Goal: Task Accomplishment & Management: Manage account settings

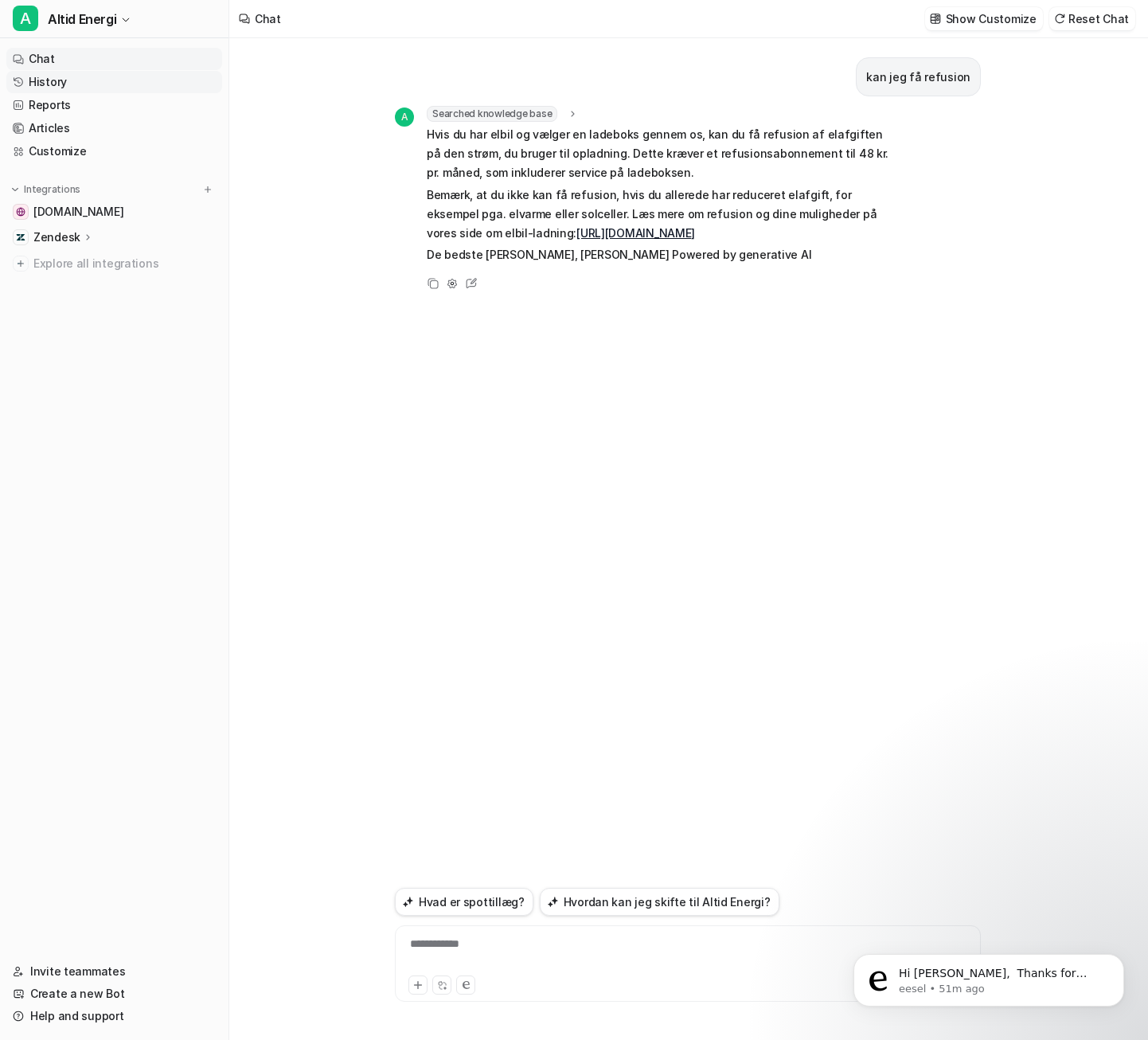
click at [119, 82] on link "History" at bounding box center [115, 81] width 215 height 22
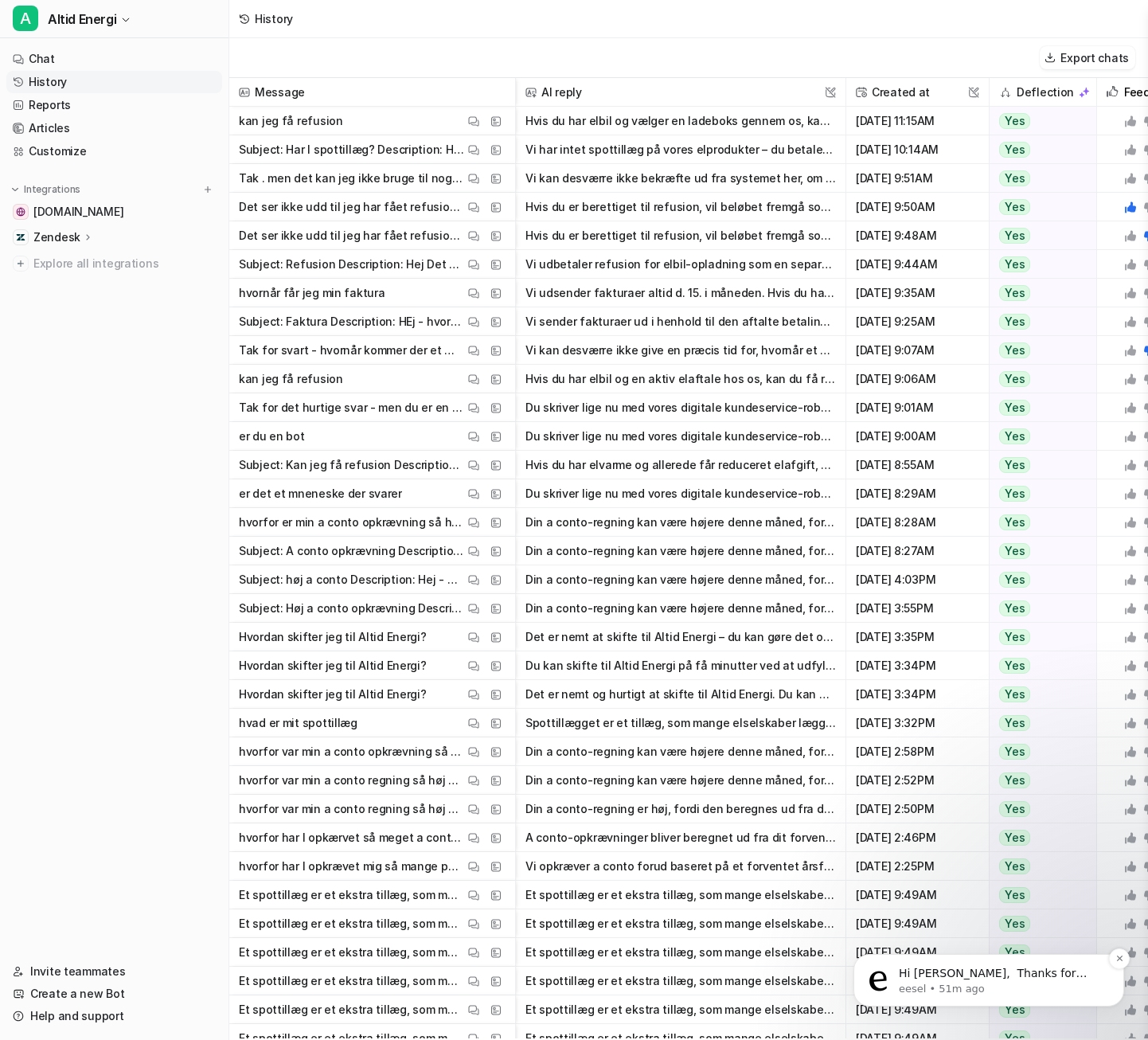
click at [1034, 969] on p "Hi [PERSON_NAME], ​ Thanks for letting me know. I’ve reached out to the relevan…" at bounding box center [1001, 973] width 206 height 16
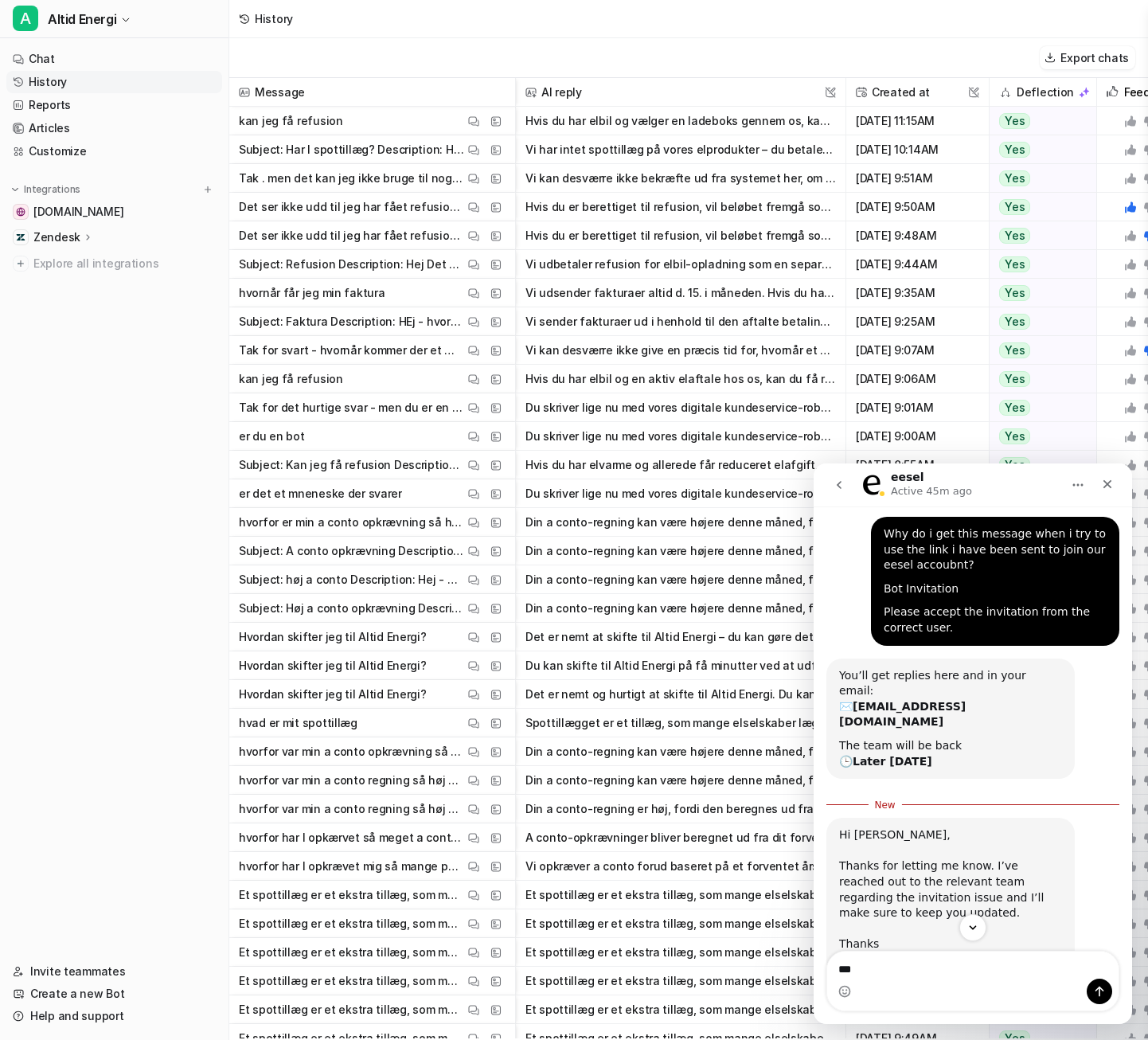
scroll to position [51, 0]
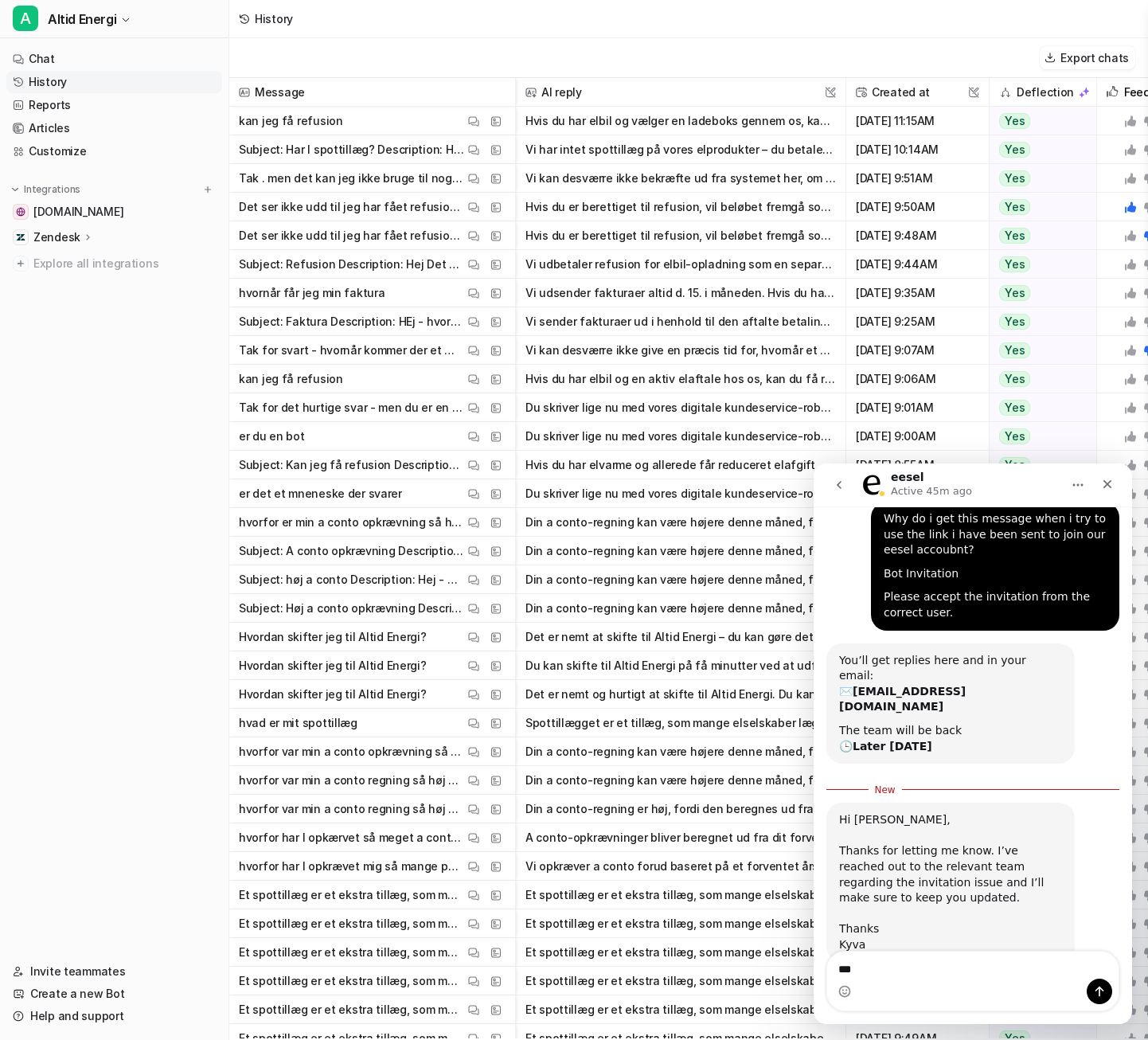
click at [960, 960] on textarea "***" at bounding box center [972, 964] width 291 height 27
click at [946, 960] on textarea "***" at bounding box center [972, 964] width 291 height 27
click at [659, 131] on button "Hvis du har elbil og vælger en ladeboks gennem os, kan du få refusion af elafgi…" at bounding box center [681, 121] width 311 height 29
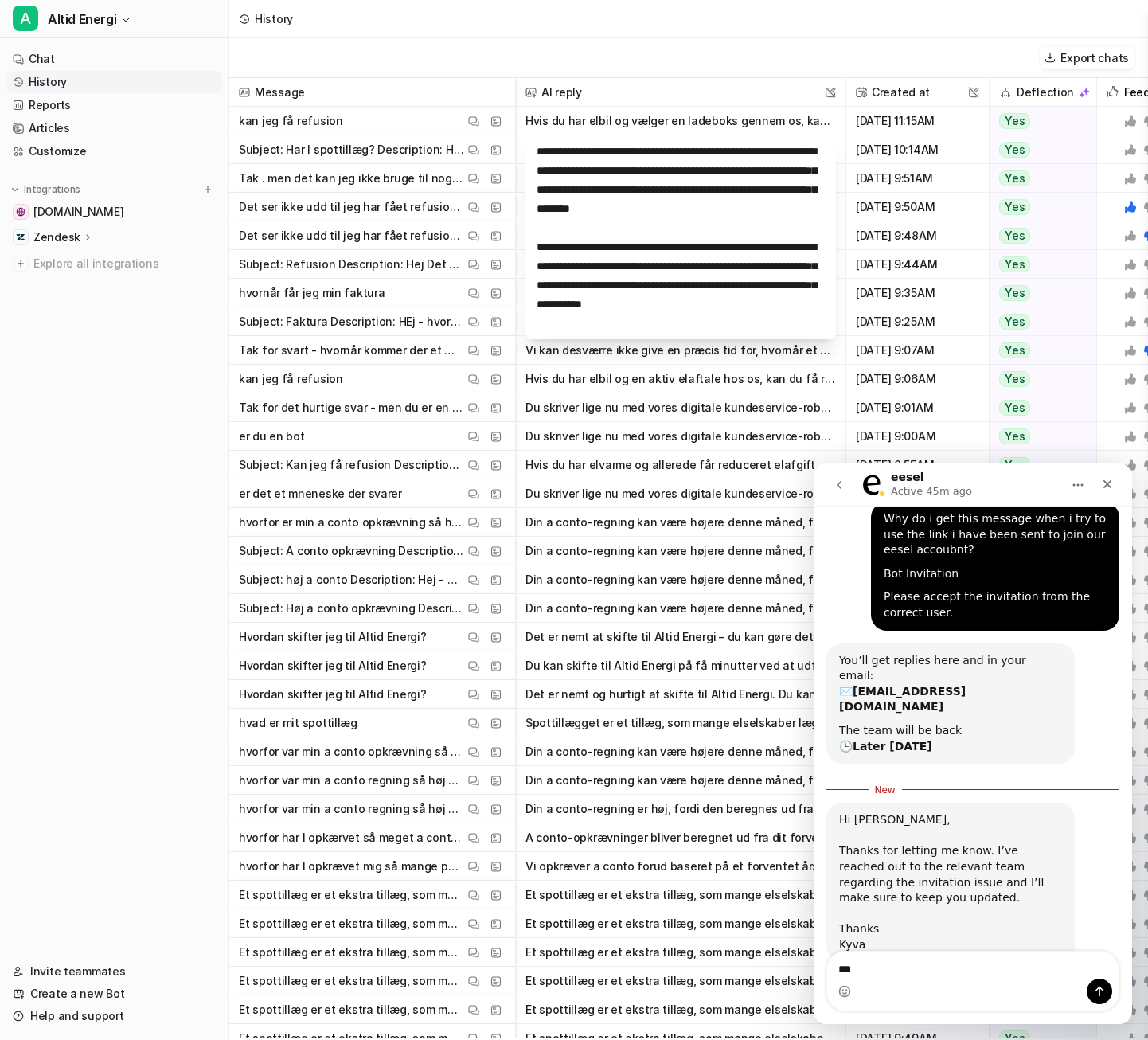
click at [573, 114] on button "Hvis du har elbil og vælger en ladeboks gennem os, kan du få refusion af elafgi…" at bounding box center [681, 121] width 311 height 29
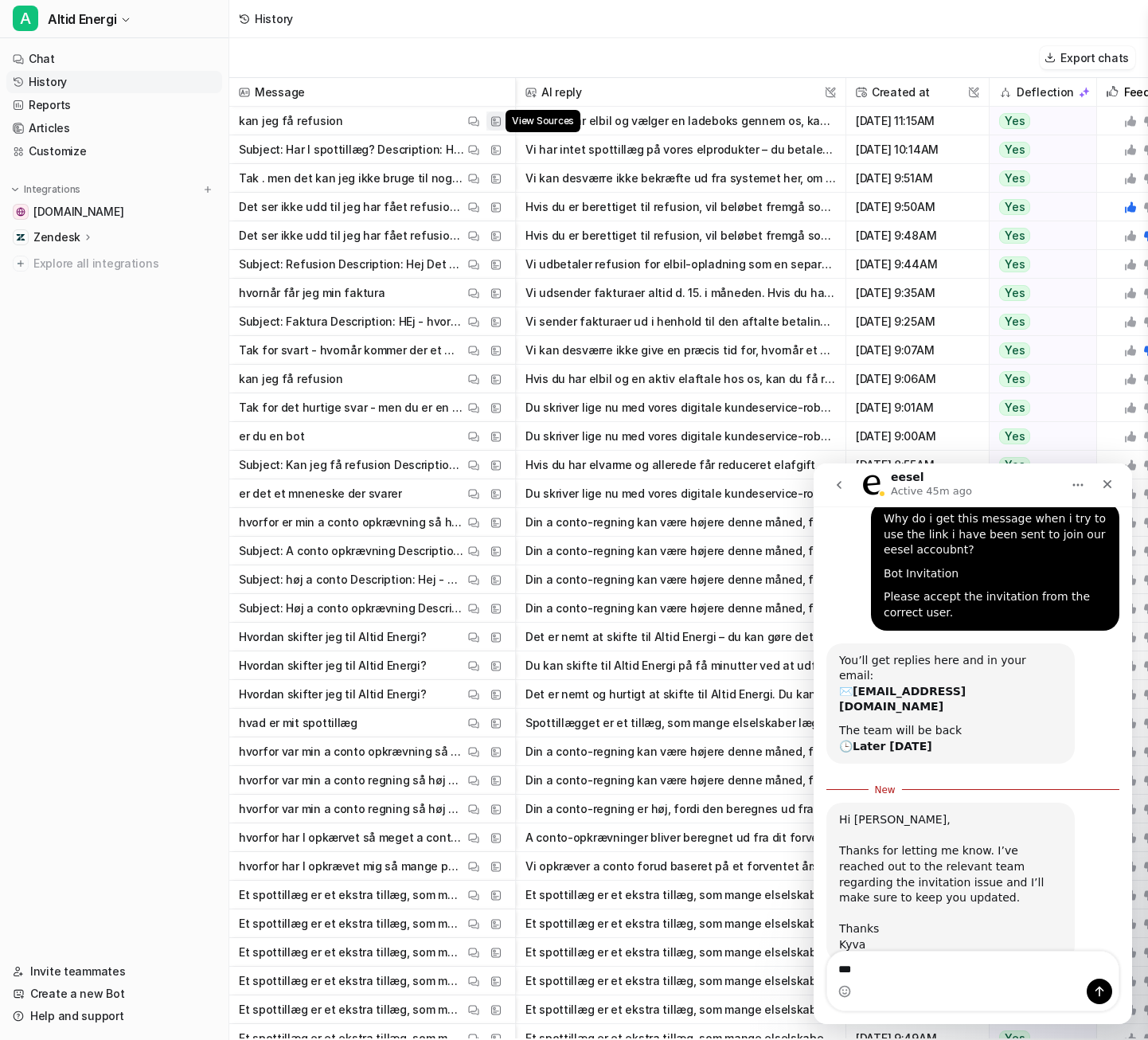
click at [504, 118] on button "View Sources" at bounding box center [496, 121] width 19 height 19
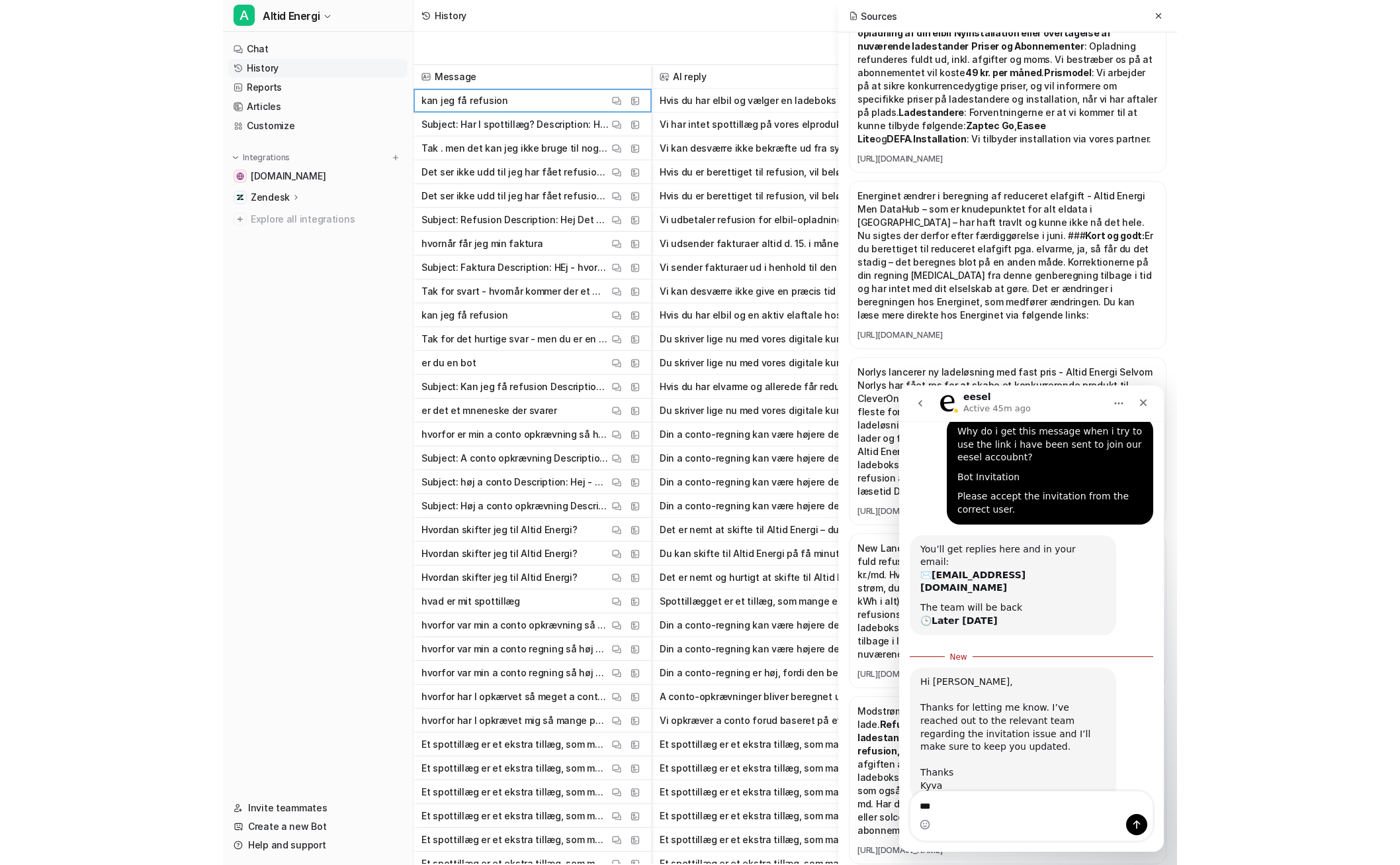
scroll to position [1126, 0]
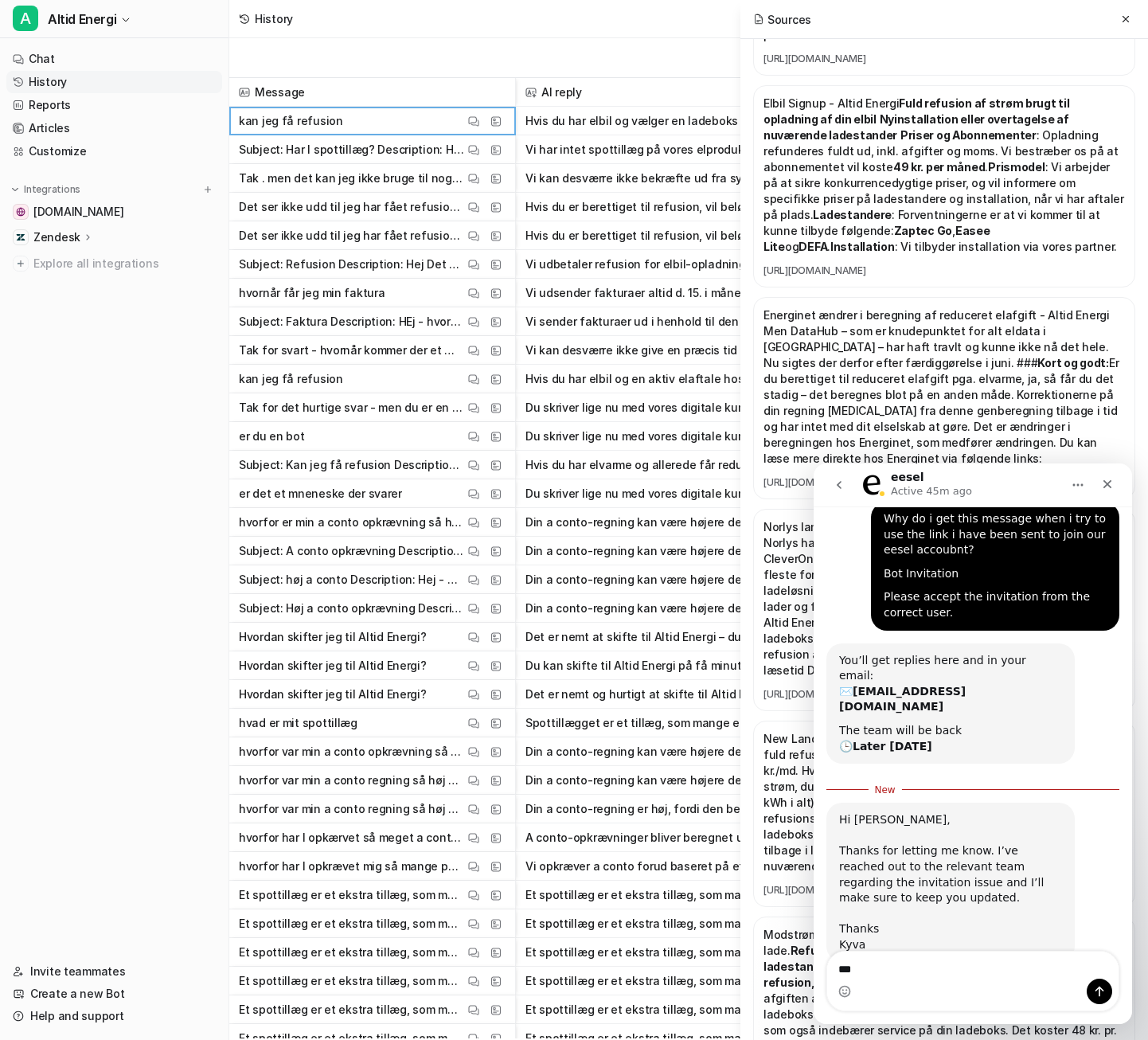
click at [1077, 308] on p "Energinet ændrer i beregning af reduceret elafgift - Altid Energi Men DataHub –…" at bounding box center [944, 387] width 361 height 159
click at [646, 118] on button "Hvis du har elbil og vælger en ladeboks gennem os, kan du få refusion af elafgi…" at bounding box center [681, 121] width 311 height 29
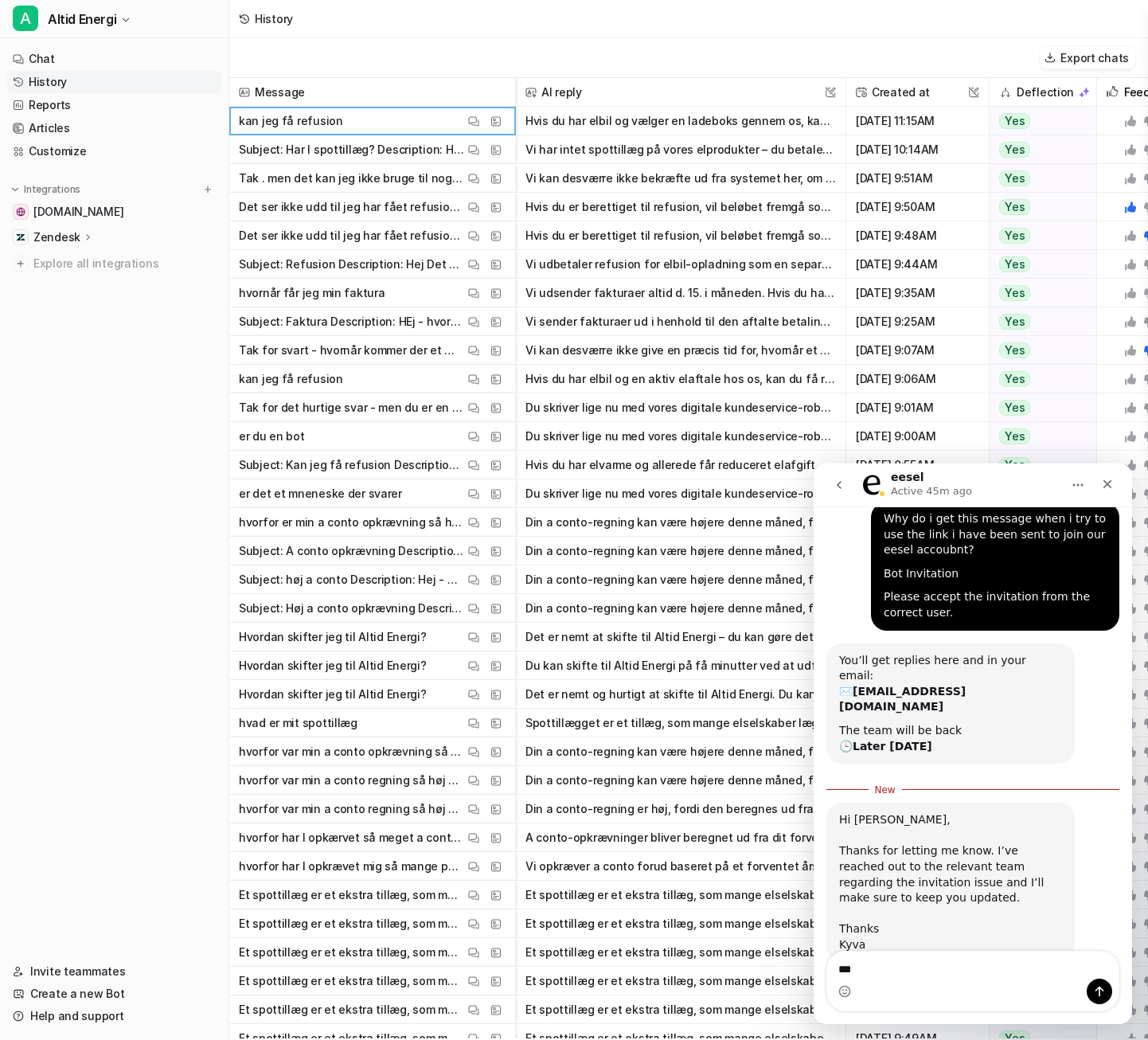
click at [887, 121] on span "[DATE] 11:15AM" at bounding box center [918, 121] width 130 height 29
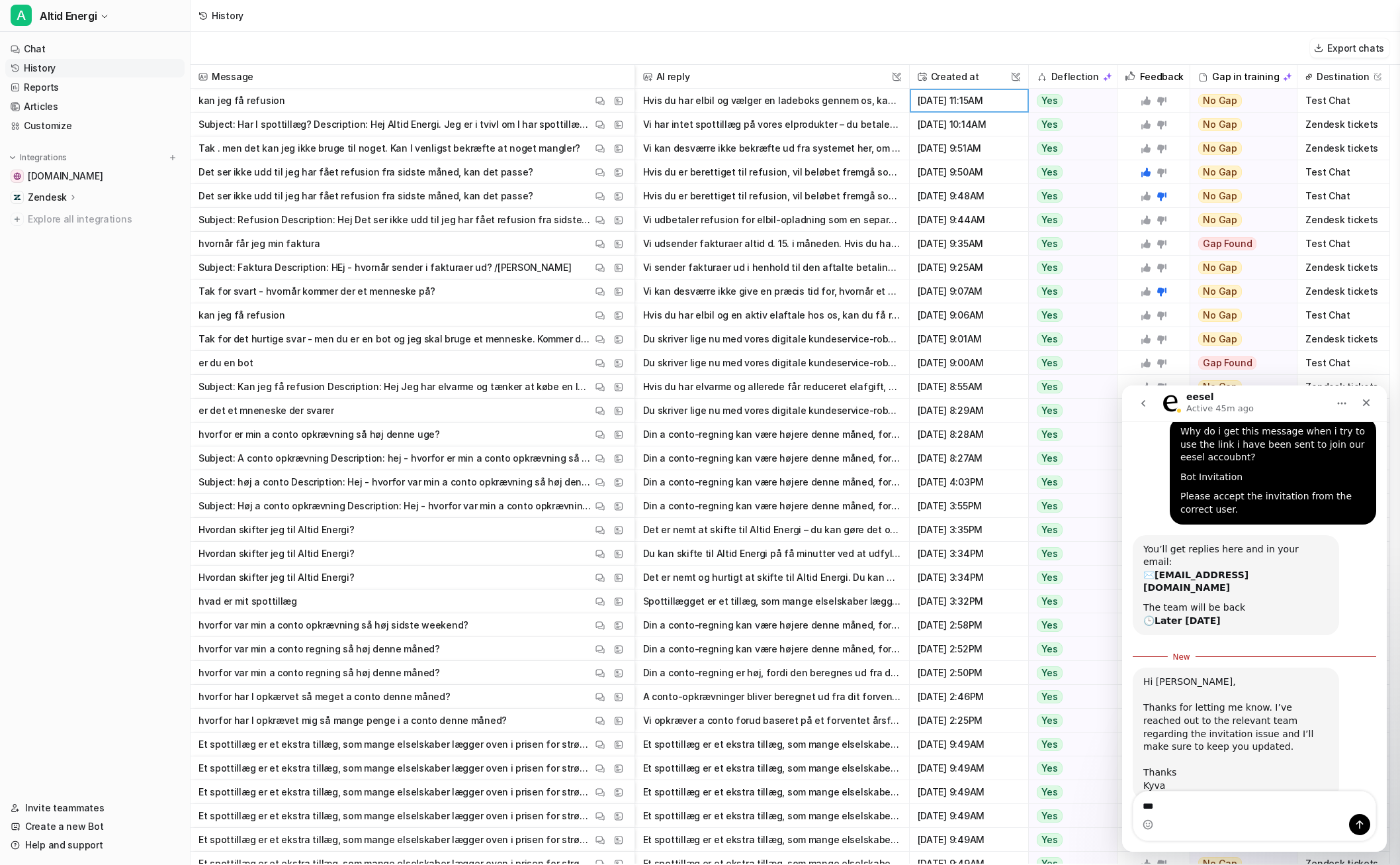
click at [953, 102] on span "Test Chat" at bounding box center [1343, 101] width 81 height 24
click at [953, 802] on textarea "***" at bounding box center [1254, 802] width 242 height 23
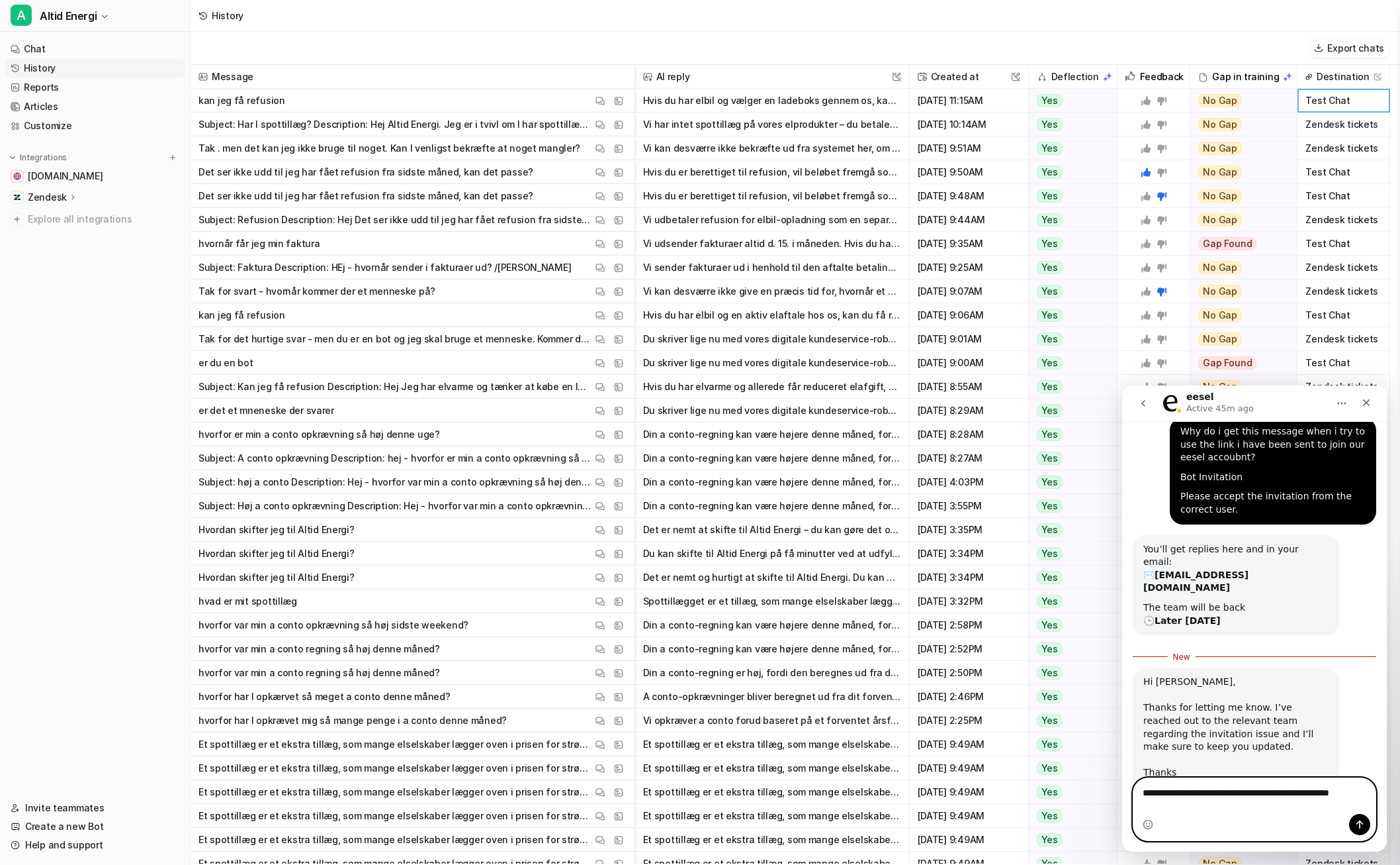
scroll to position [56, 0]
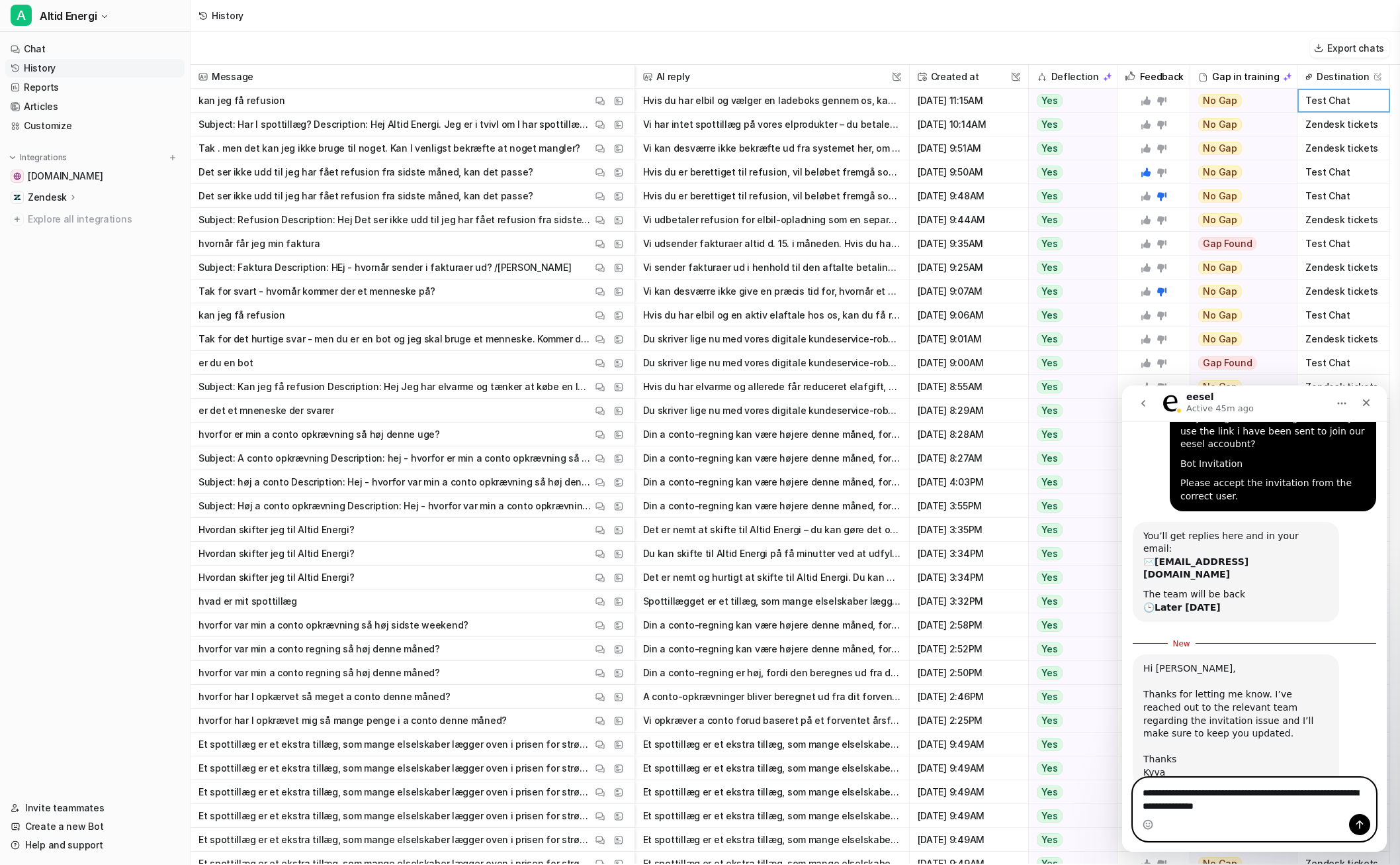
type textarea "**********"
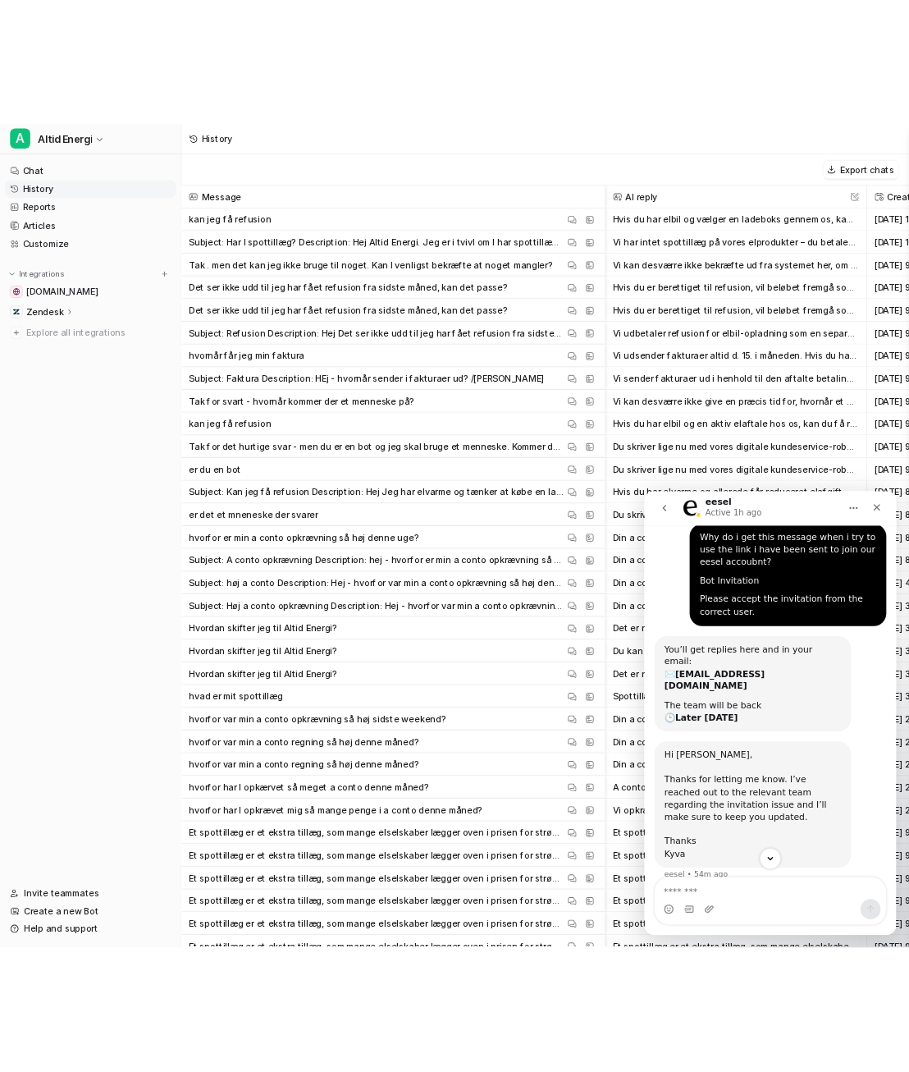
scroll to position [90, 0]
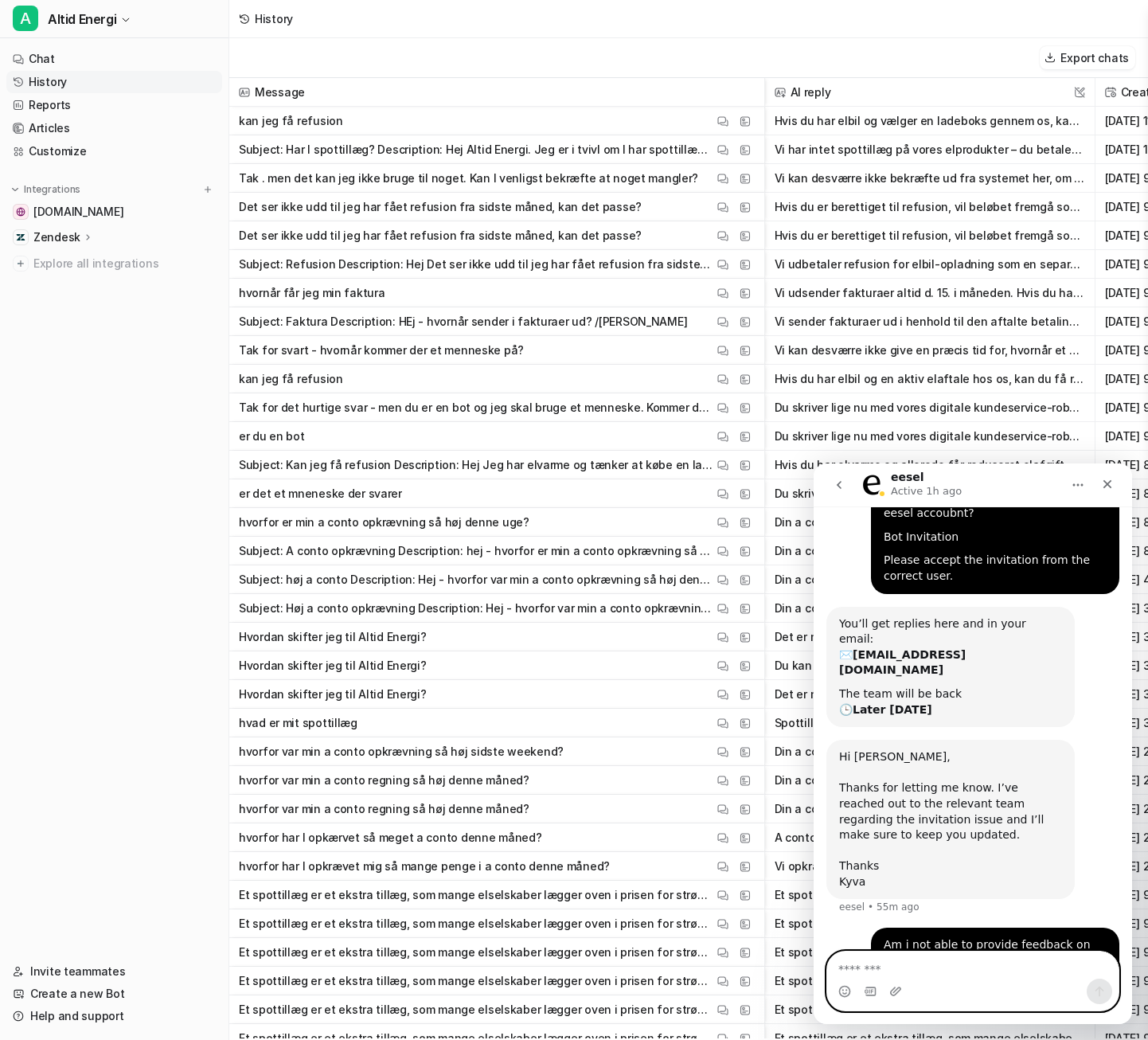
click at [955, 117] on button "Hvis du har elbil og vælger en ladeboks gennem os, kan du få refusion af elafgi…" at bounding box center [930, 121] width 311 height 29
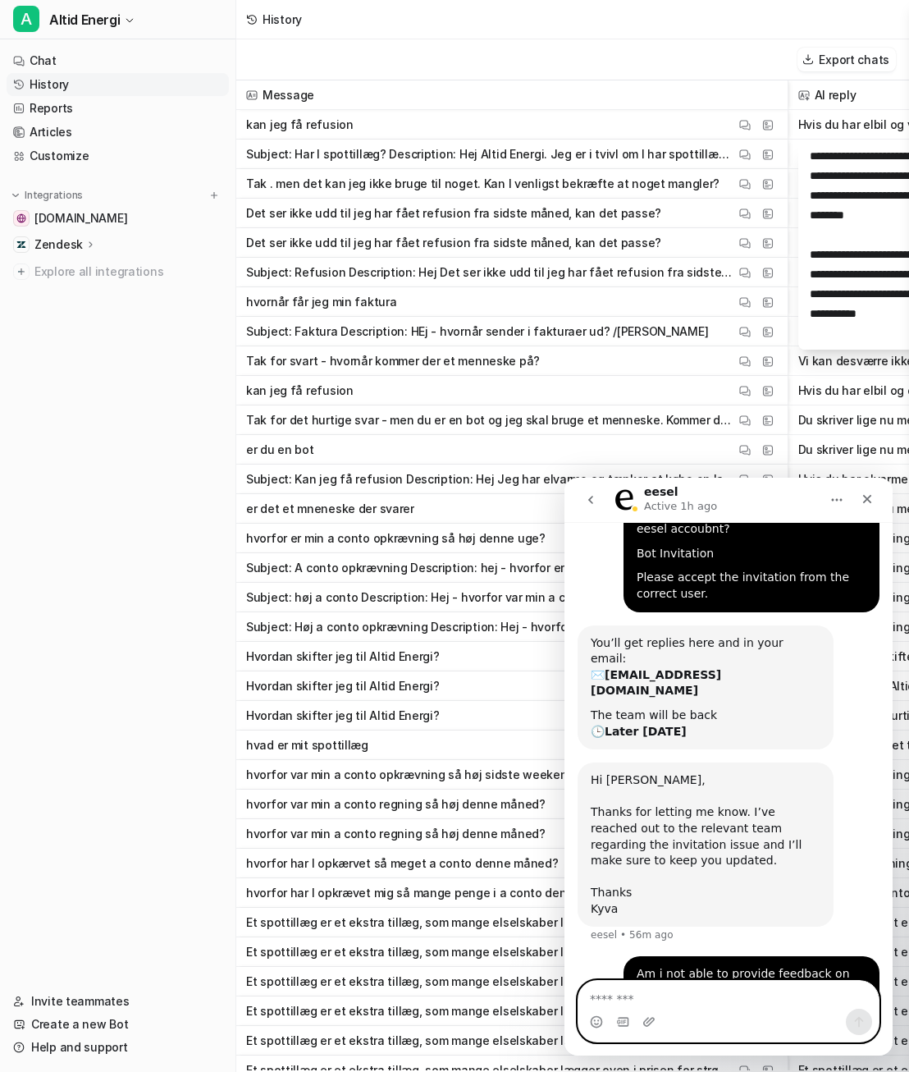
click at [790, 1003] on textarea "Message…" at bounding box center [728, 994] width 300 height 28
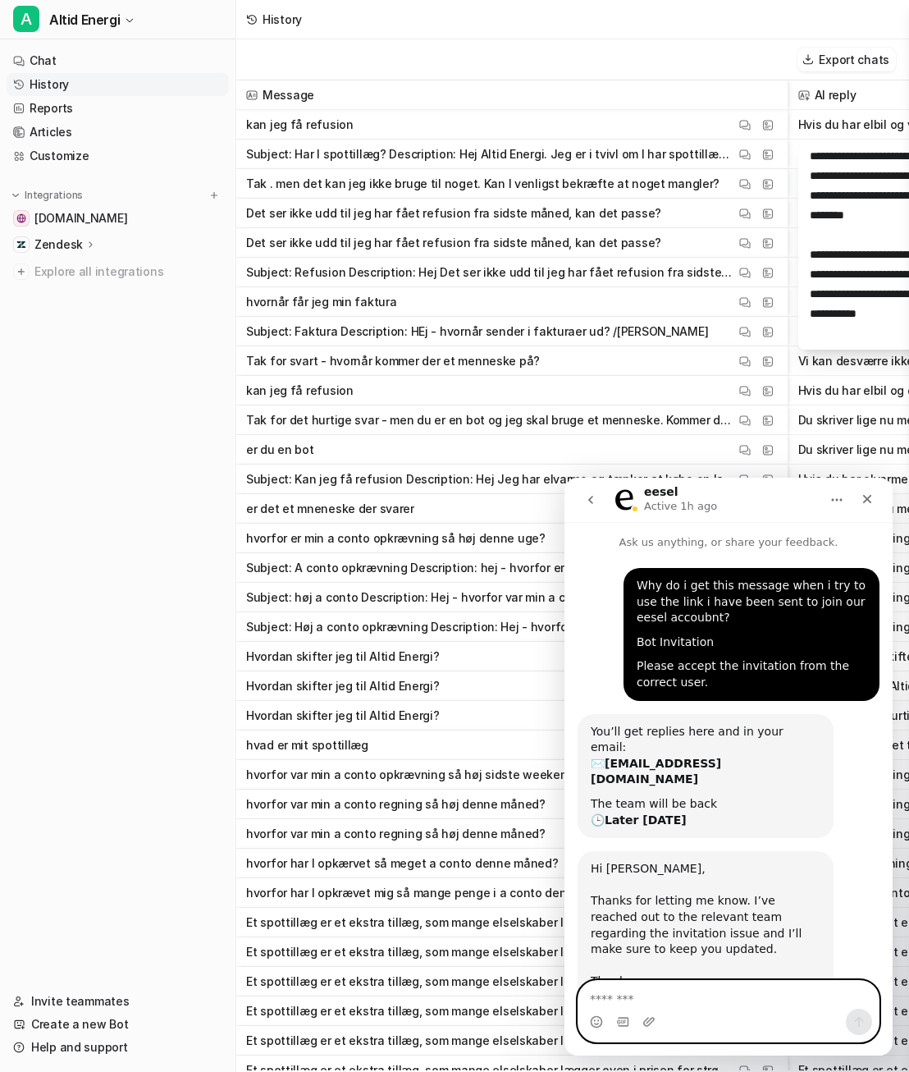
scroll to position [0, 0]
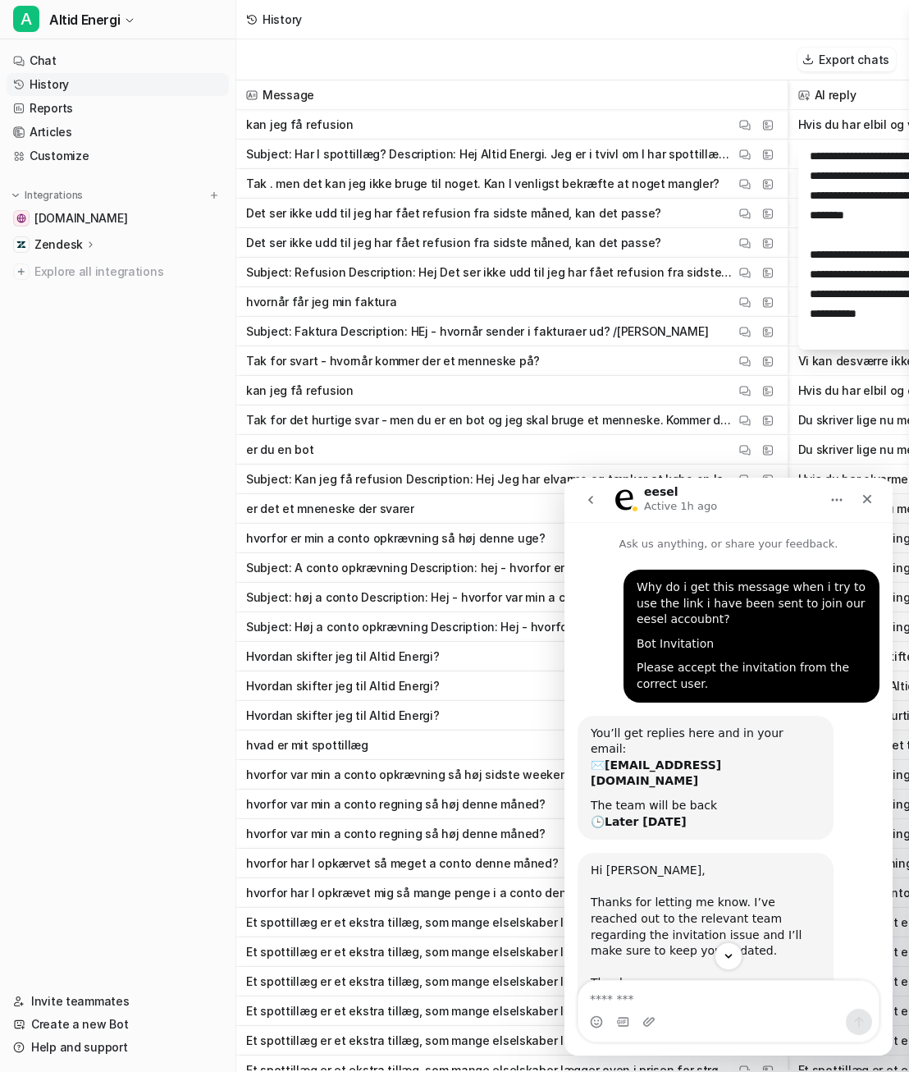
click at [592, 504] on icon "go back" at bounding box center [590, 499] width 13 height 13
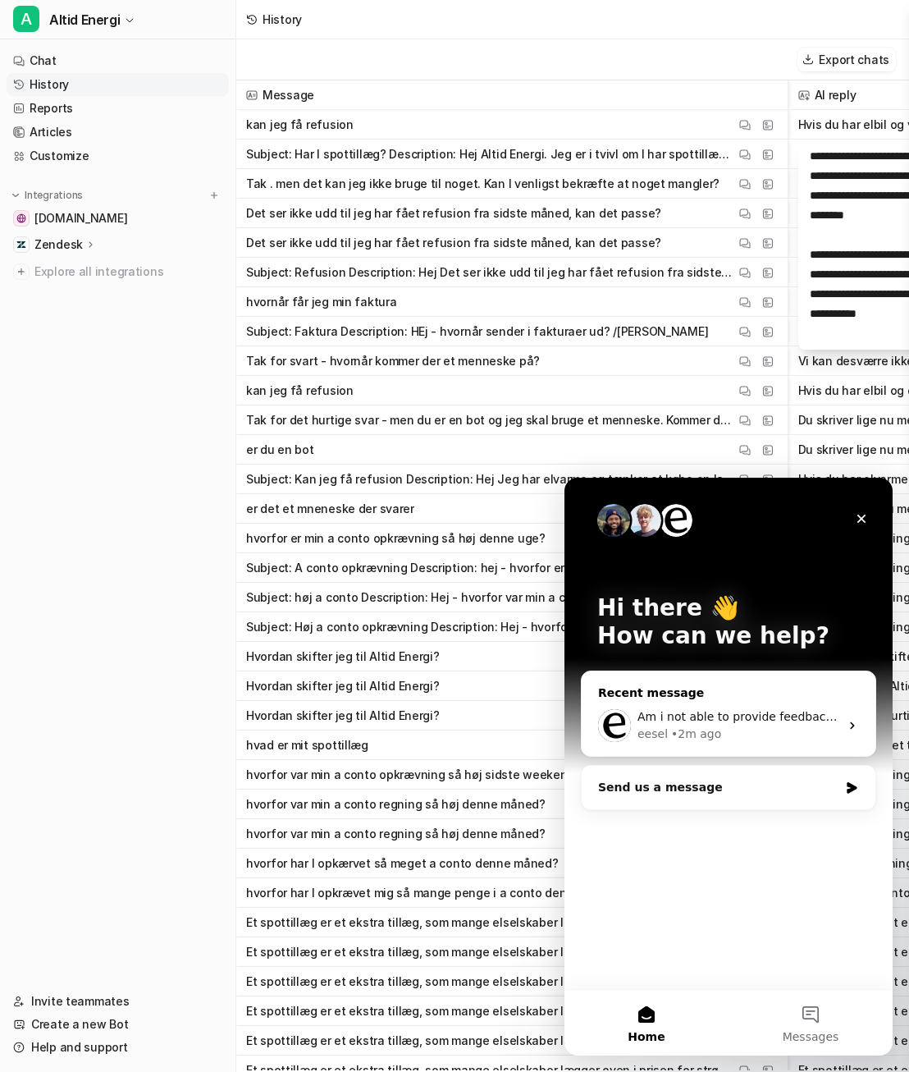
click at [728, 725] on div "eesel • 2m ago" at bounding box center [739, 733] width 202 height 17
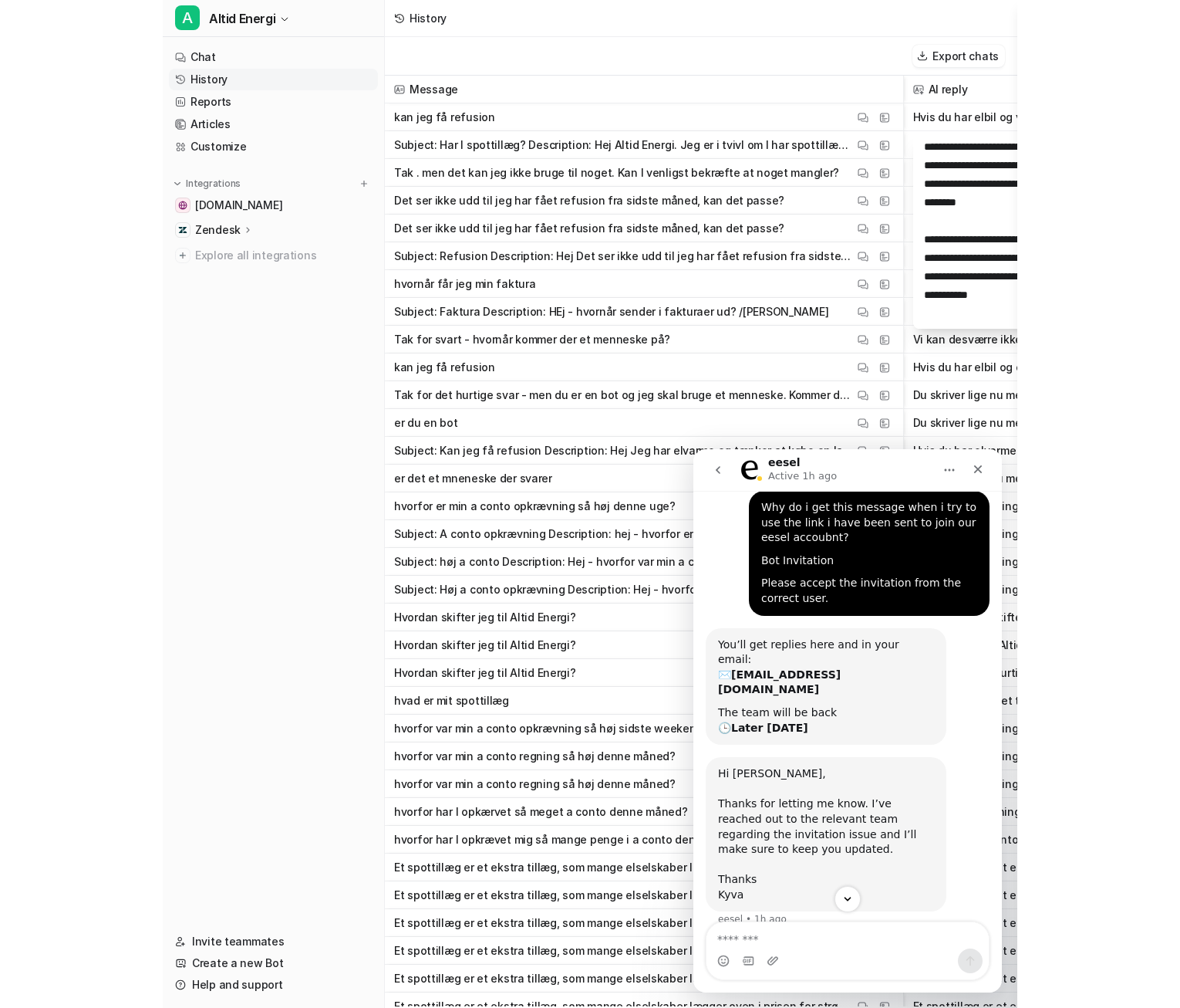
scroll to position [85, 0]
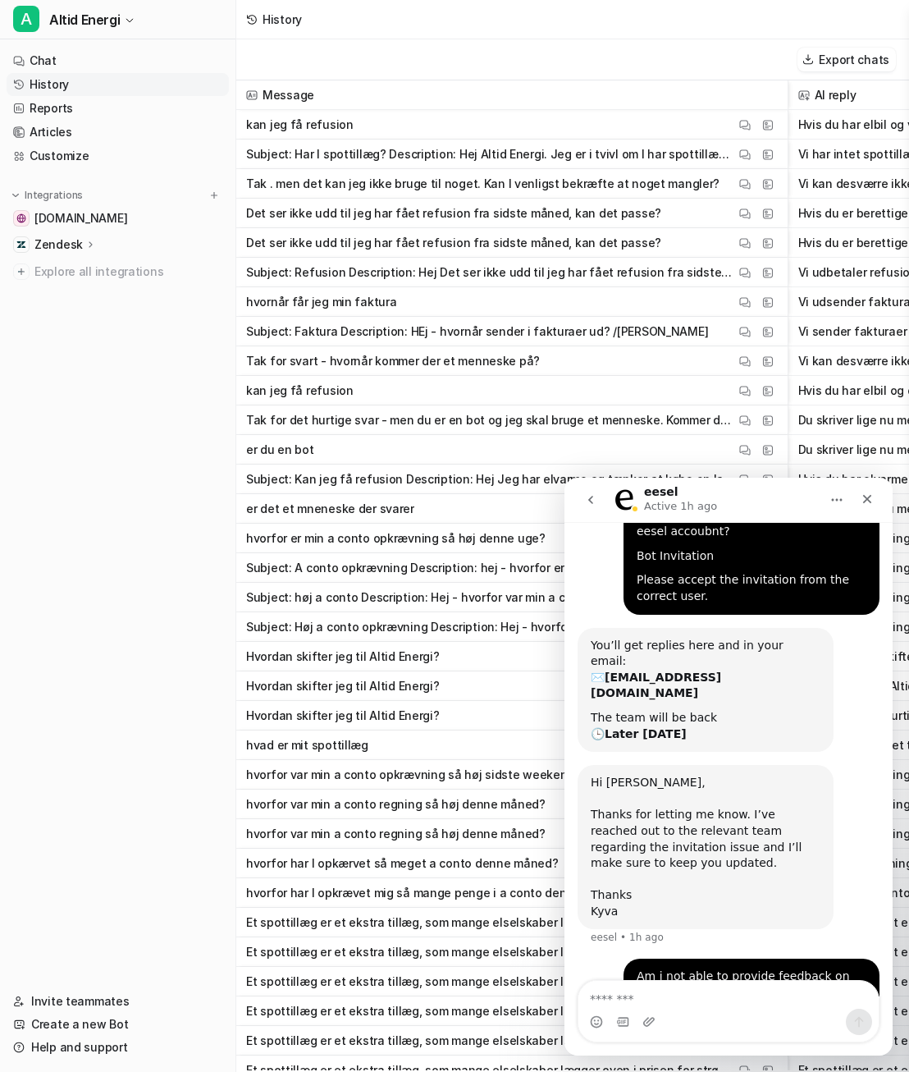
click at [390, 123] on span "kan jeg få refusion View Thread View Sources" at bounding box center [512, 125] width 538 height 30
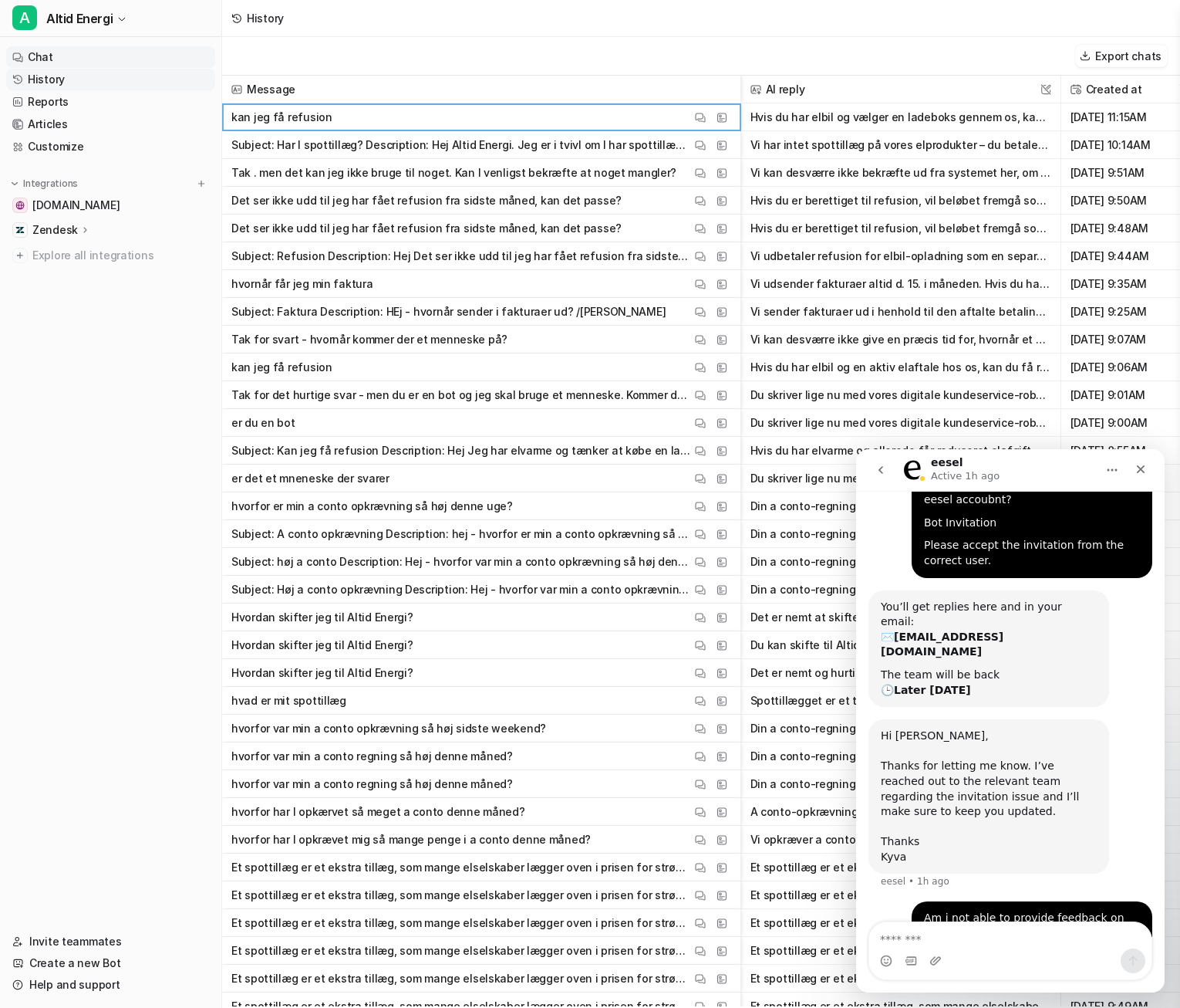
click at [51, 61] on link "Chat" at bounding box center [111, 56] width 209 height 22
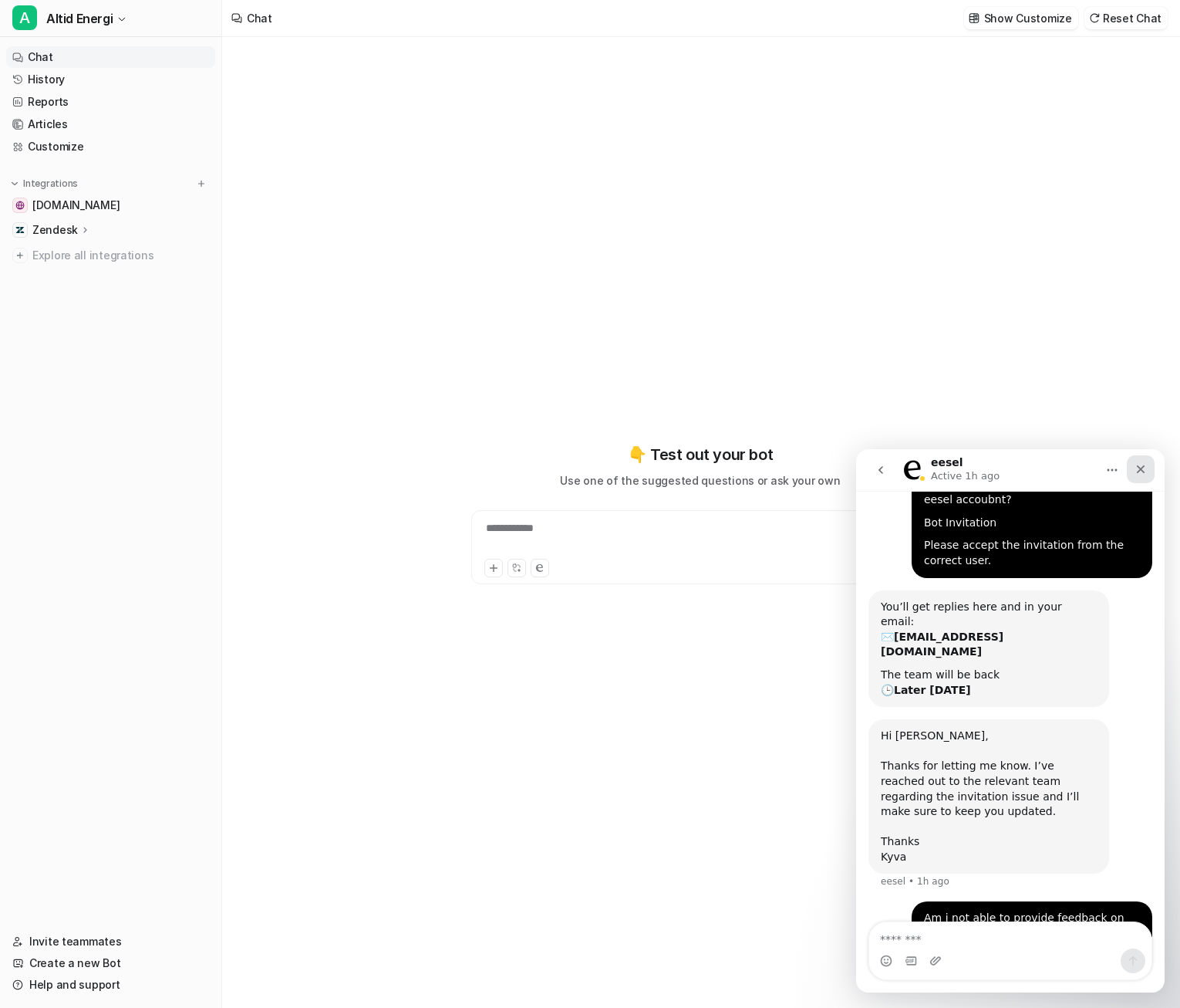
click at [1111, 470] on div "Close" at bounding box center [1141, 469] width 28 height 28
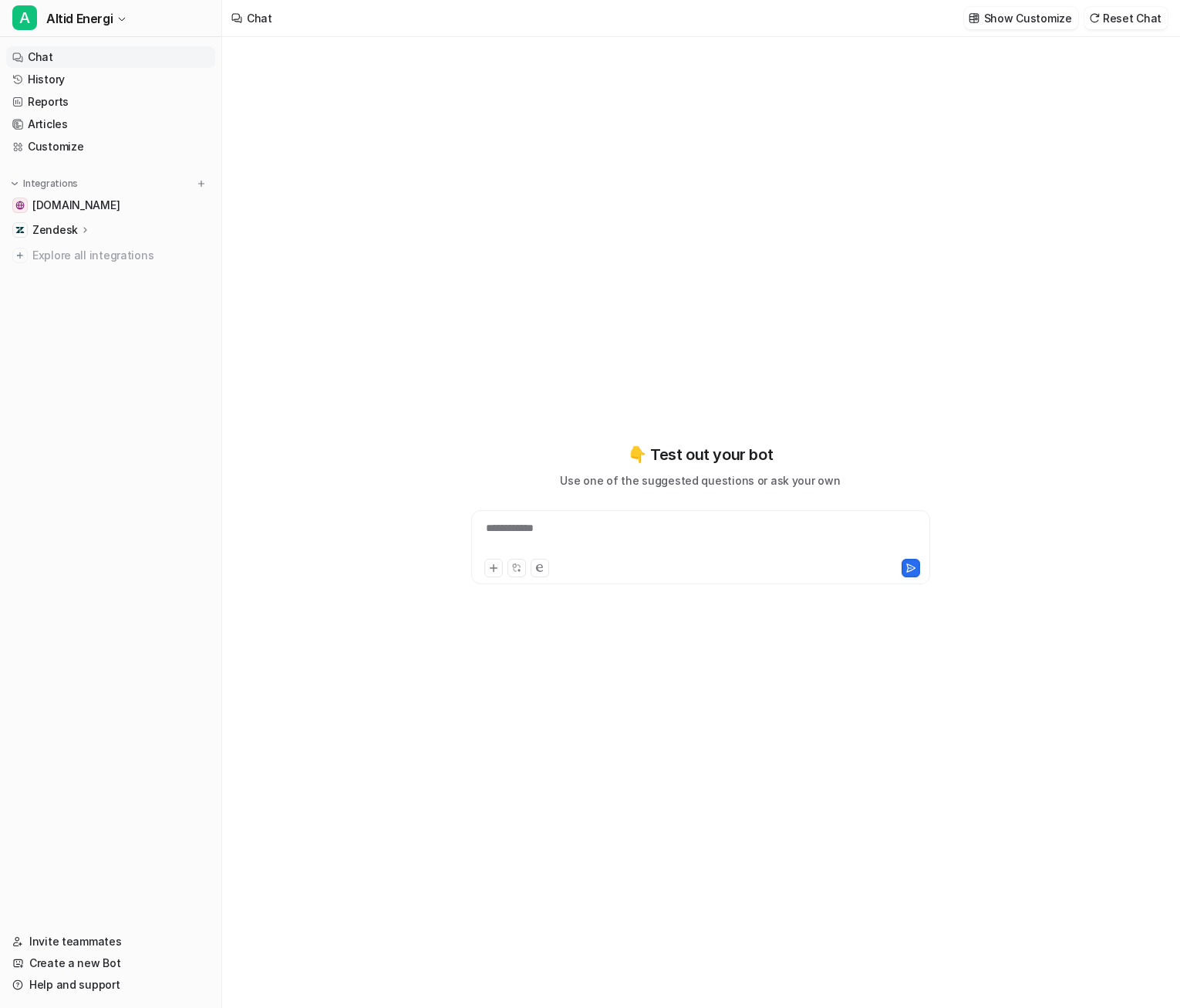
scroll to position [85, 0]
click at [618, 520] on div at bounding box center [700, 538] width 451 height 36
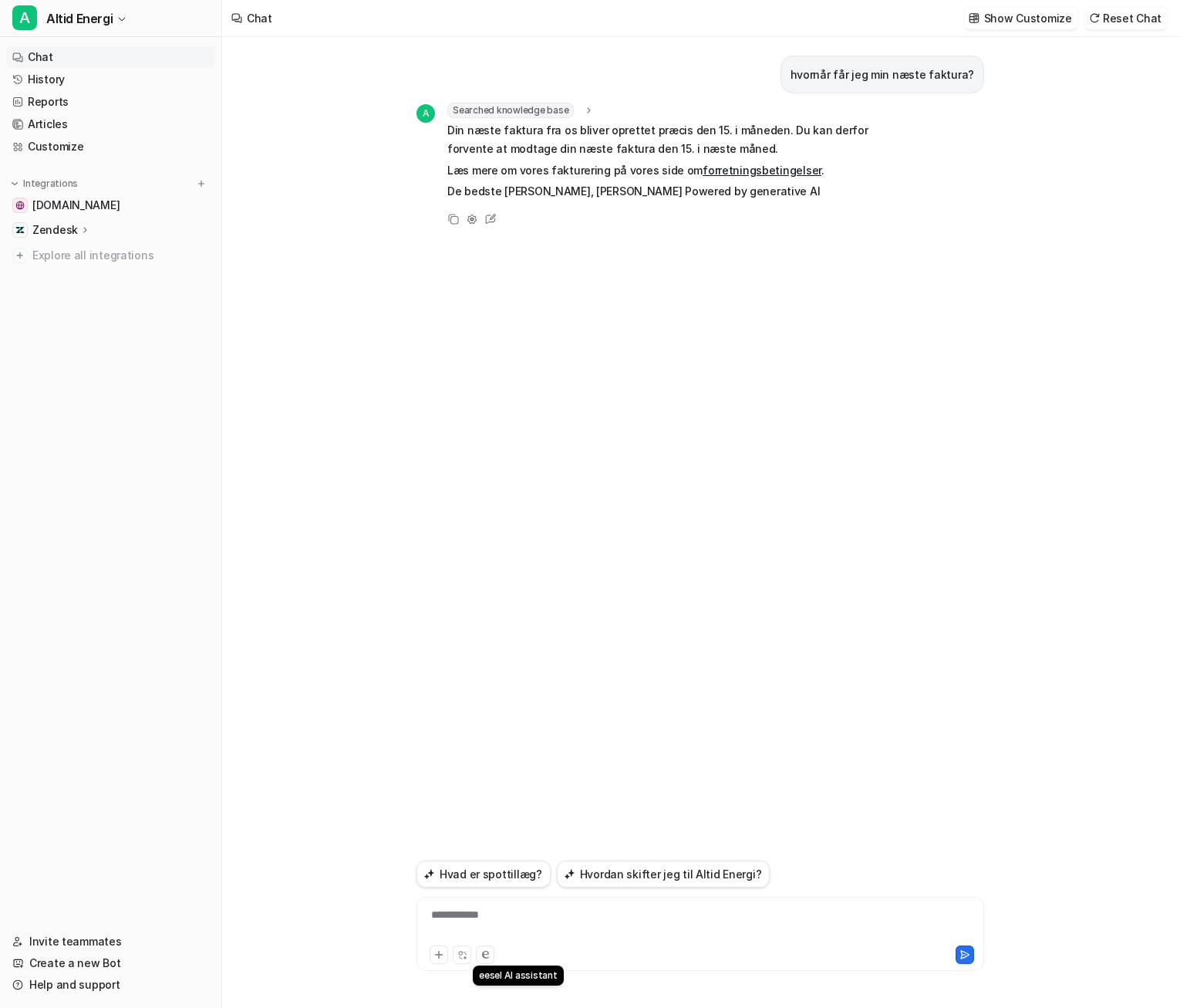
click at [492, 952] on button at bounding box center [485, 954] width 19 height 19
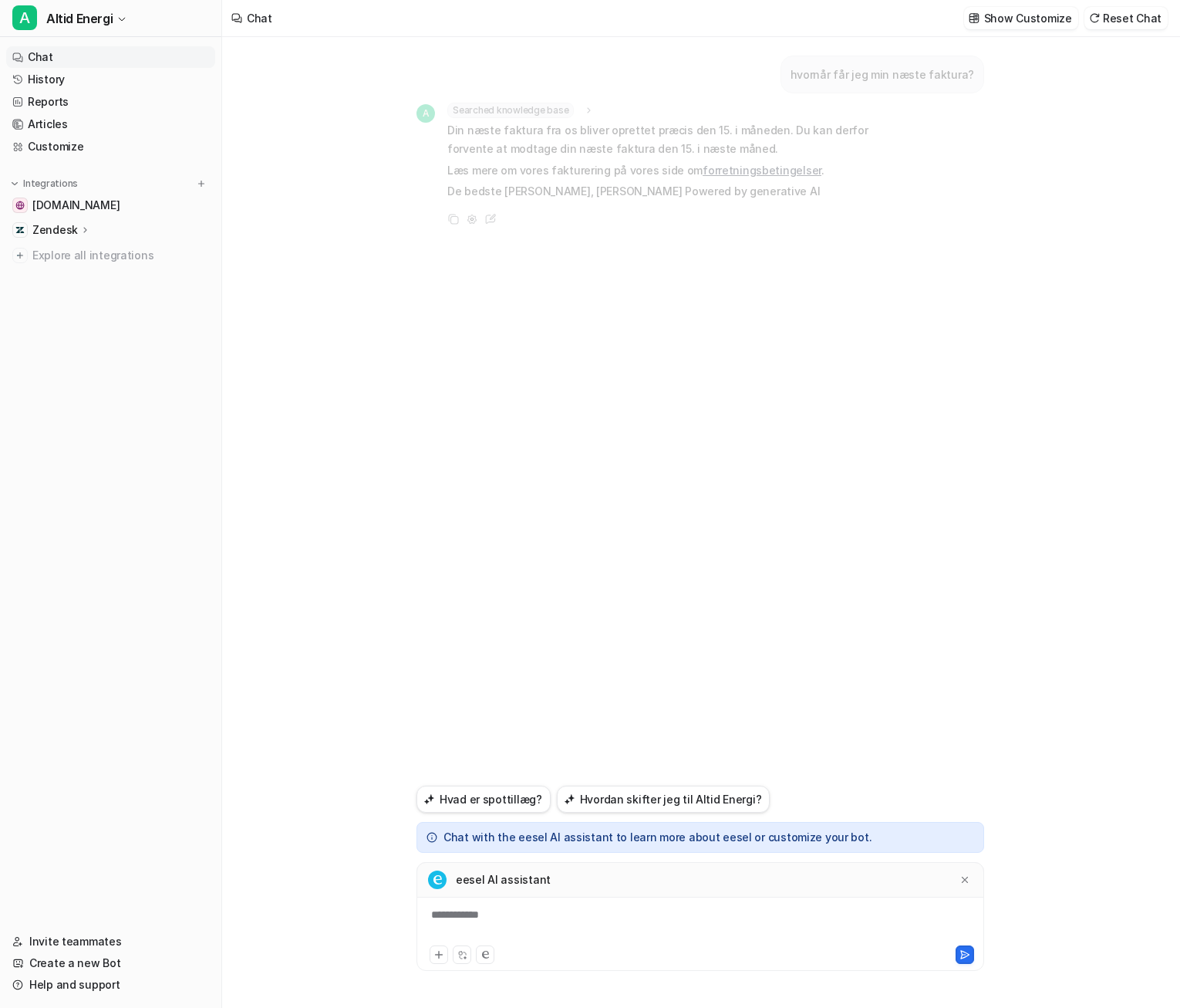
click at [575, 921] on div "**********" at bounding box center [700, 924] width 560 height 36
click at [971, 952] on button at bounding box center [966, 954] width 19 height 19
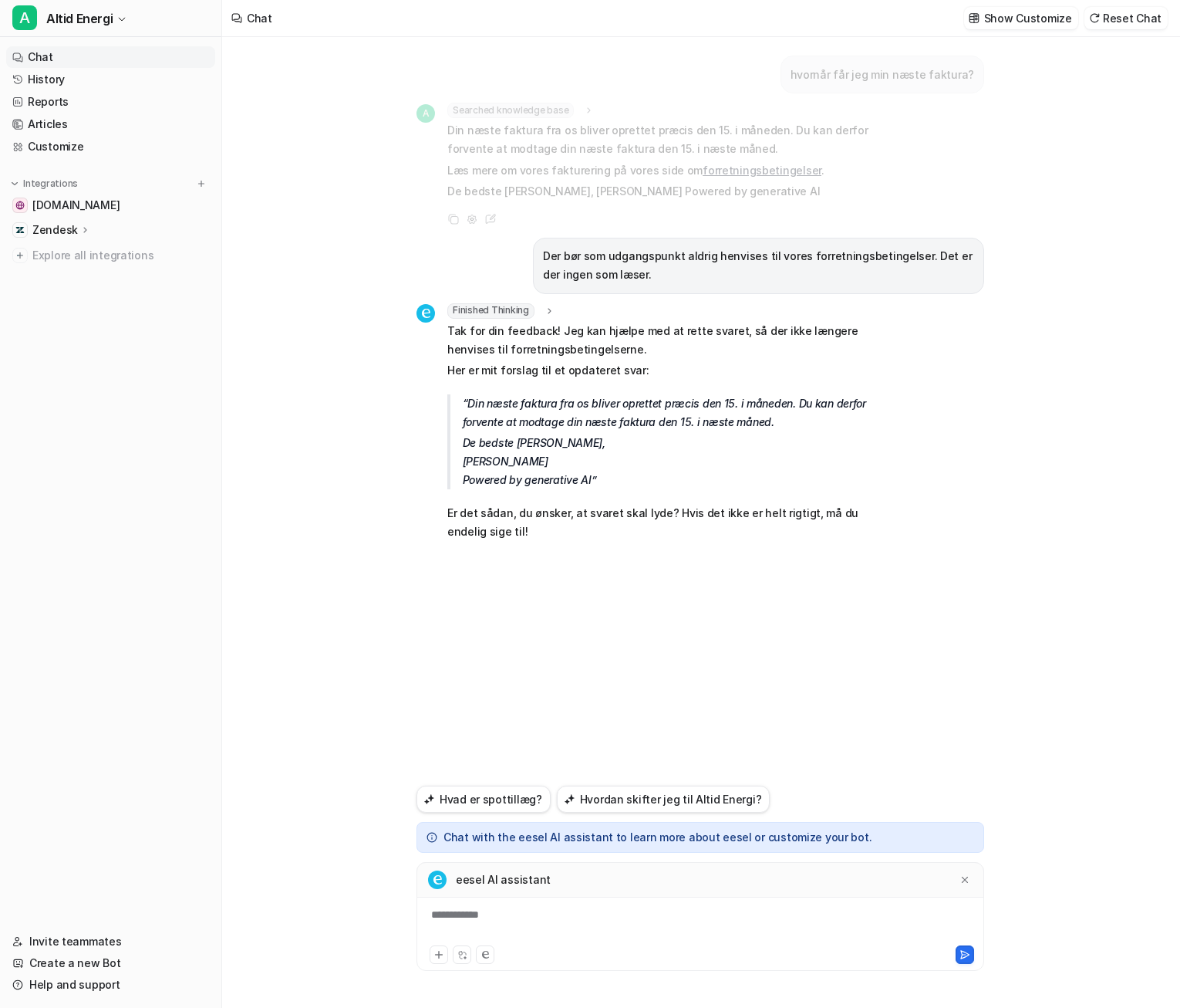
click at [757, 928] on div "**********" at bounding box center [700, 924] width 560 height 36
click at [966, 952] on icon at bounding box center [965, 954] width 8 height 8
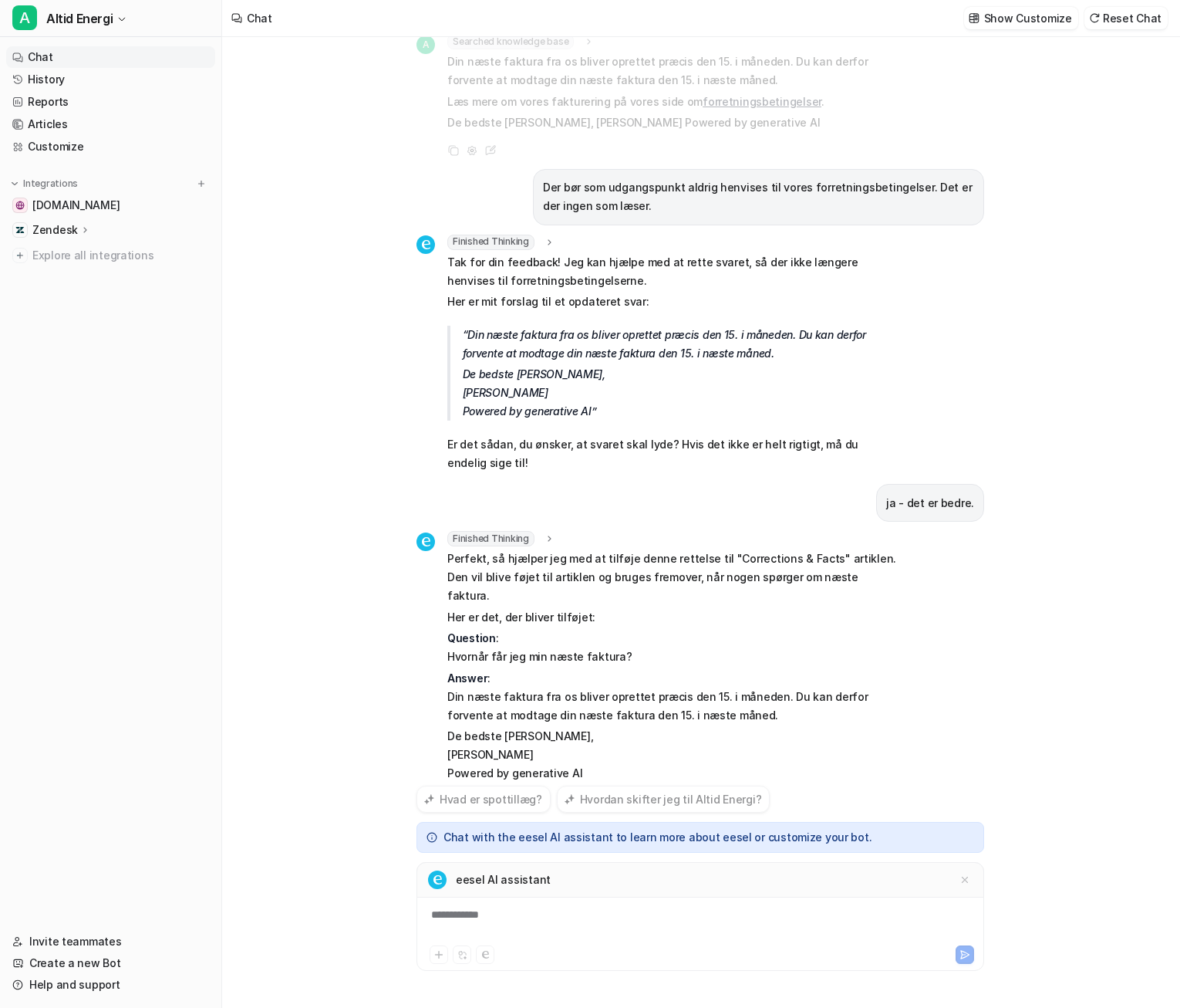
scroll to position [89, 0]
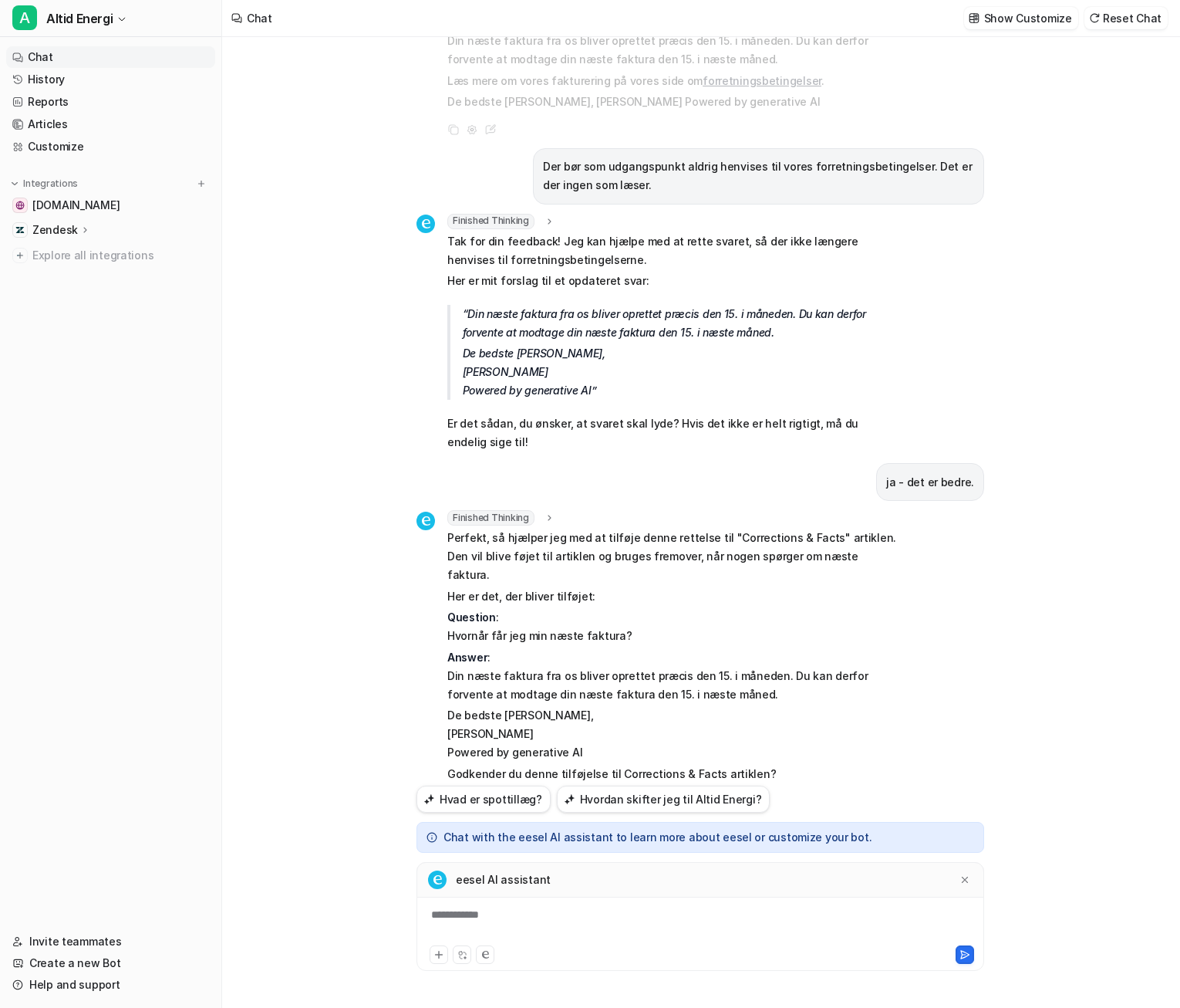
click at [646, 919] on div "**********" at bounding box center [700, 924] width 560 height 36
click at [957, 953] on button at bounding box center [966, 954] width 19 height 19
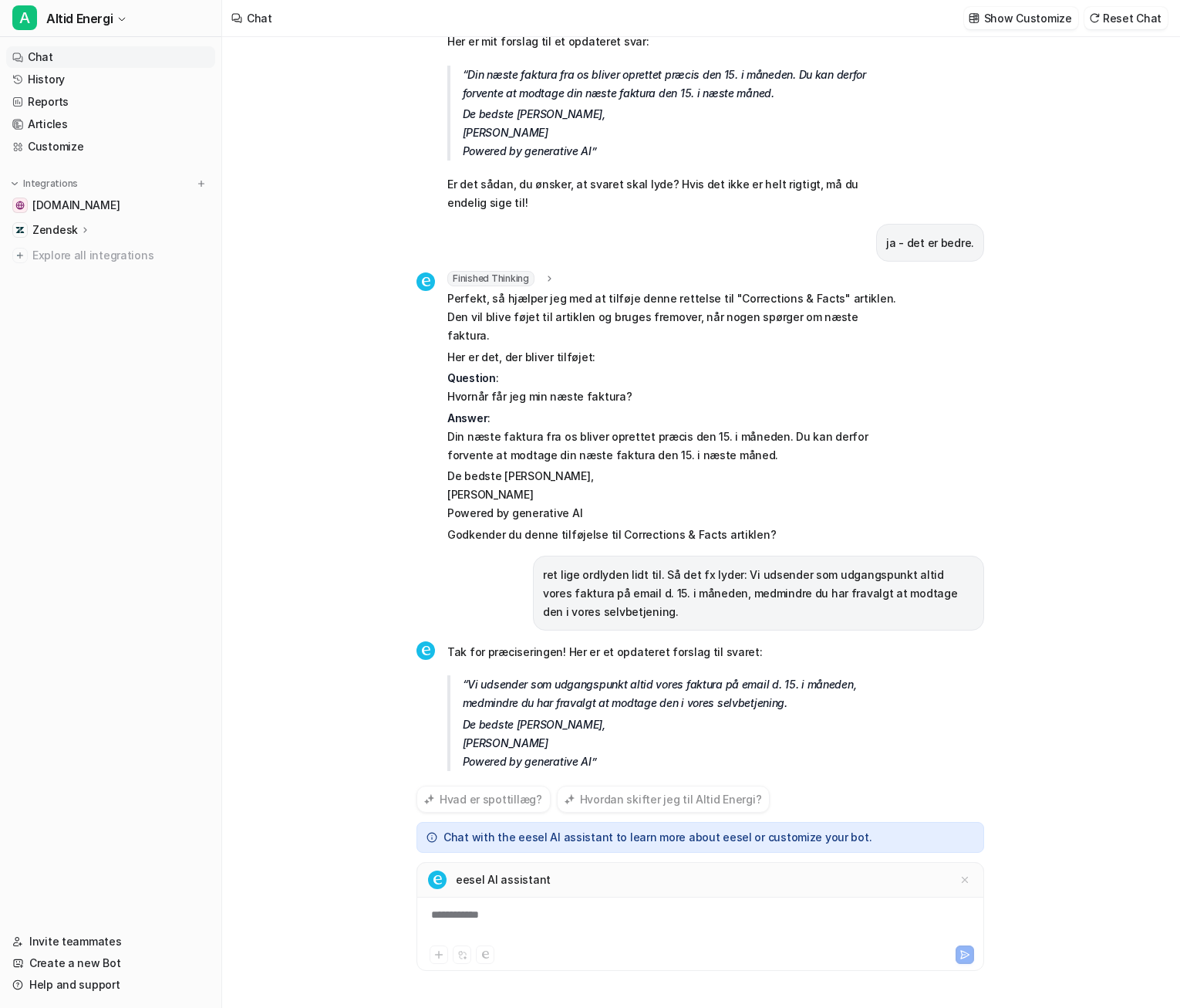
scroll to position [350, 0]
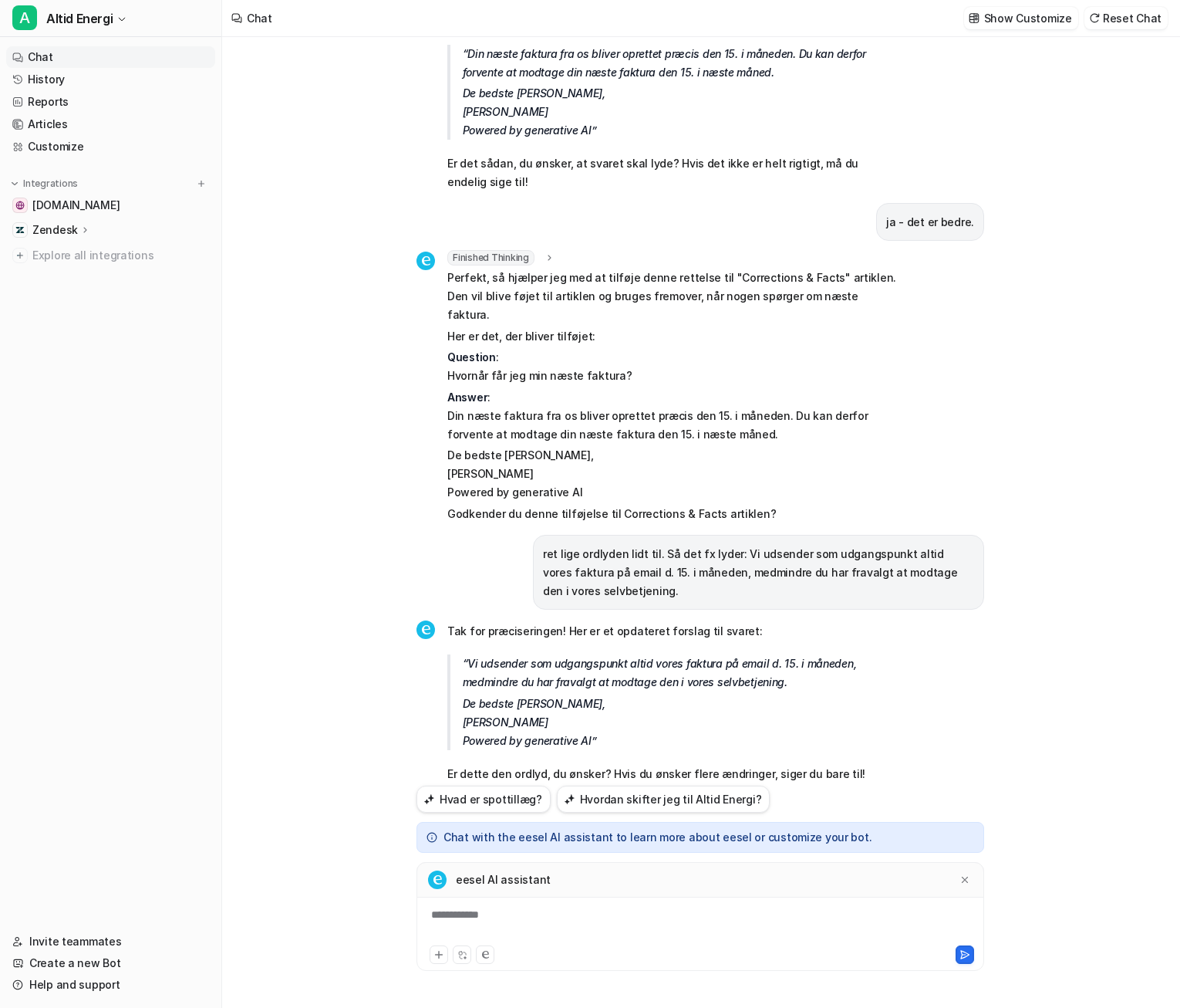
click at [687, 909] on div "**********" at bounding box center [700, 924] width 560 height 36
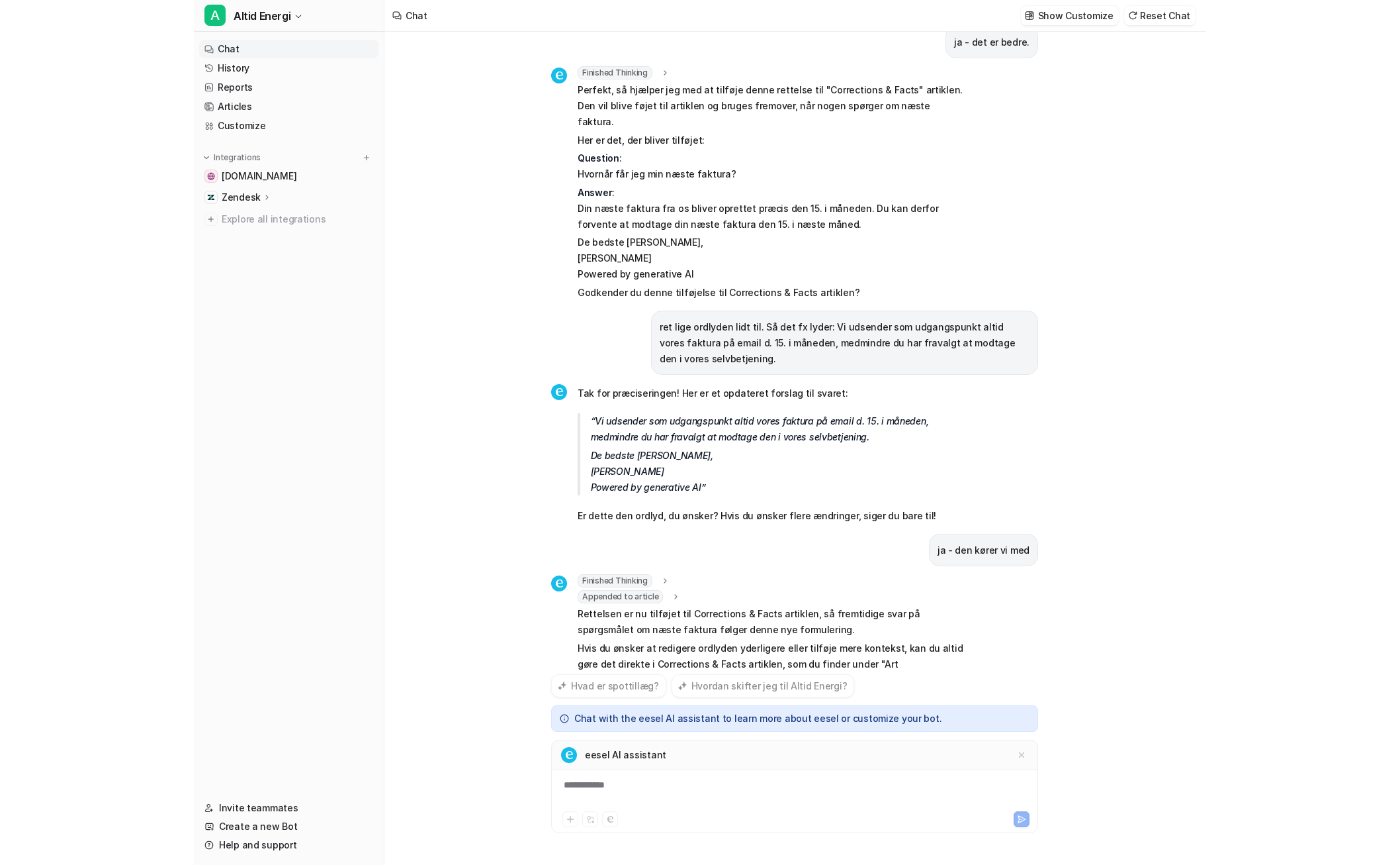
scroll to position [466, 0]
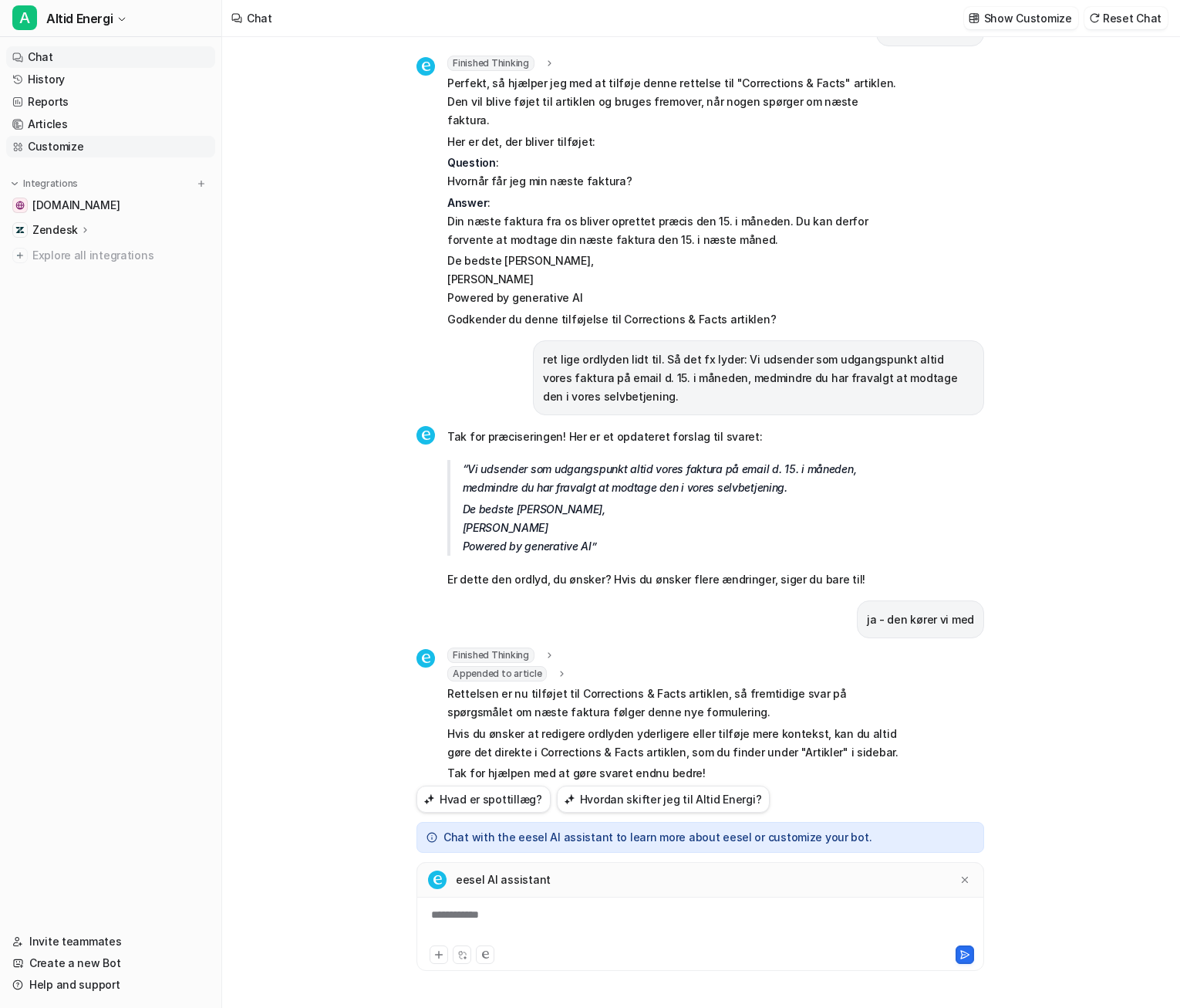
click at [88, 138] on link "Customize" at bounding box center [111, 146] width 209 height 22
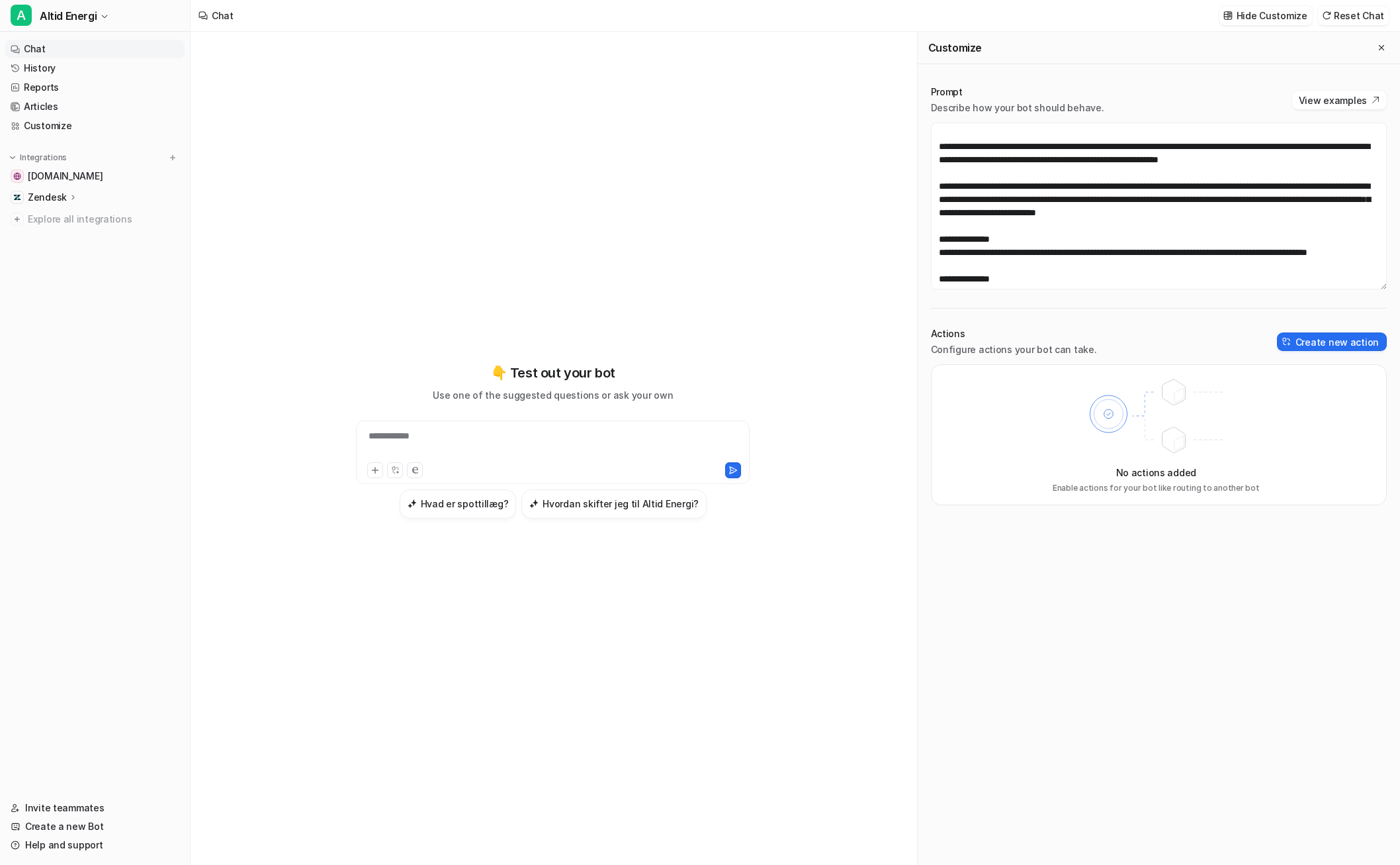
scroll to position [265, 0]
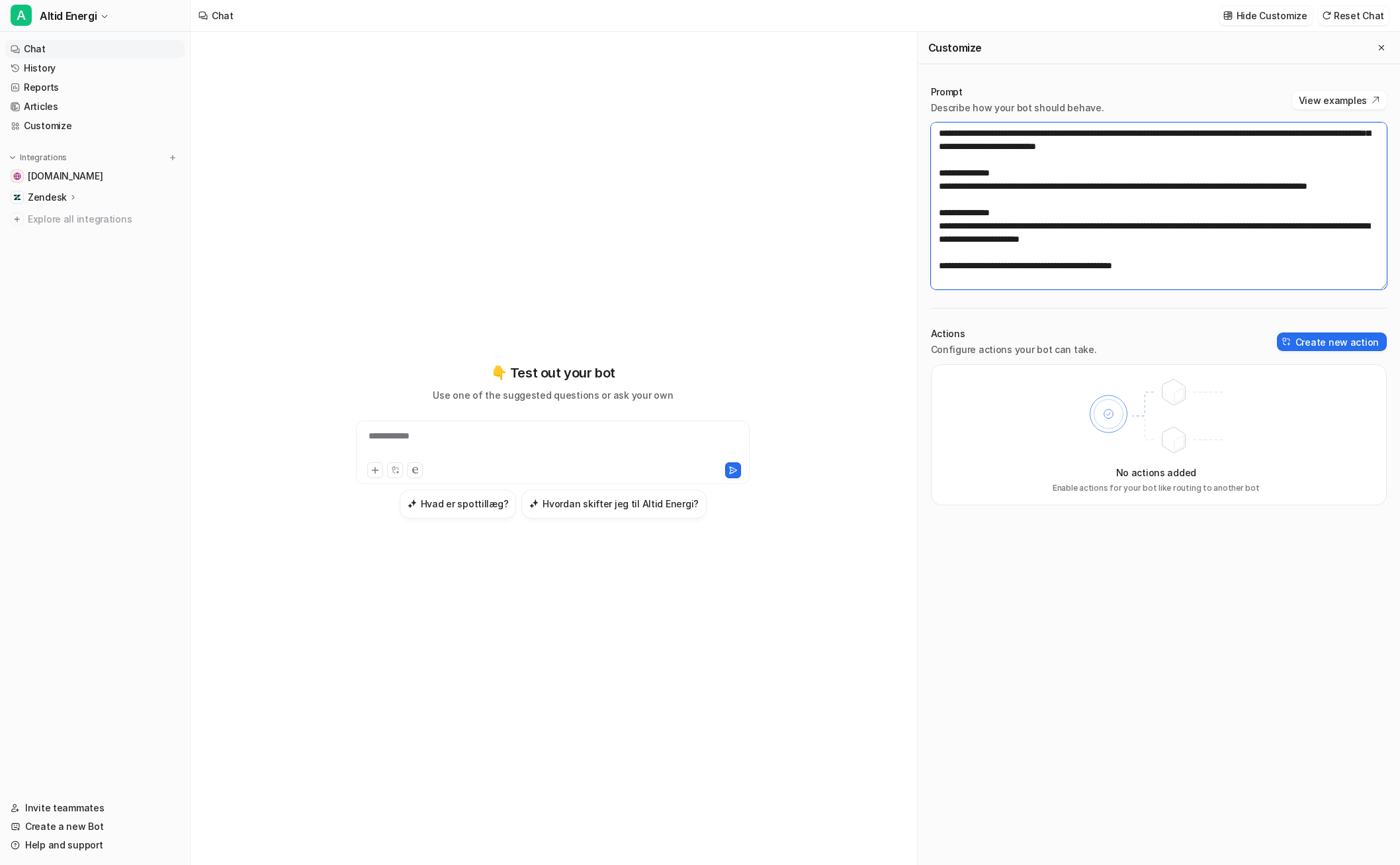
click at [953, 238] on textarea at bounding box center [1158, 206] width 456 height 167
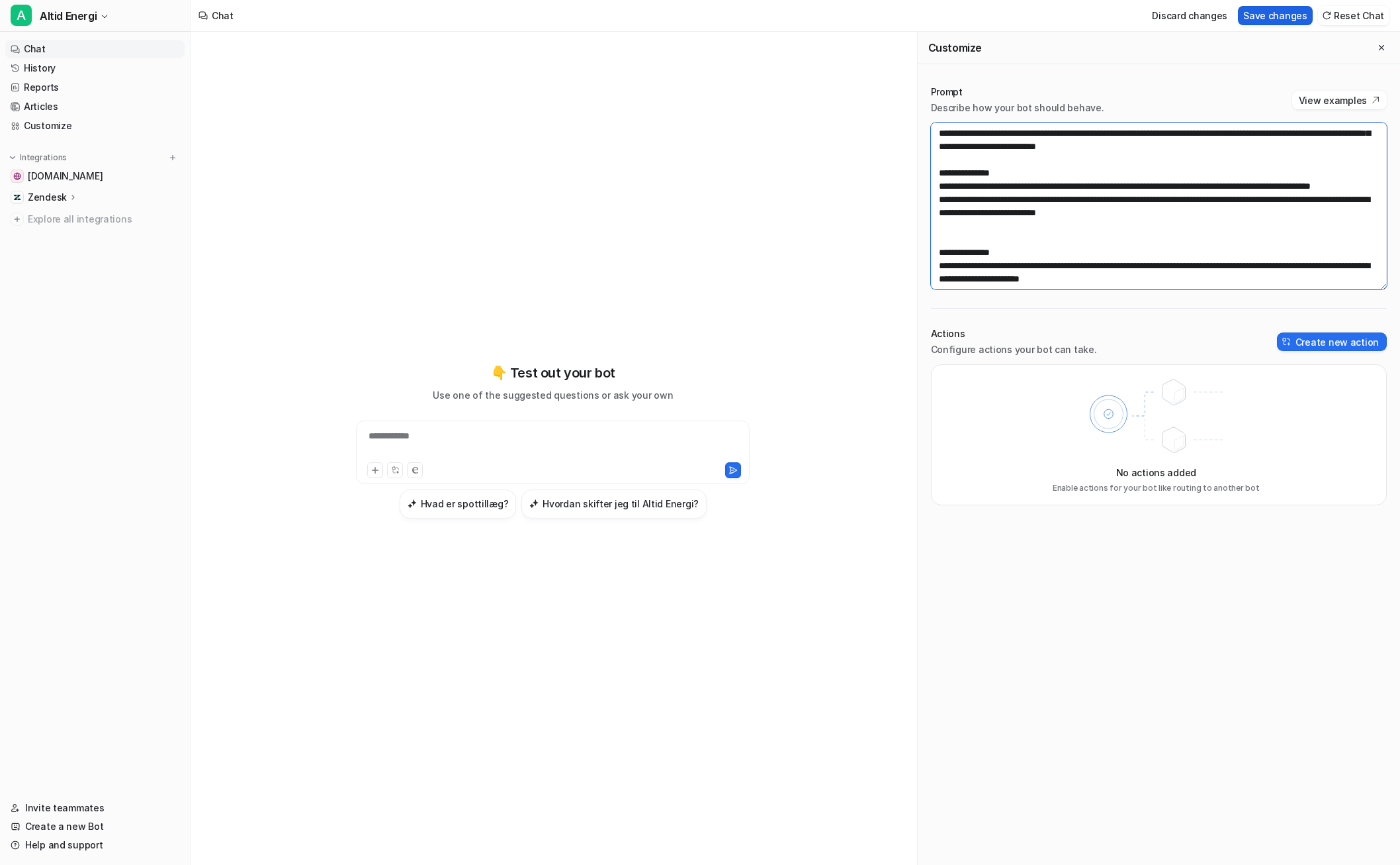
type textarea "**********"
click at [953, 20] on button "Save changes" at bounding box center [1275, 15] width 75 height 19
click at [551, 449] on div "**********" at bounding box center [553, 445] width 387 height 31
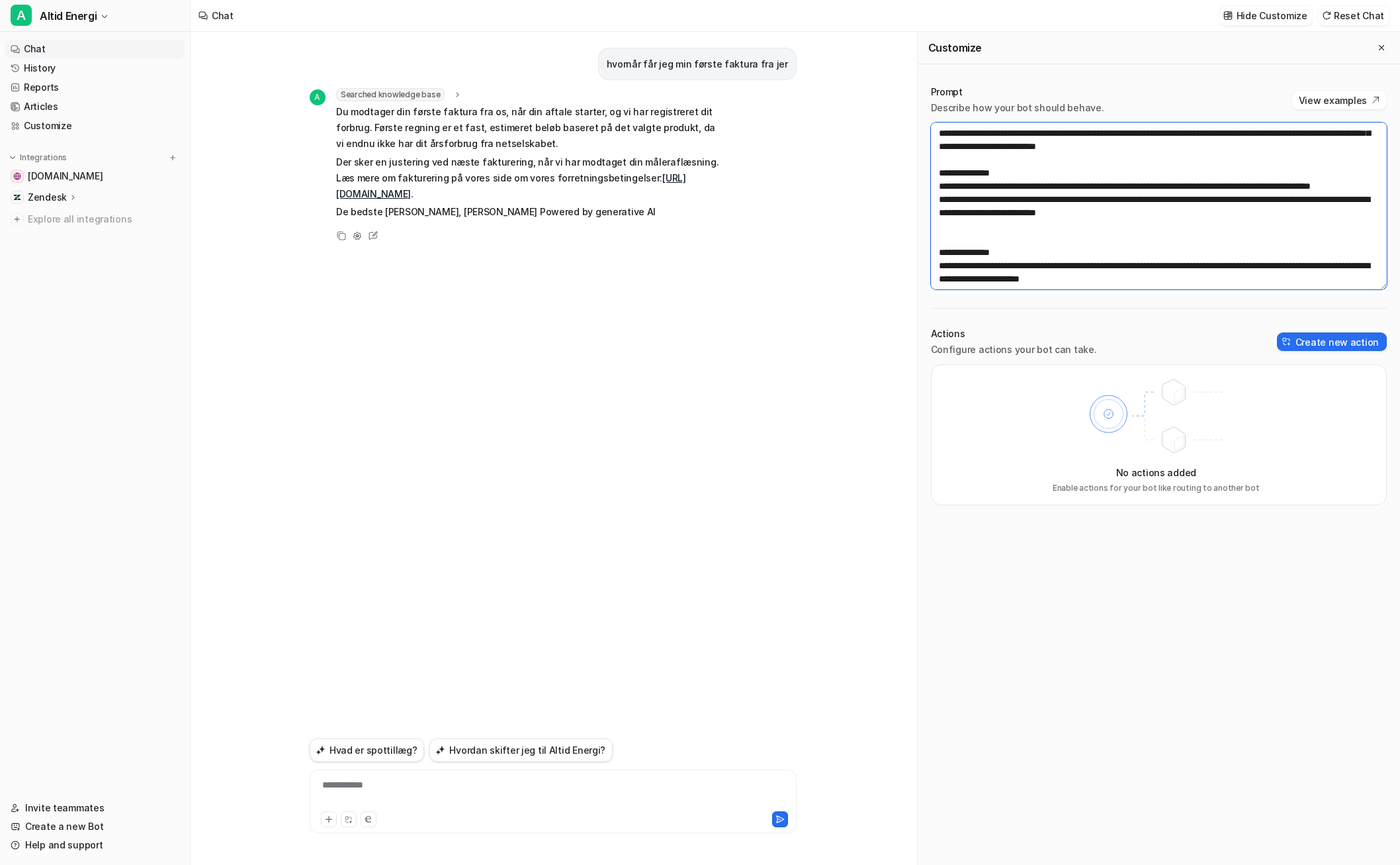
click at [953, 187] on textarea at bounding box center [1158, 206] width 456 height 167
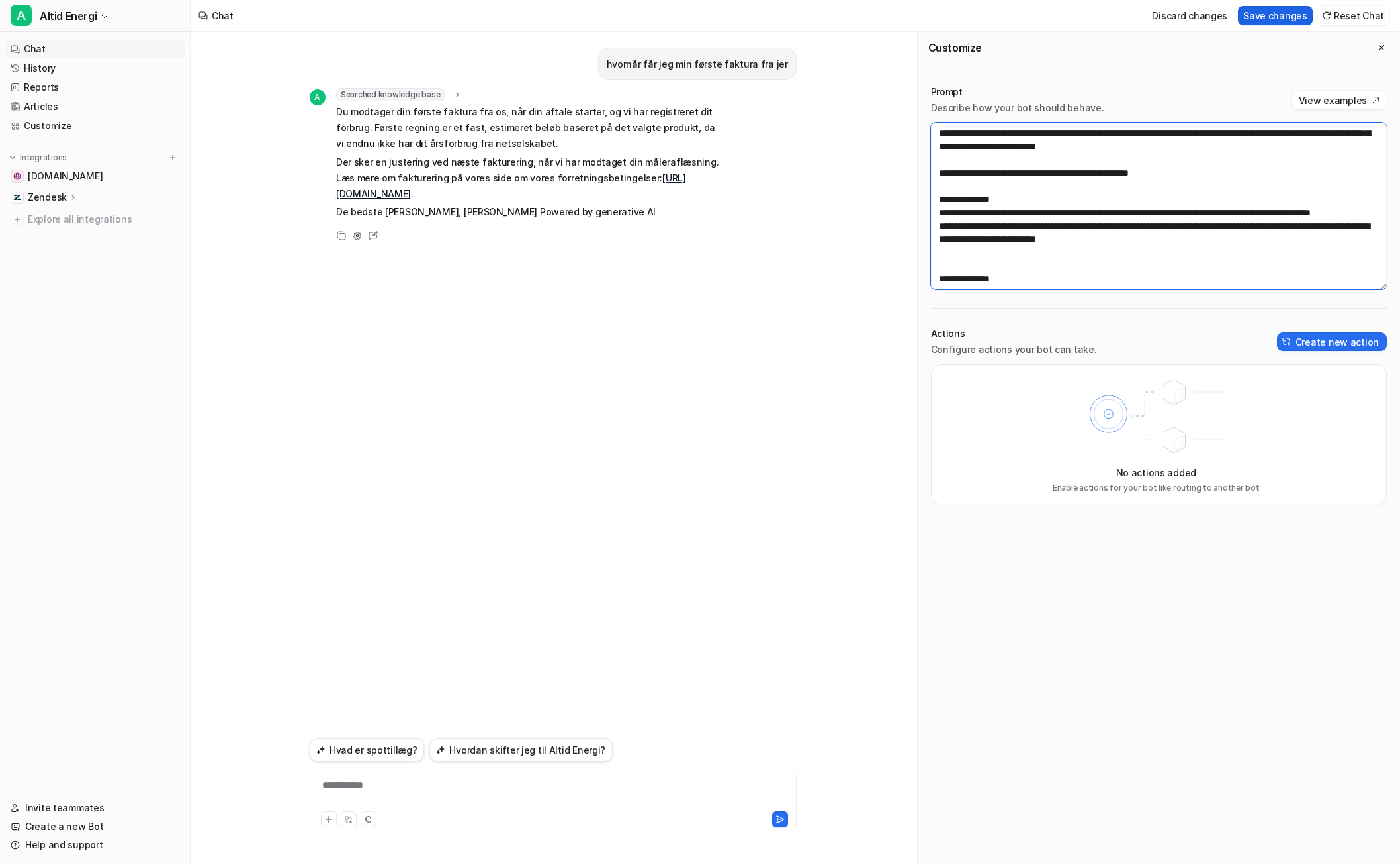
type textarea "**********"
click at [953, 16] on button "Save changes" at bounding box center [1275, 15] width 75 height 19
click at [720, 57] on p "hvornår får jeg min første faktura fra jer" at bounding box center [697, 65] width 181 height 16
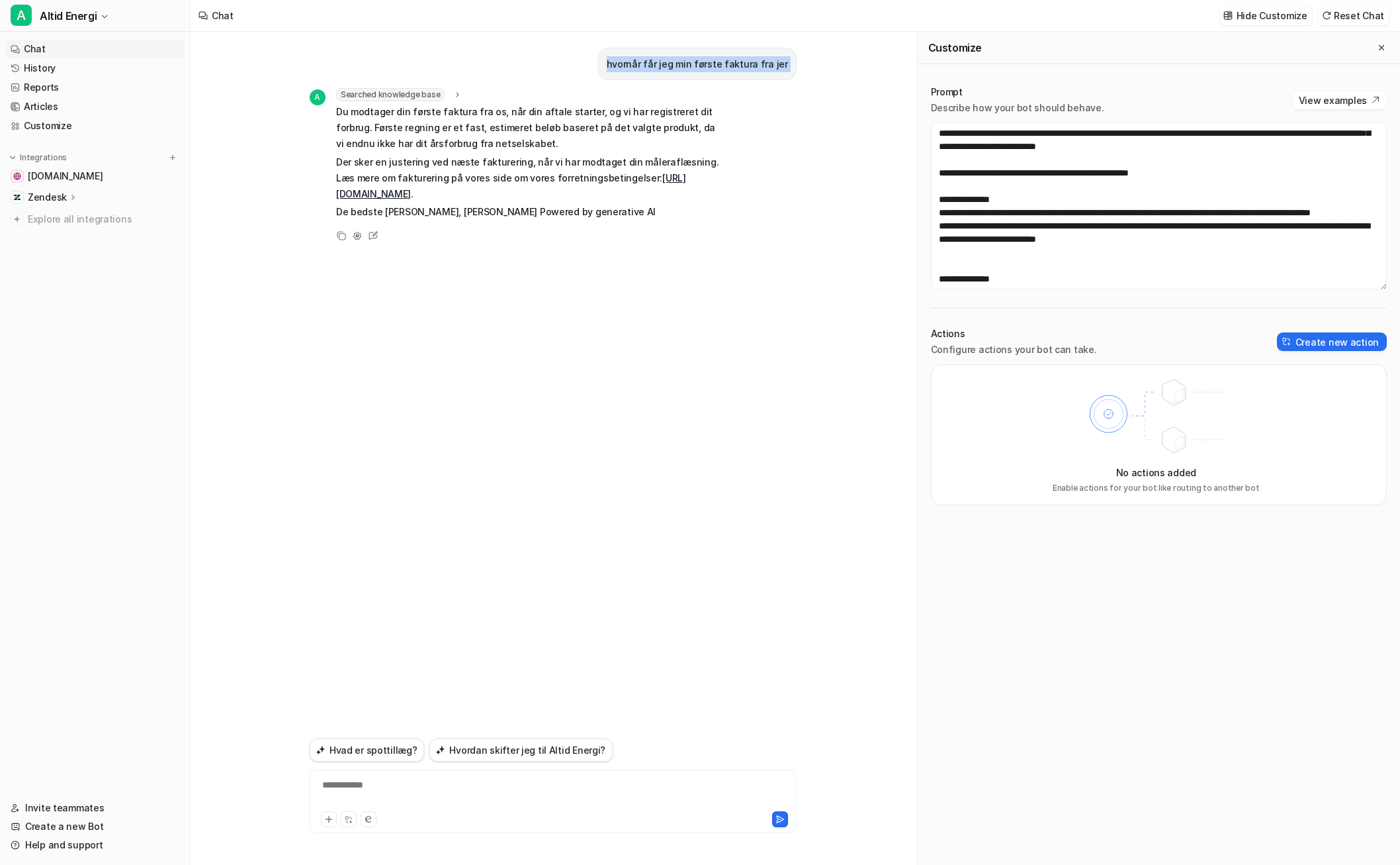
copy div "hvornår får jeg min første faktura fra jer A"
click at [462, 796] on div "**********" at bounding box center [553, 793] width 481 height 31
paste div
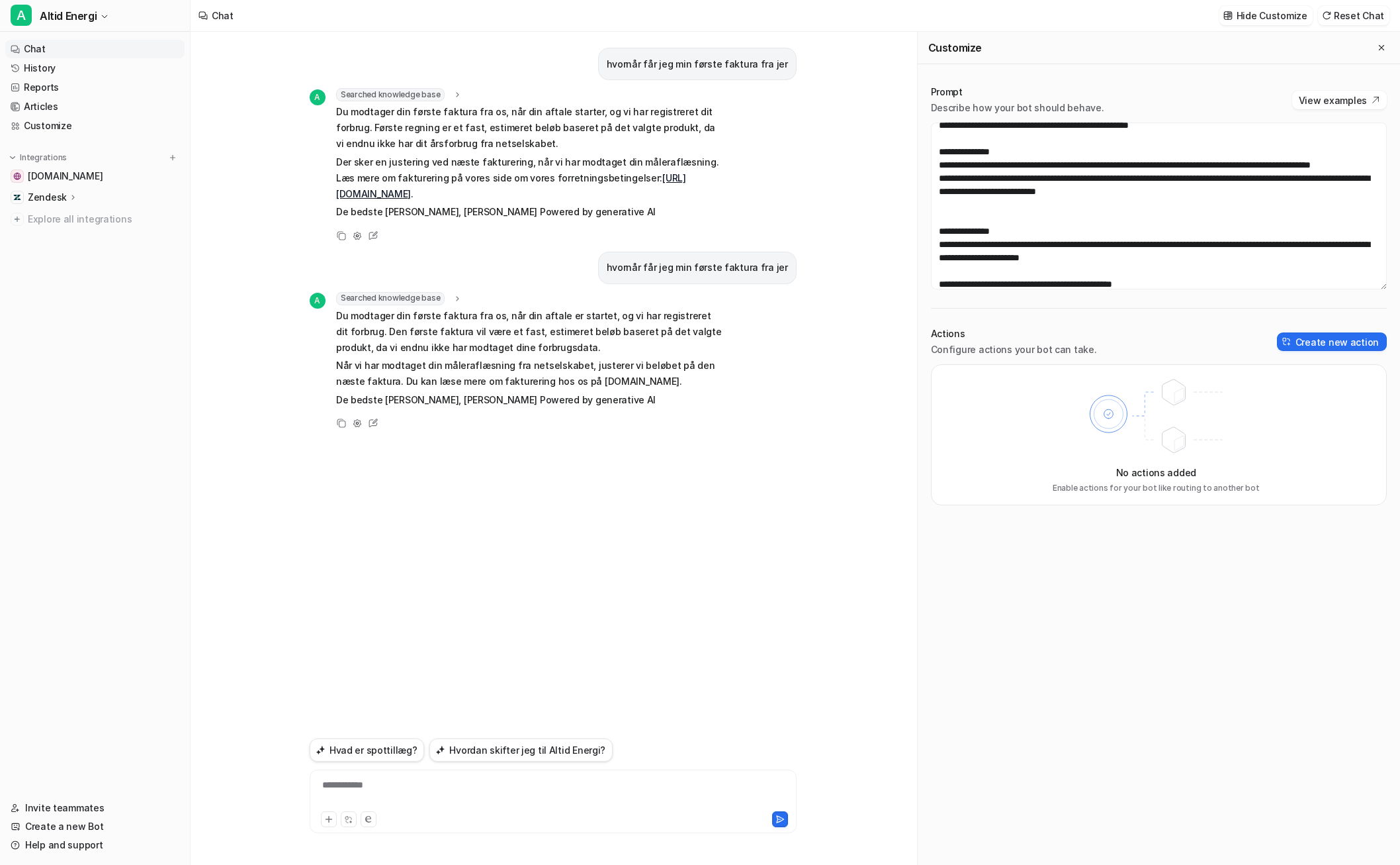
scroll to position [331, 0]
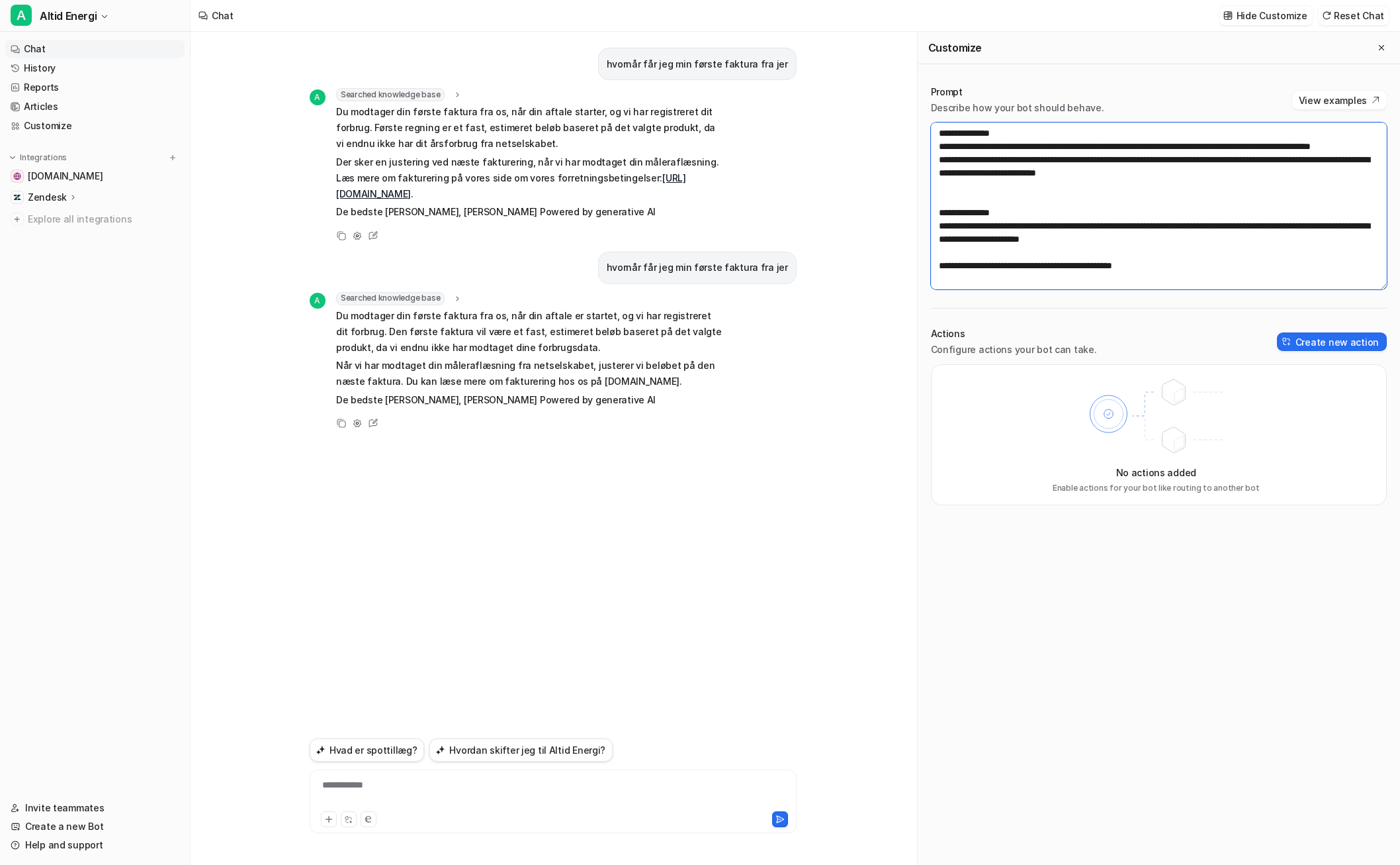
click at [953, 227] on textarea at bounding box center [1158, 206] width 456 height 167
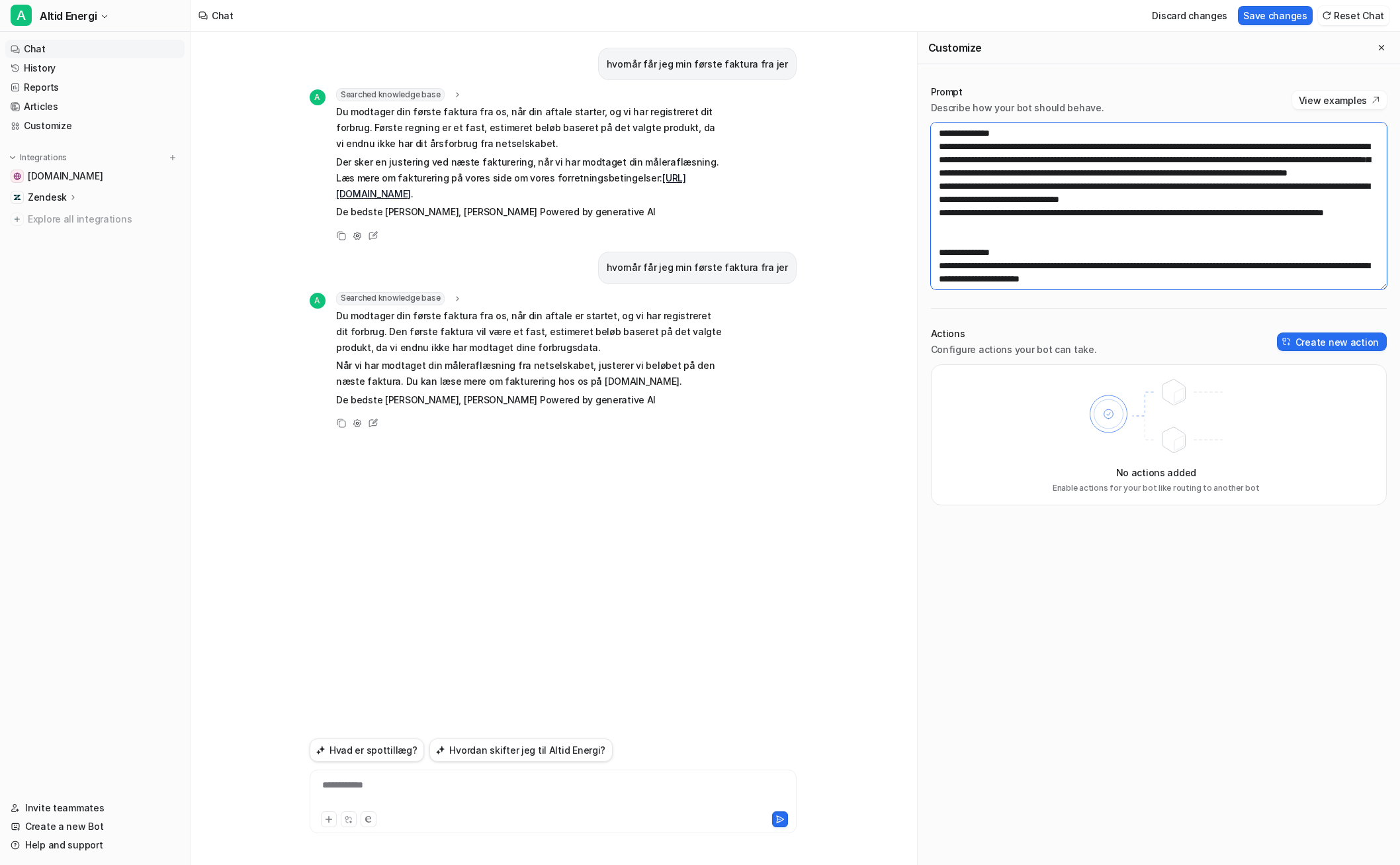
click at [953, 197] on textarea at bounding box center [1158, 206] width 456 height 167
click at [953, 11] on button "Save changes" at bounding box center [1275, 15] width 75 height 19
click at [477, 782] on div "**********" at bounding box center [553, 793] width 481 height 31
click at [706, 263] on p "hvornår får jeg min første faktura fra jer" at bounding box center [697, 268] width 181 height 16
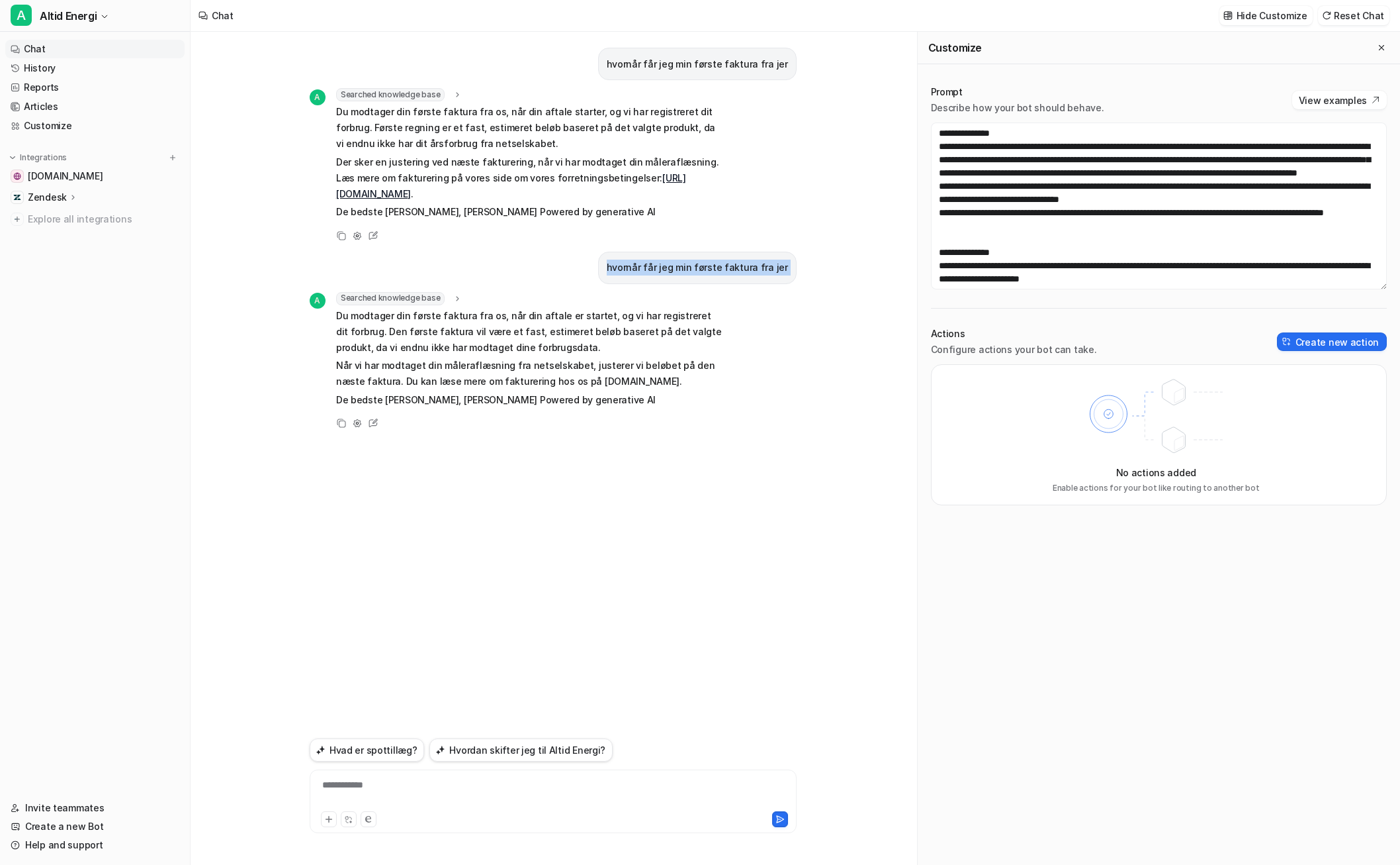
click at [706, 263] on p "hvornår får jeg min første faktura fra jer" at bounding box center [697, 268] width 181 height 16
copy div "hvornår får jeg min første faktura fra jer A"
click at [540, 785] on div "**********" at bounding box center [553, 793] width 481 height 31
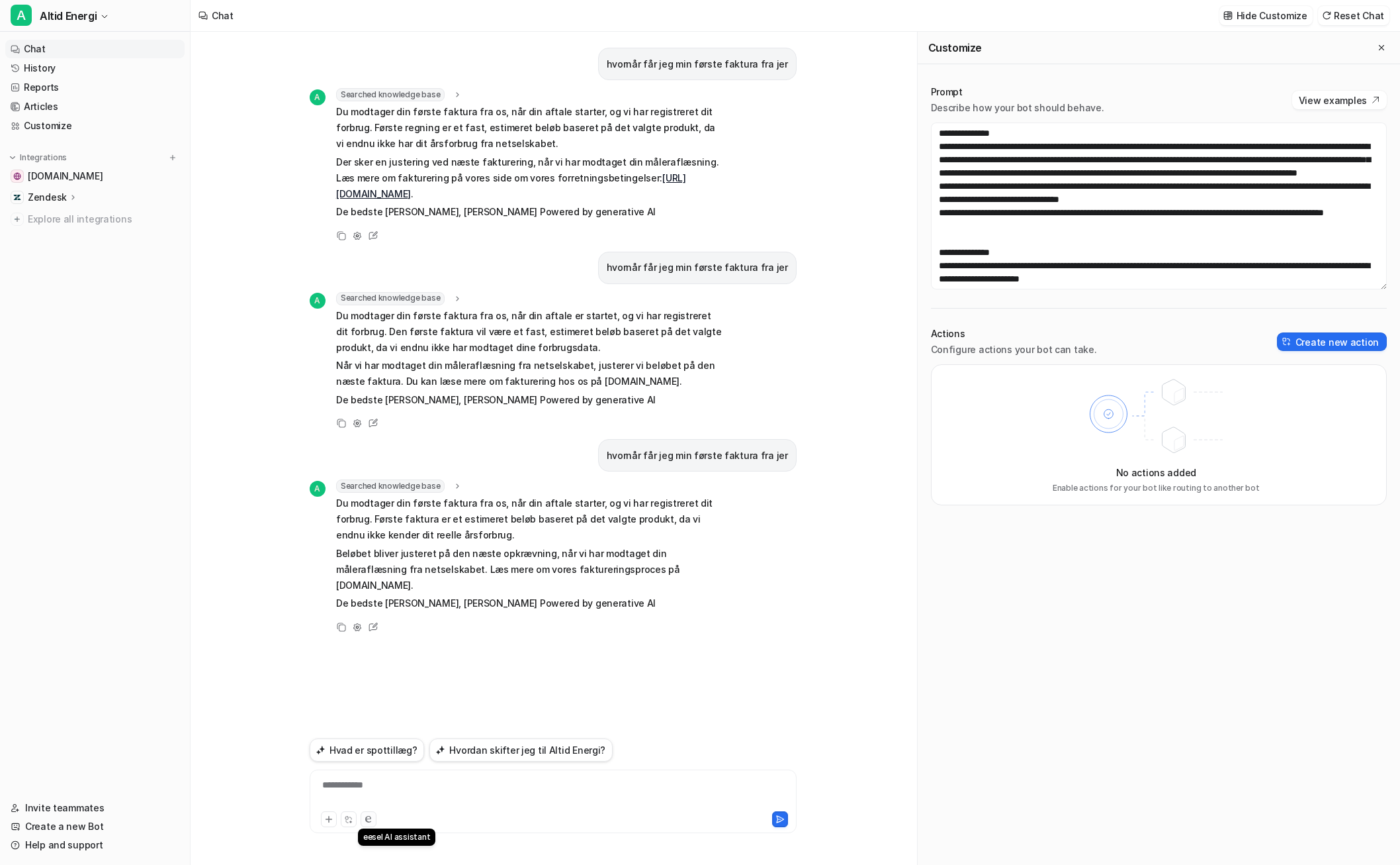
click at [369, 817] on icon at bounding box center [368, 819] width 6 height 6
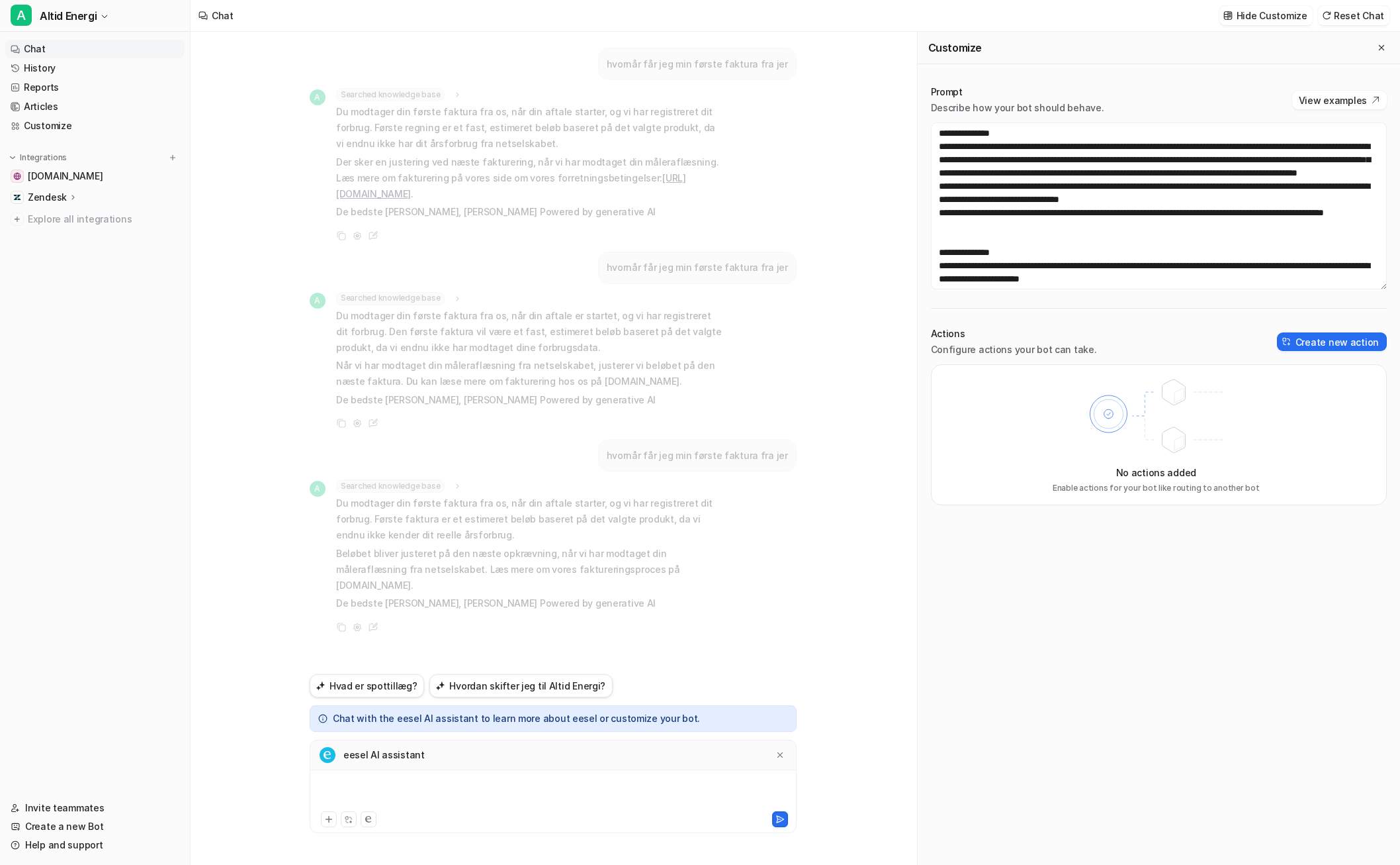
click at [503, 784] on div at bounding box center [553, 793] width 481 height 31
click at [953, 184] on textarea at bounding box center [1158, 206] width 456 height 167
click at [953, 190] on textarea at bounding box center [1158, 206] width 456 height 167
click at [492, 786] on div "**********" at bounding box center [553, 793] width 481 height 31
click at [458, 787] on div "**********" at bounding box center [553, 793] width 481 height 31
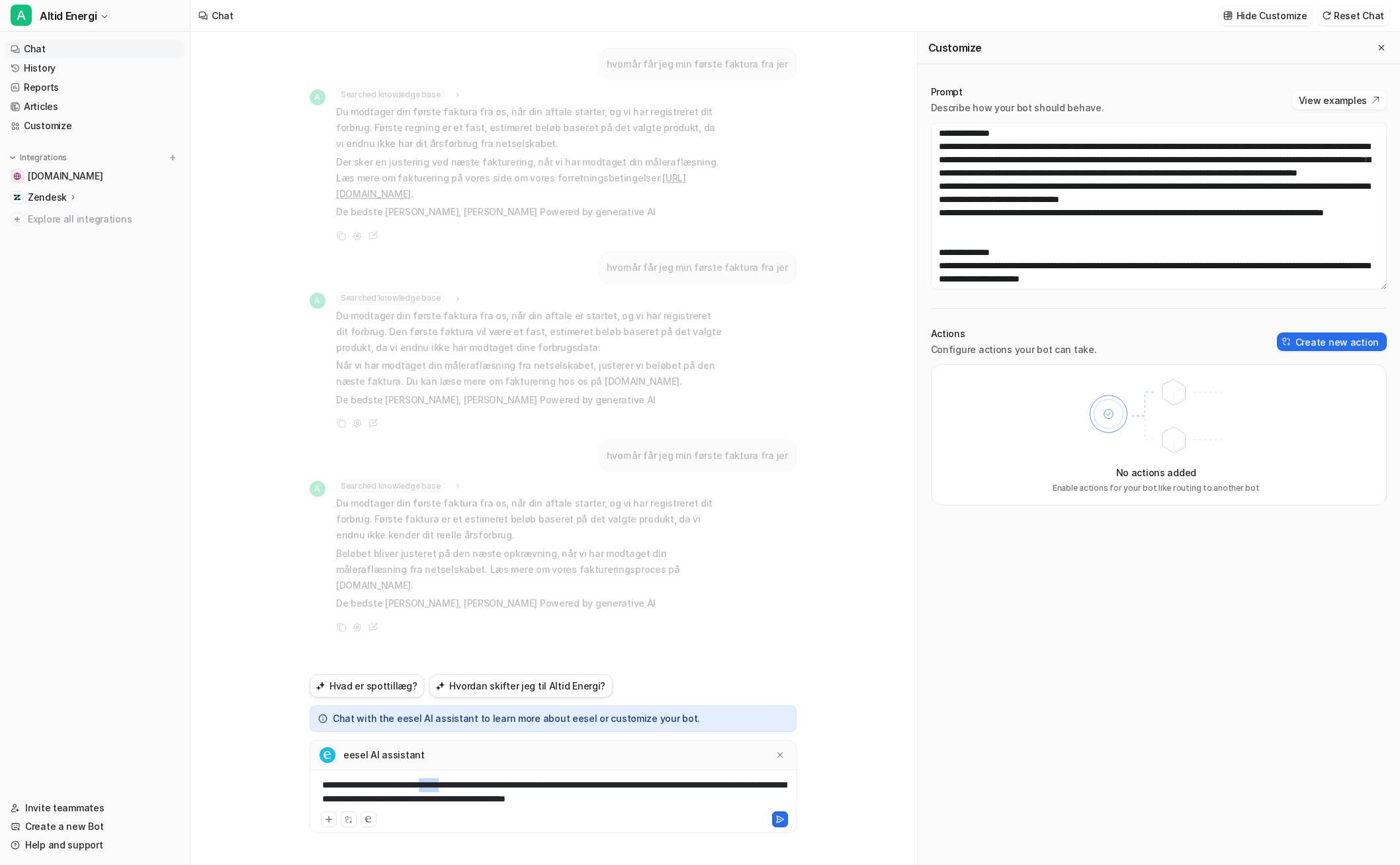
click at [458, 787] on div "**********" at bounding box center [553, 793] width 481 height 31
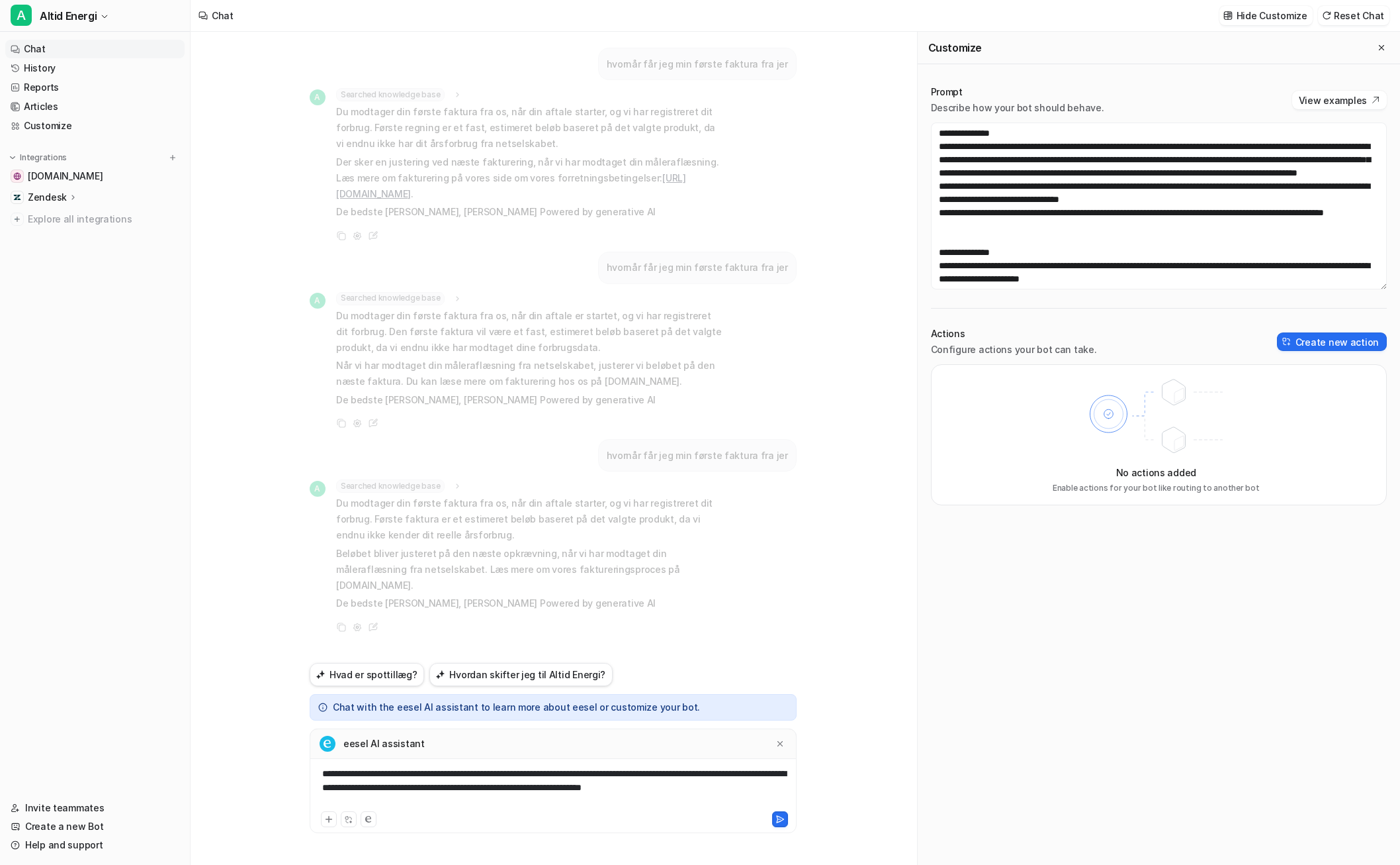
click at [626, 790] on div "**********" at bounding box center [553, 788] width 481 height 42
click at [780, 817] on icon at bounding box center [780, 818] width 9 height 9
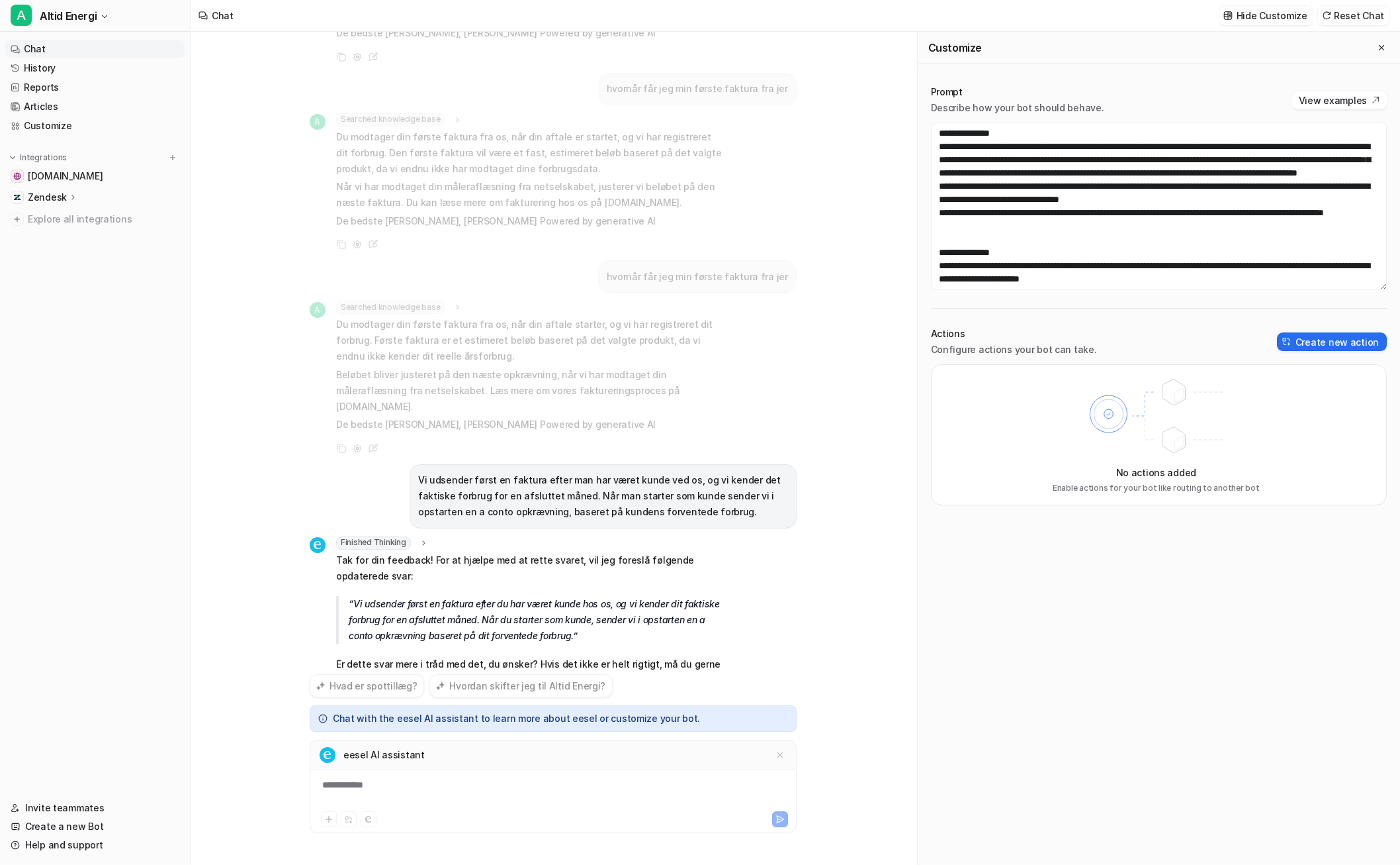
scroll to position [194, 0]
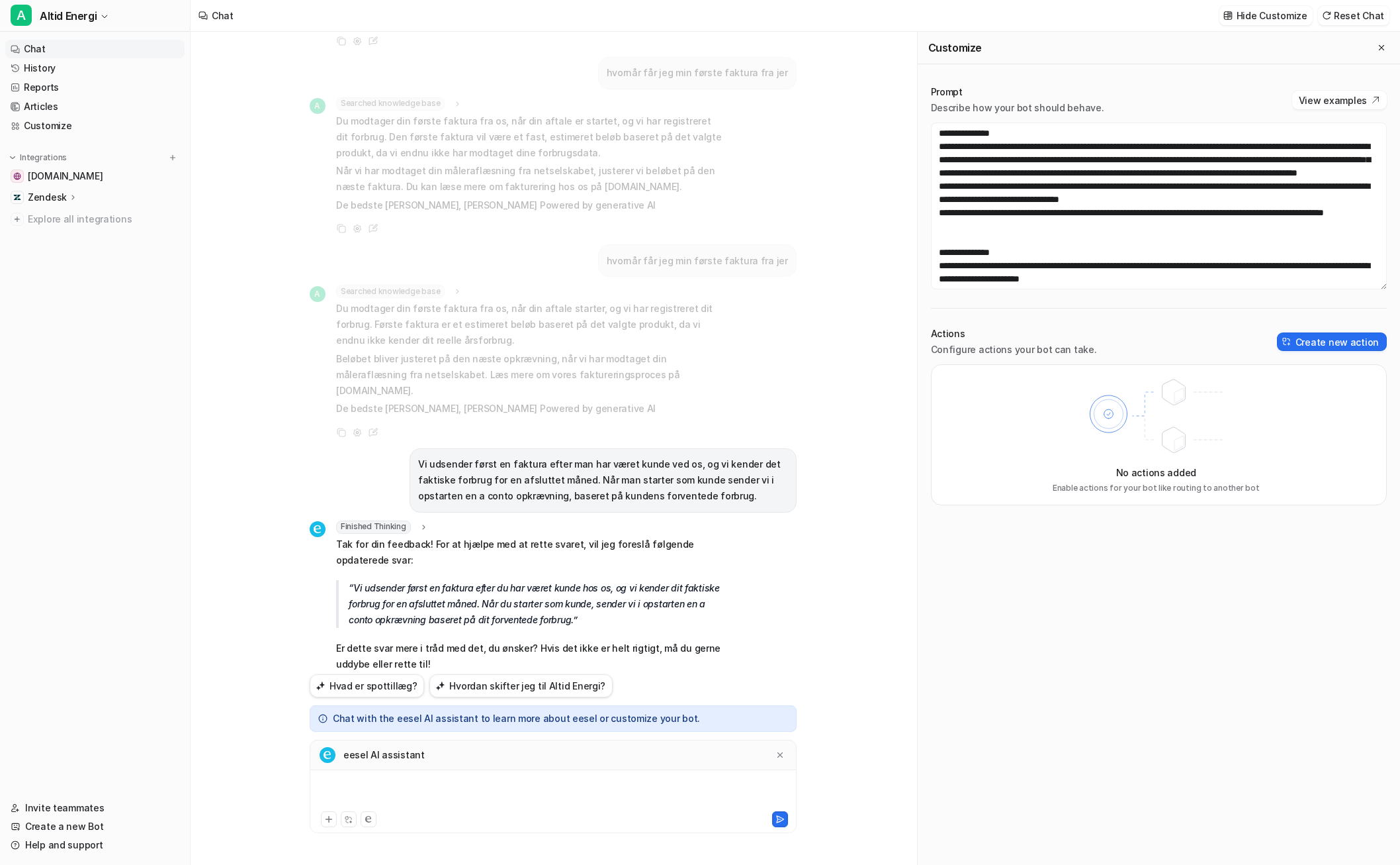
click at [463, 789] on div at bounding box center [553, 793] width 481 height 31
click at [784, 824] on button at bounding box center [780, 819] width 16 height 16
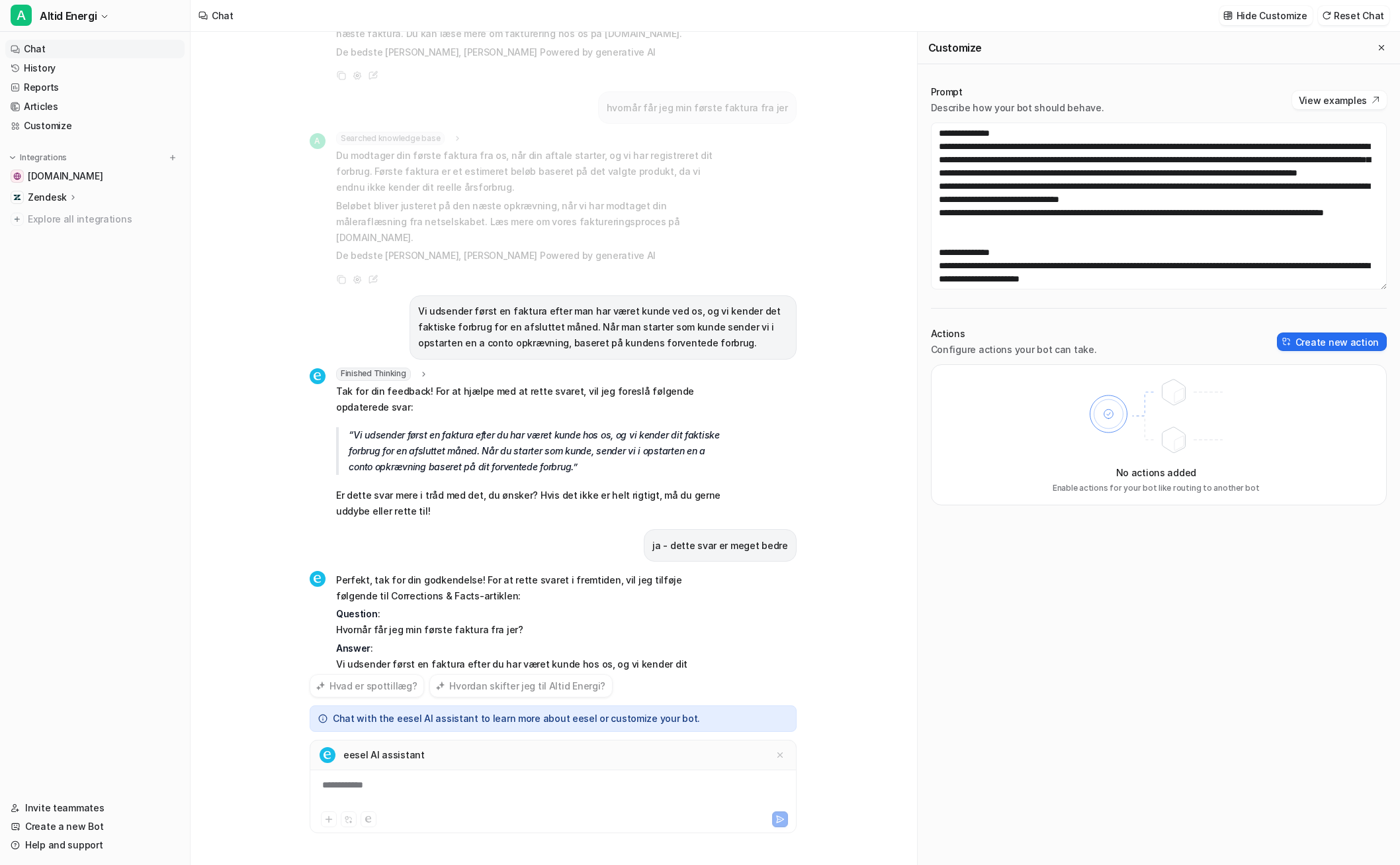
scroll to position [398, 0]
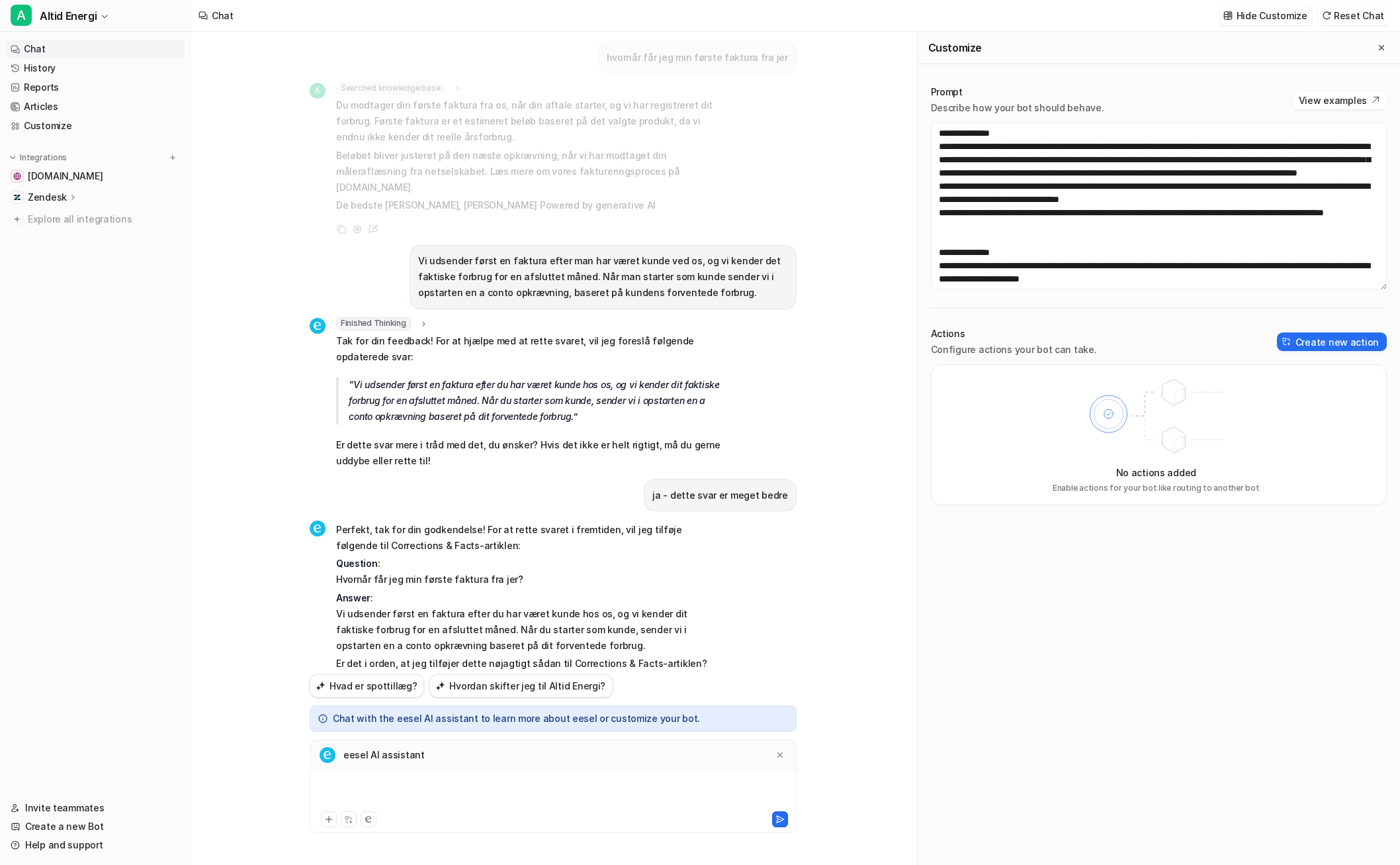
click at [594, 791] on div at bounding box center [553, 793] width 481 height 31
click at [781, 821] on icon at bounding box center [780, 819] width 7 height 6
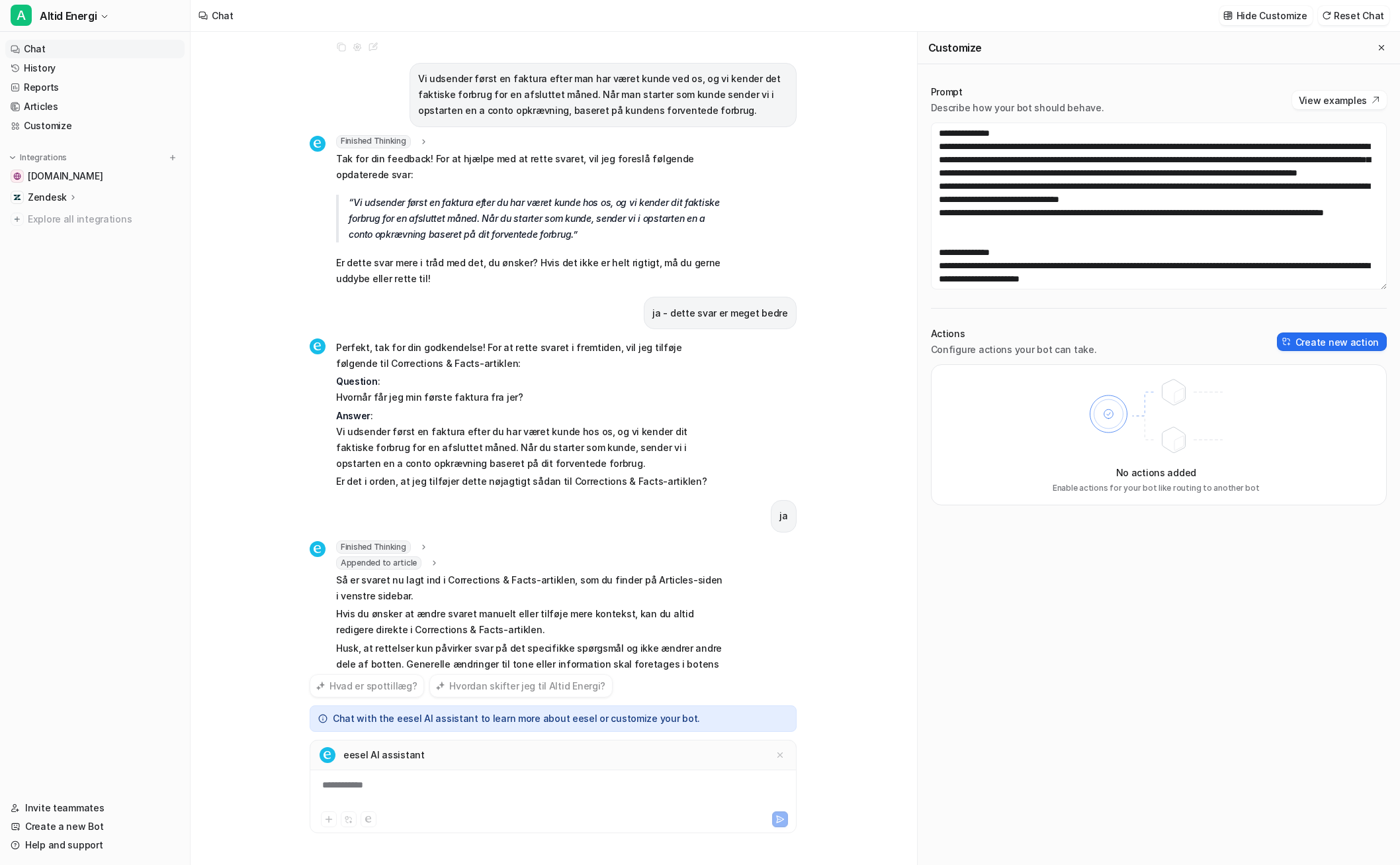
scroll to position [595, 0]
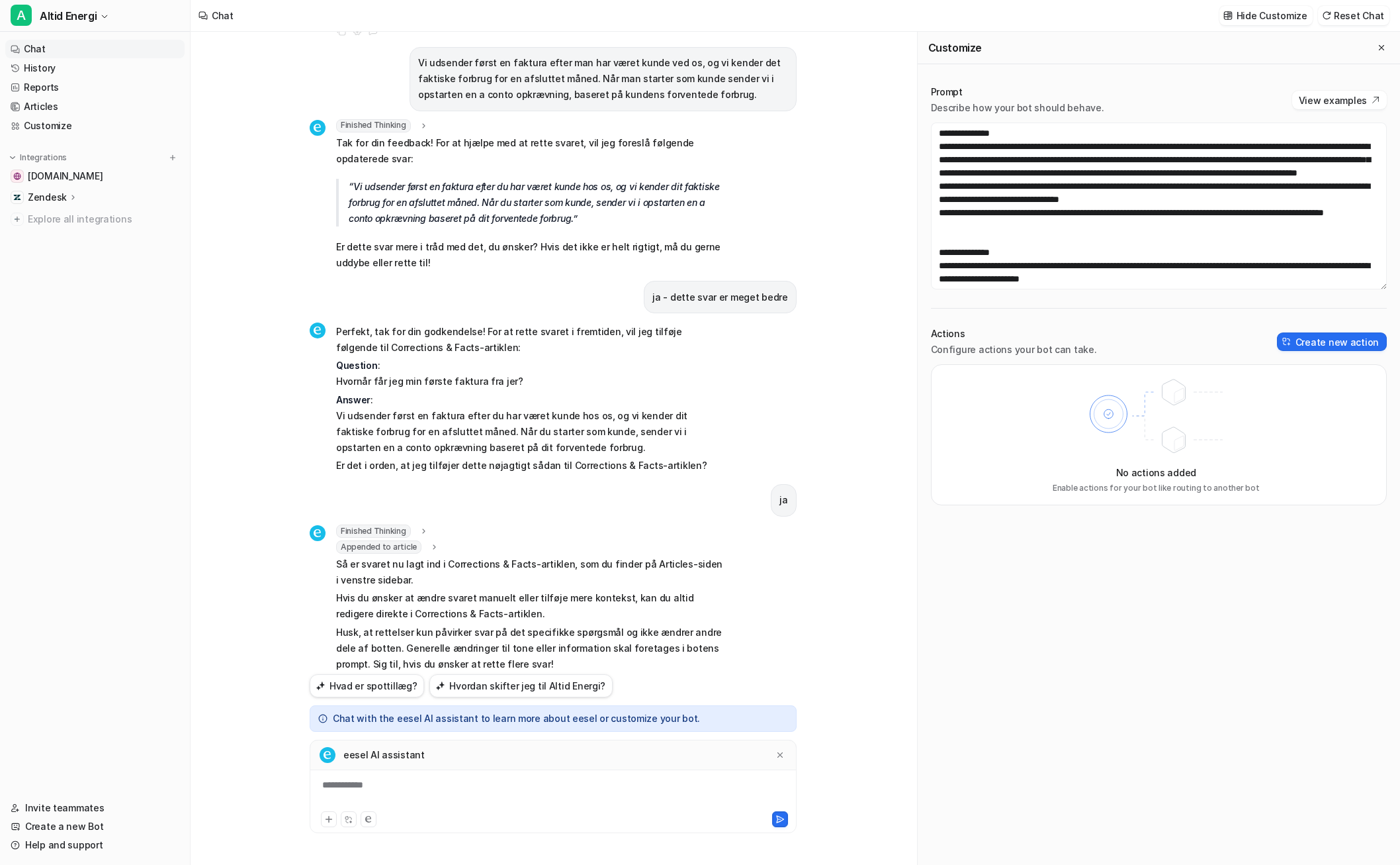
click at [540, 784] on div "**********" at bounding box center [553, 793] width 481 height 31
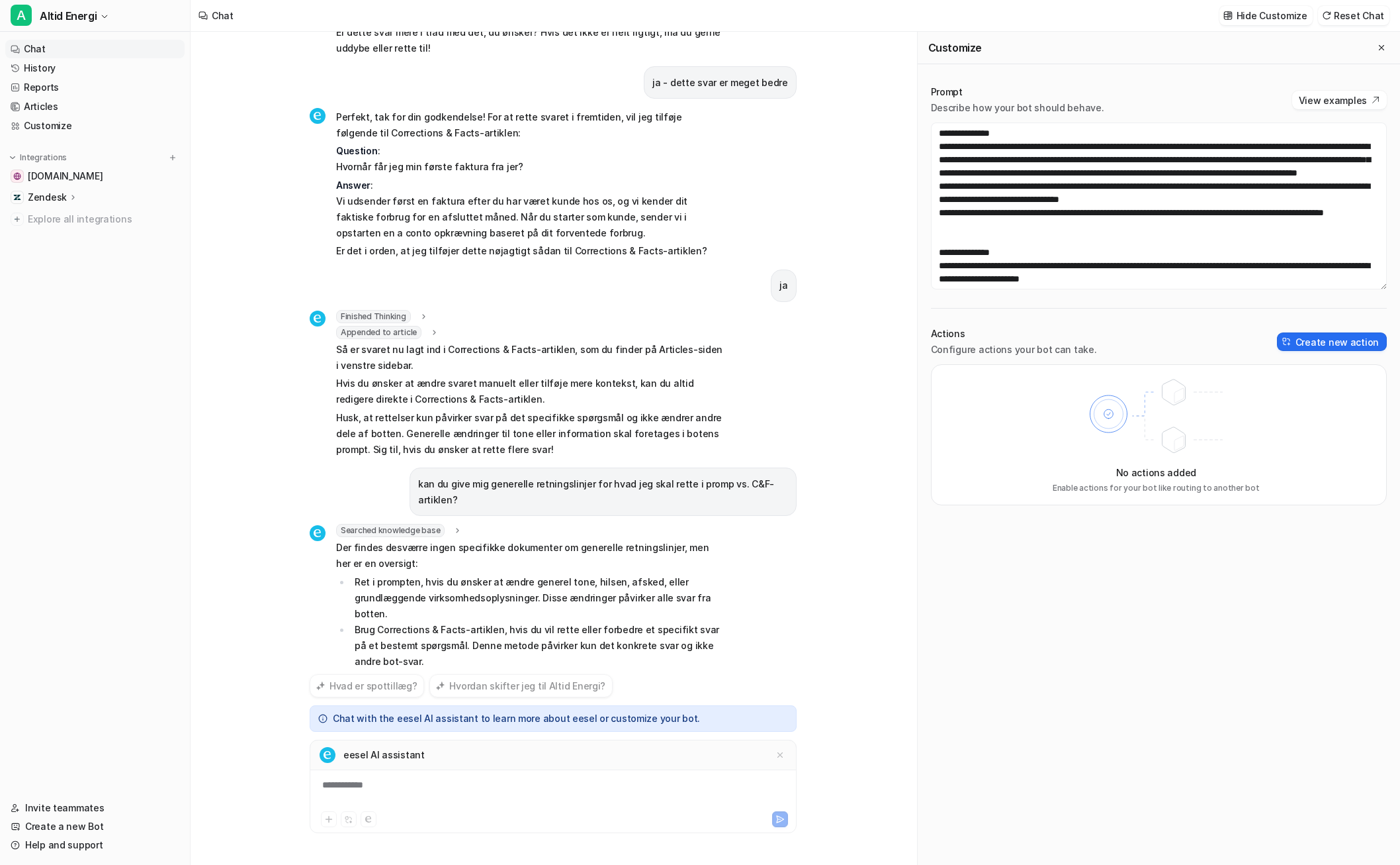
scroll to position [826, 0]
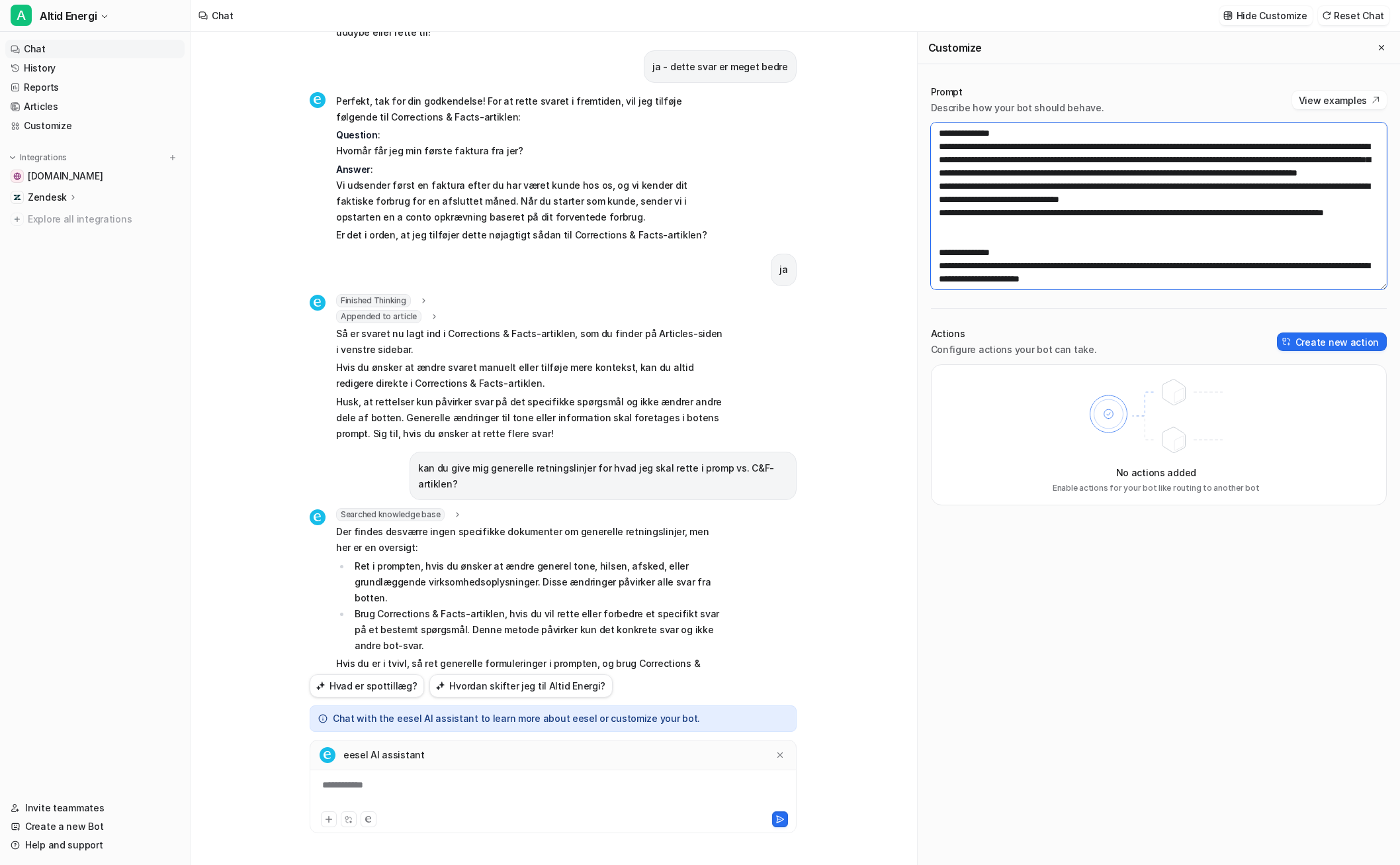
click at [953, 179] on textarea at bounding box center [1158, 206] width 456 height 167
click at [953, 186] on textarea at bounding box center [1158, 206] width 456 height 167
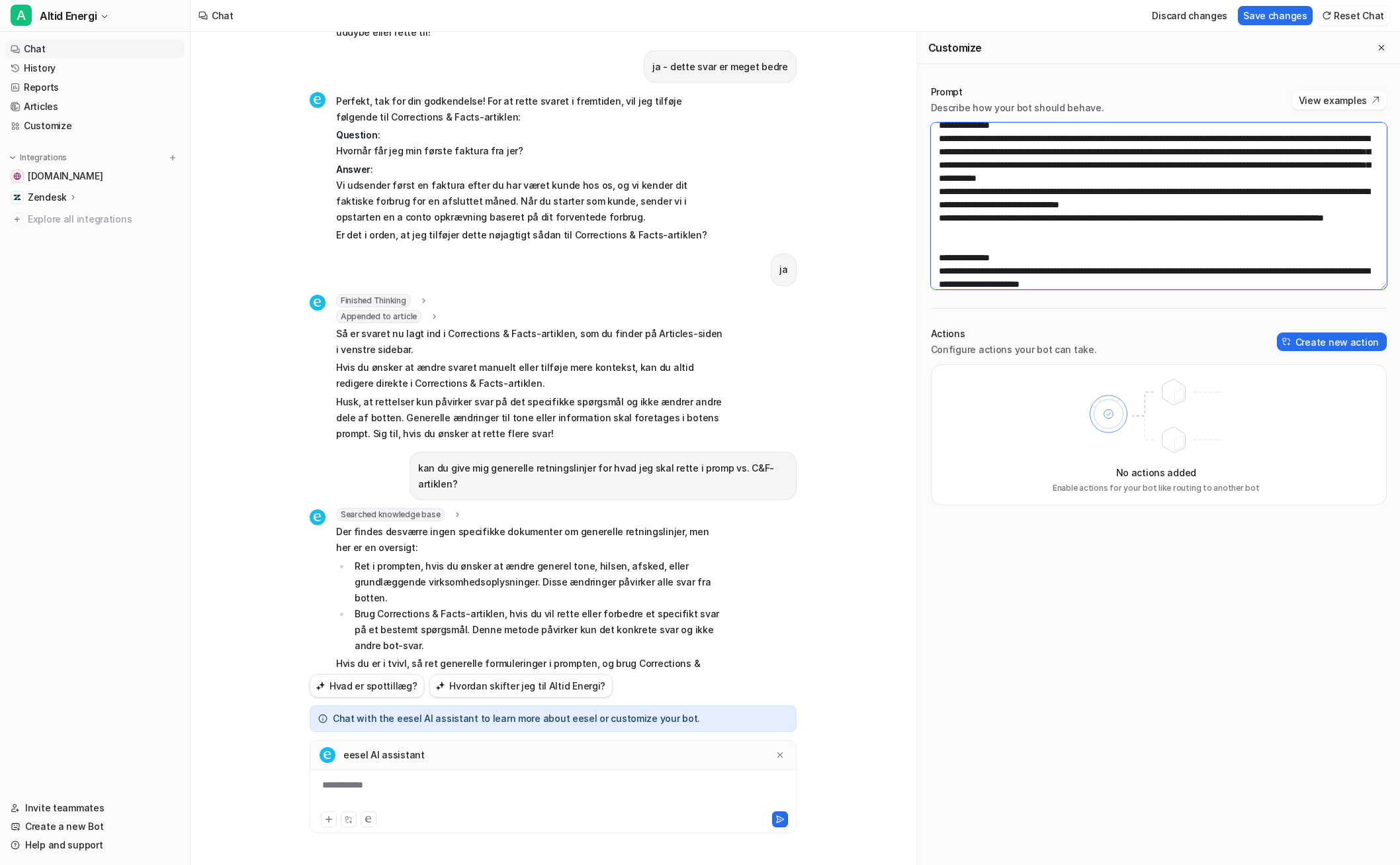
scroll to position [352, 0]
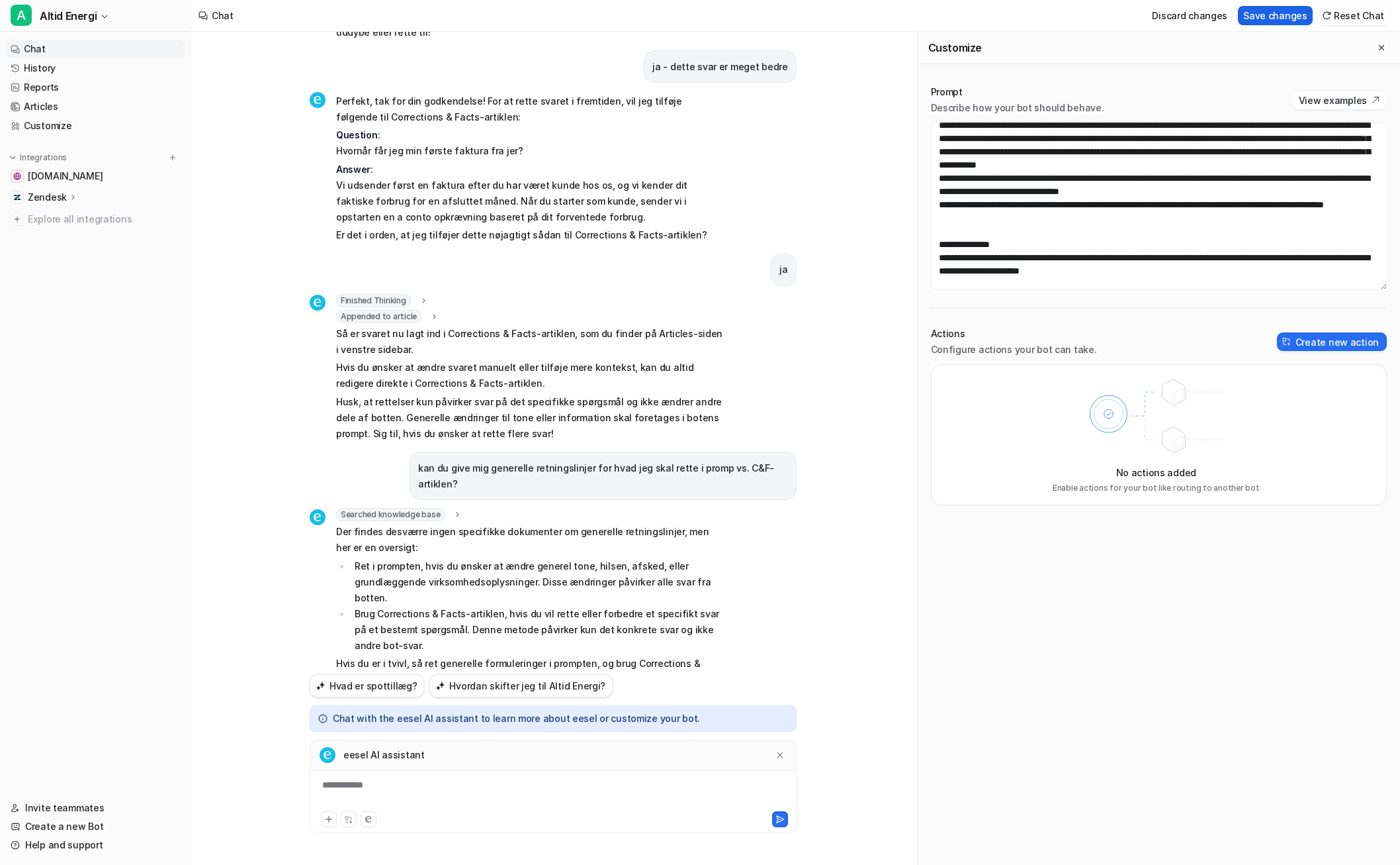
click at [953, 17] on button "Save changes" at bounding box center [1275, 15] width 75 height 19
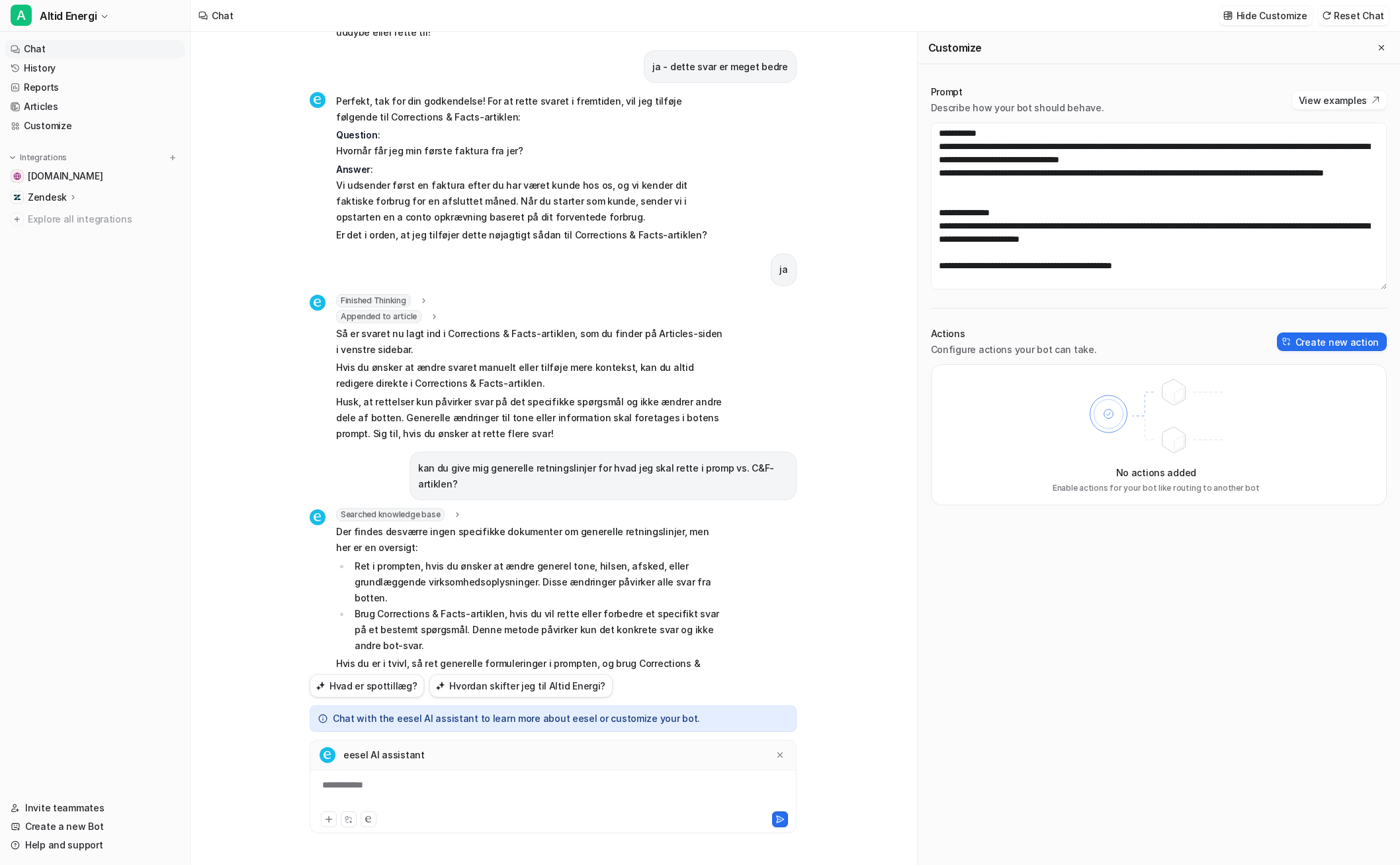
scroll to position [384, 0]
click at [777, 755] on icon at bounding box center [780, 754] width 9 height 9
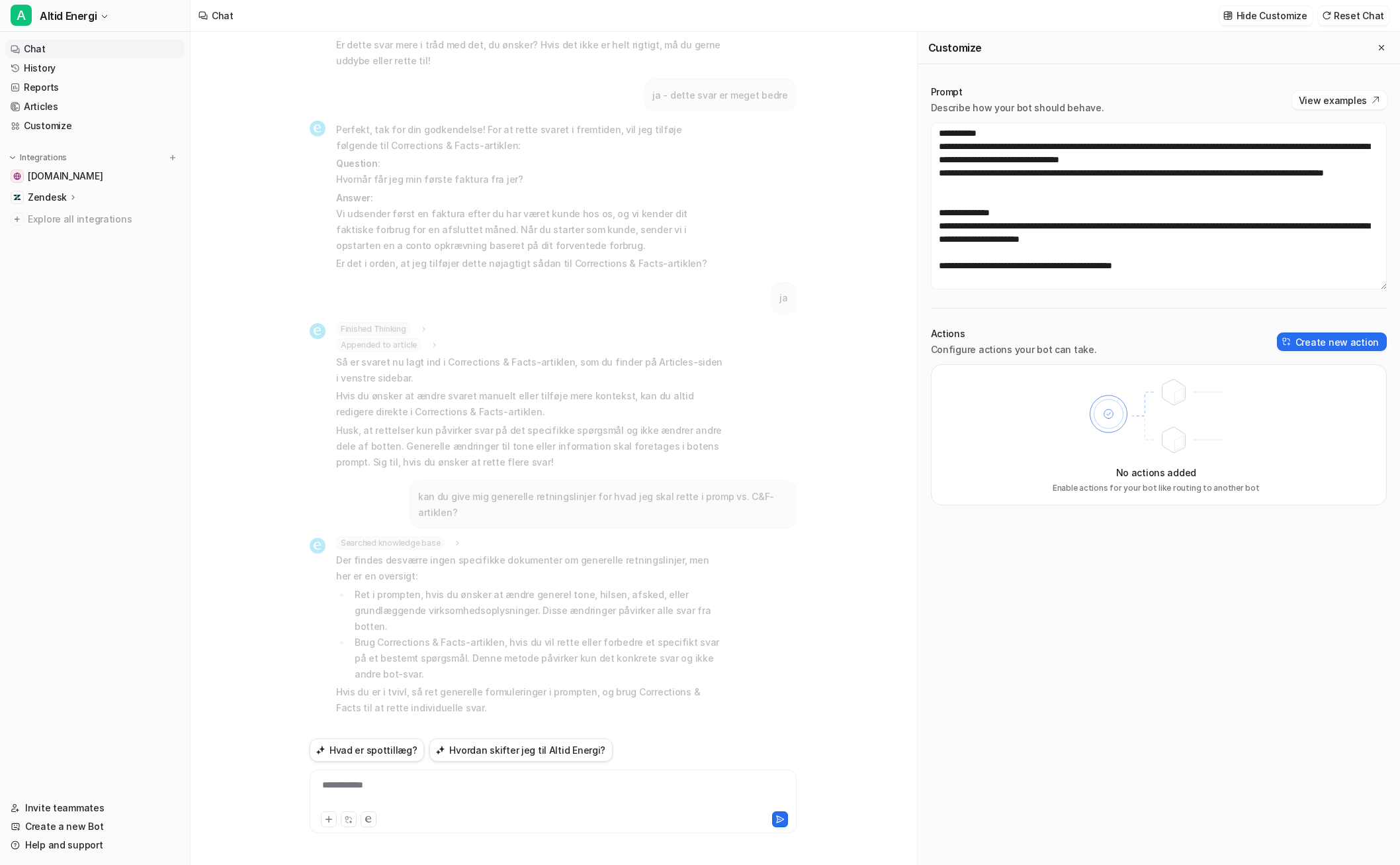
scroll to position [766, 0]
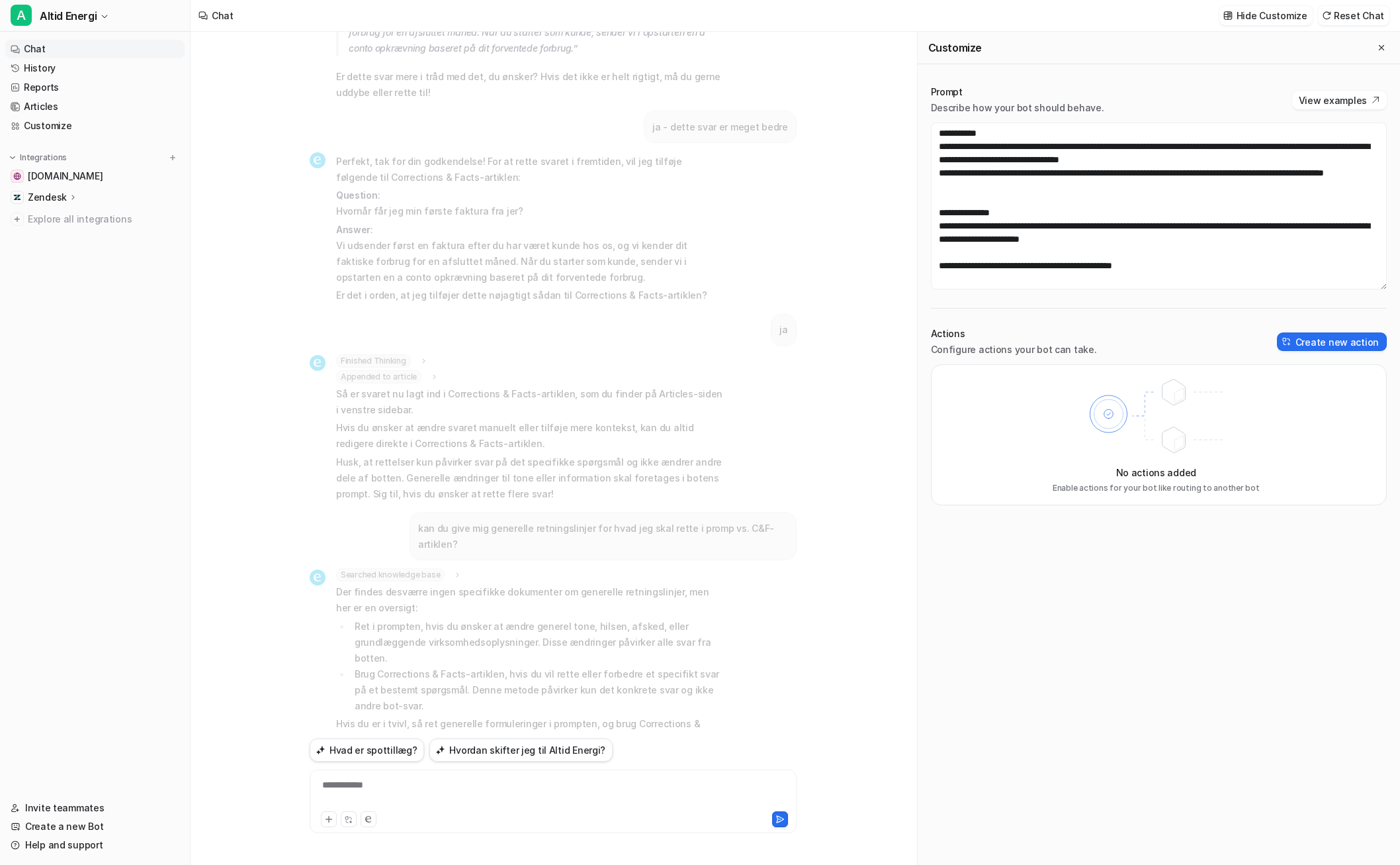
click at [578, 795] on div "**********" at bounding box center [553, 793] width 481 height 31
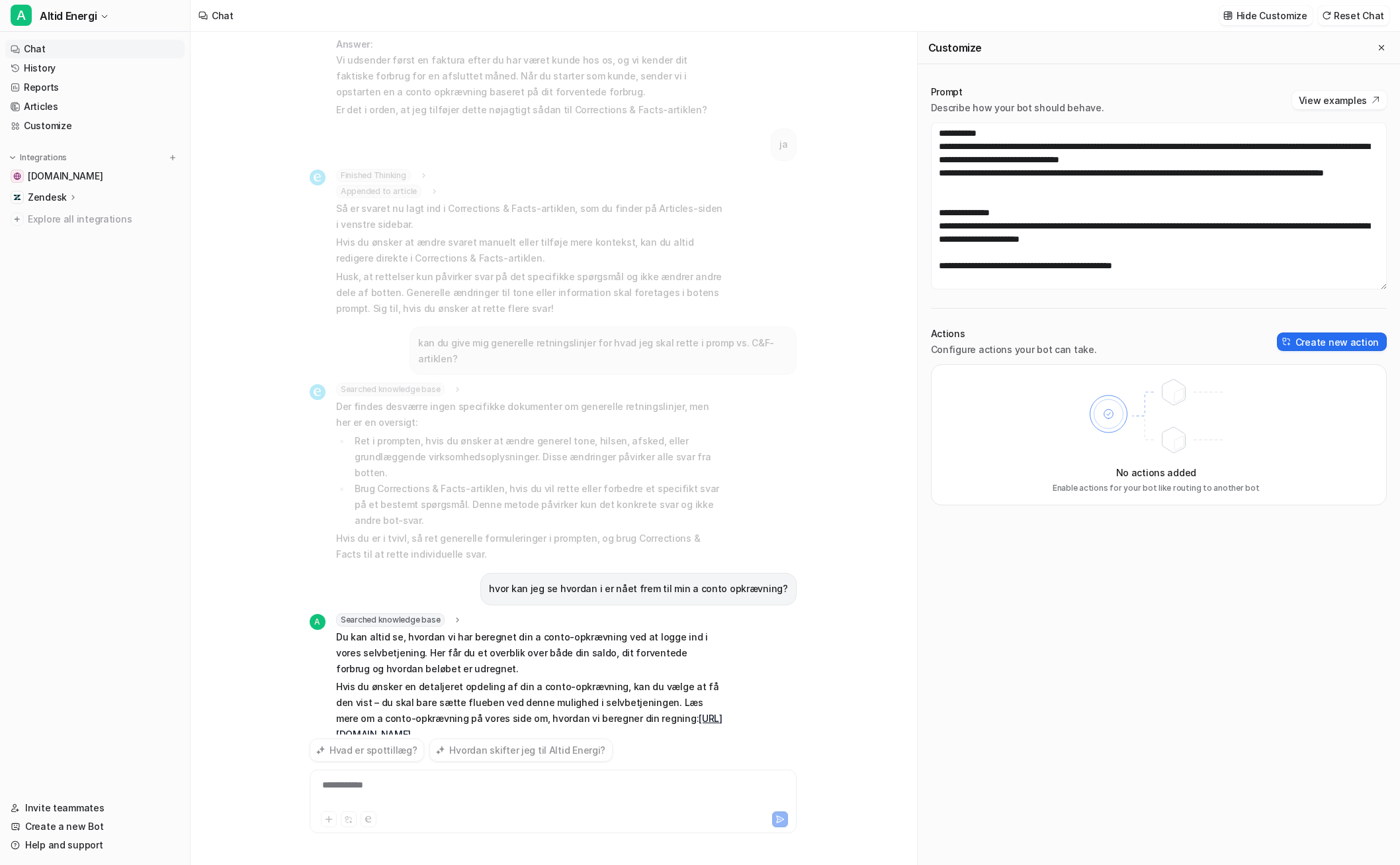
scroll to position [985, 0]
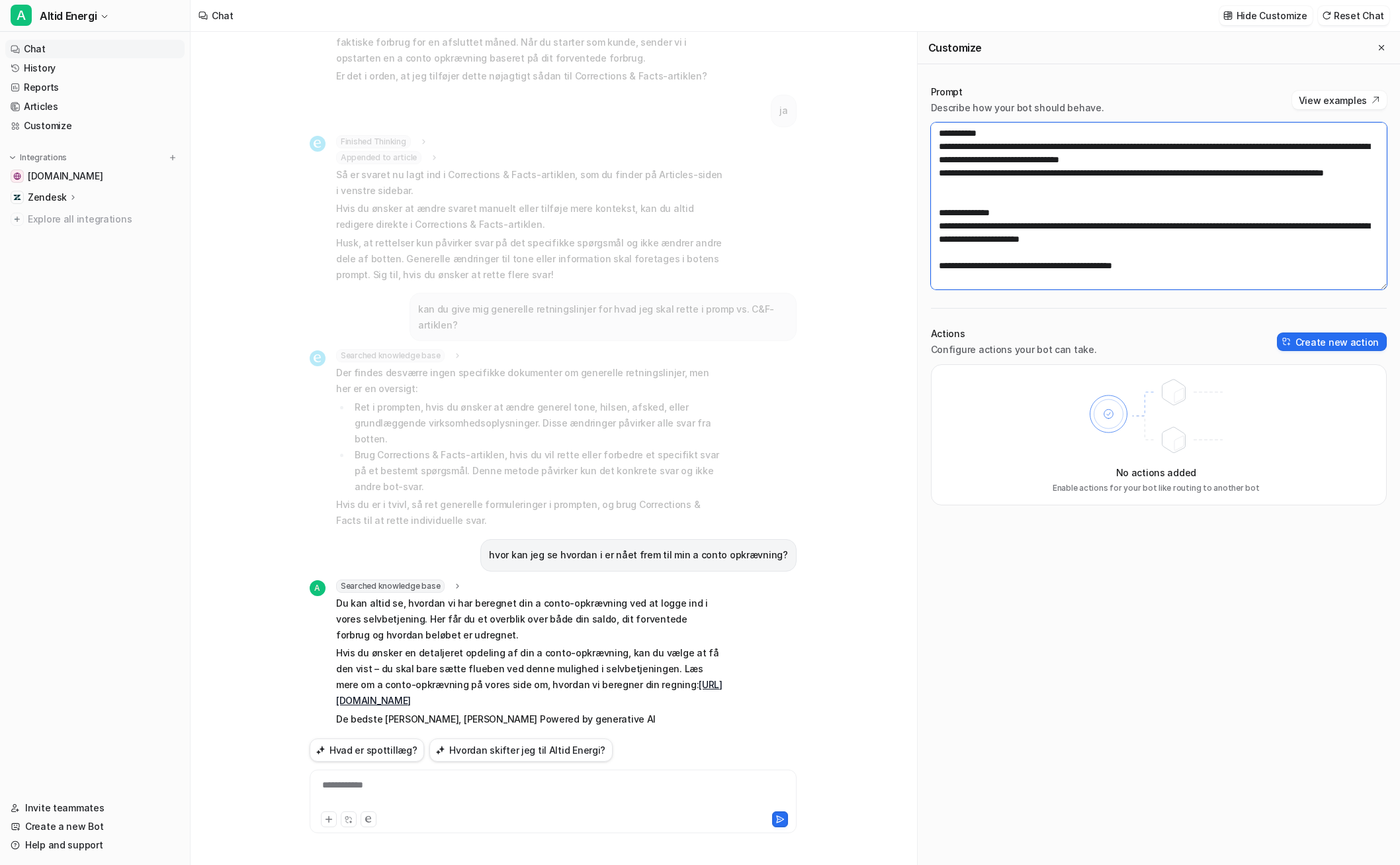
click at [953, 137] on textarea at bounding box center [1158, 206] width 456 height 167
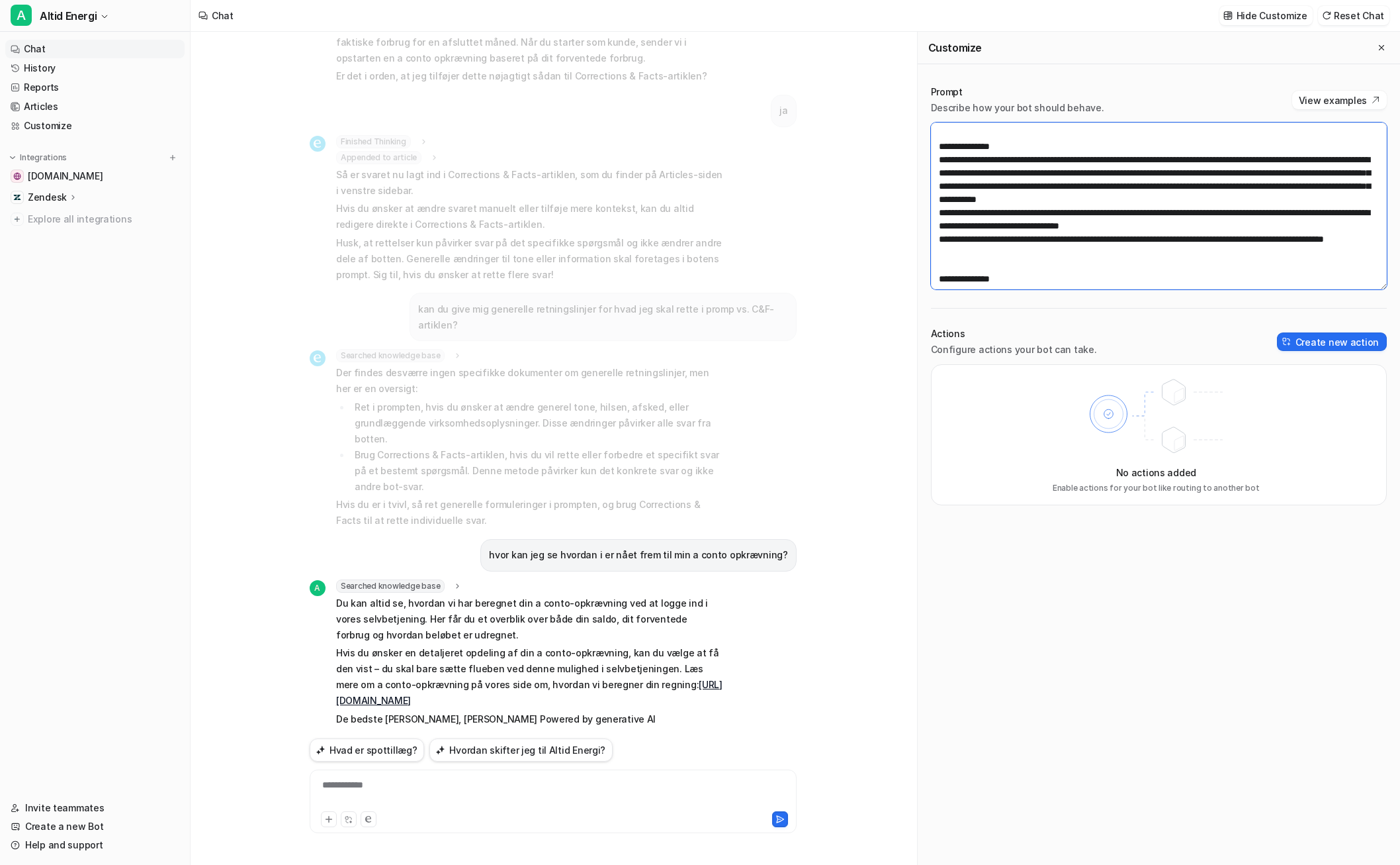
scroll to position [384, 0]
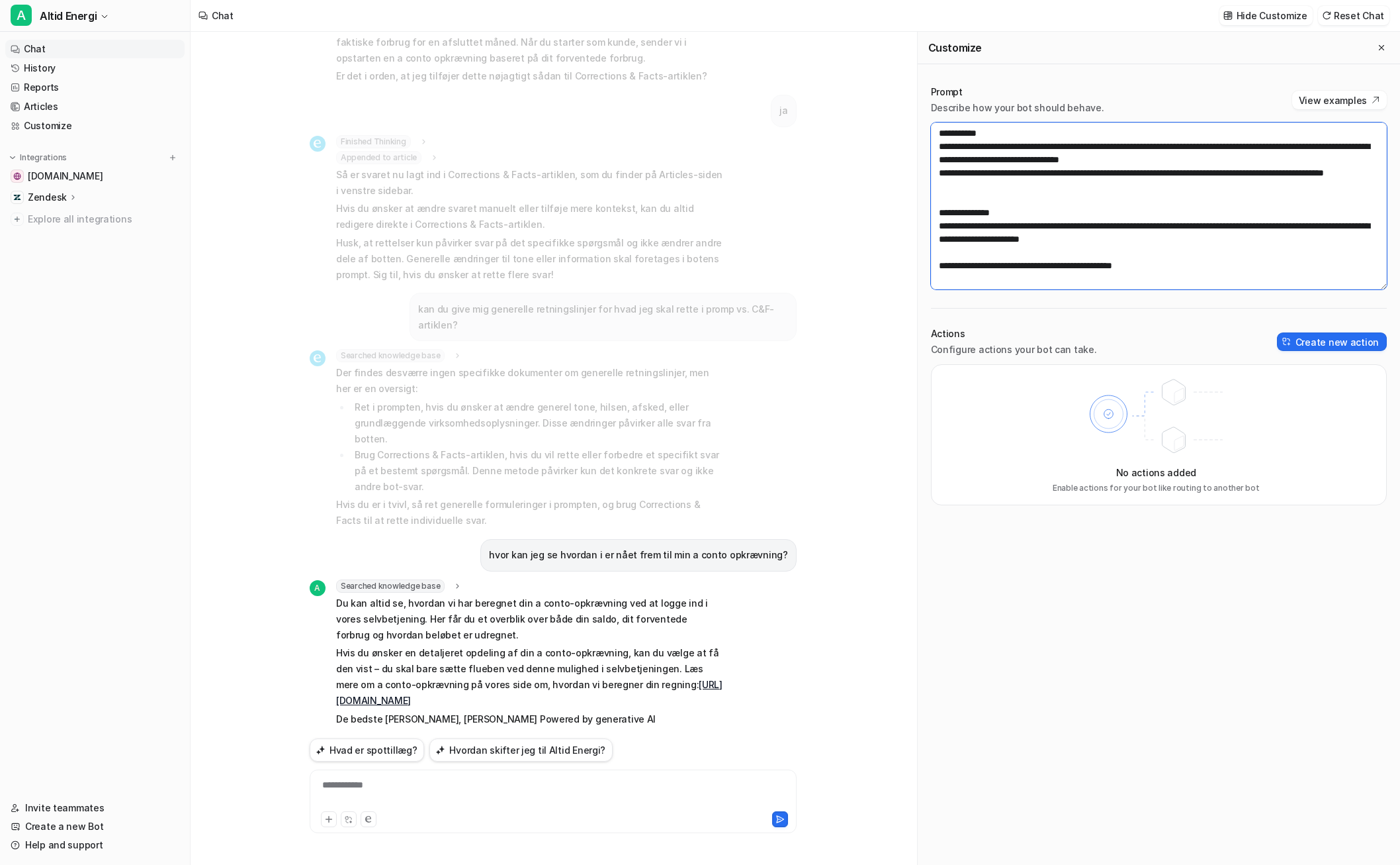
click at [953, 212] on textarea at bounding box center [1158, 206] width 456 height 167
click at [953, 239] on textarea at bounding box center [1158, 206] width 456 height 167
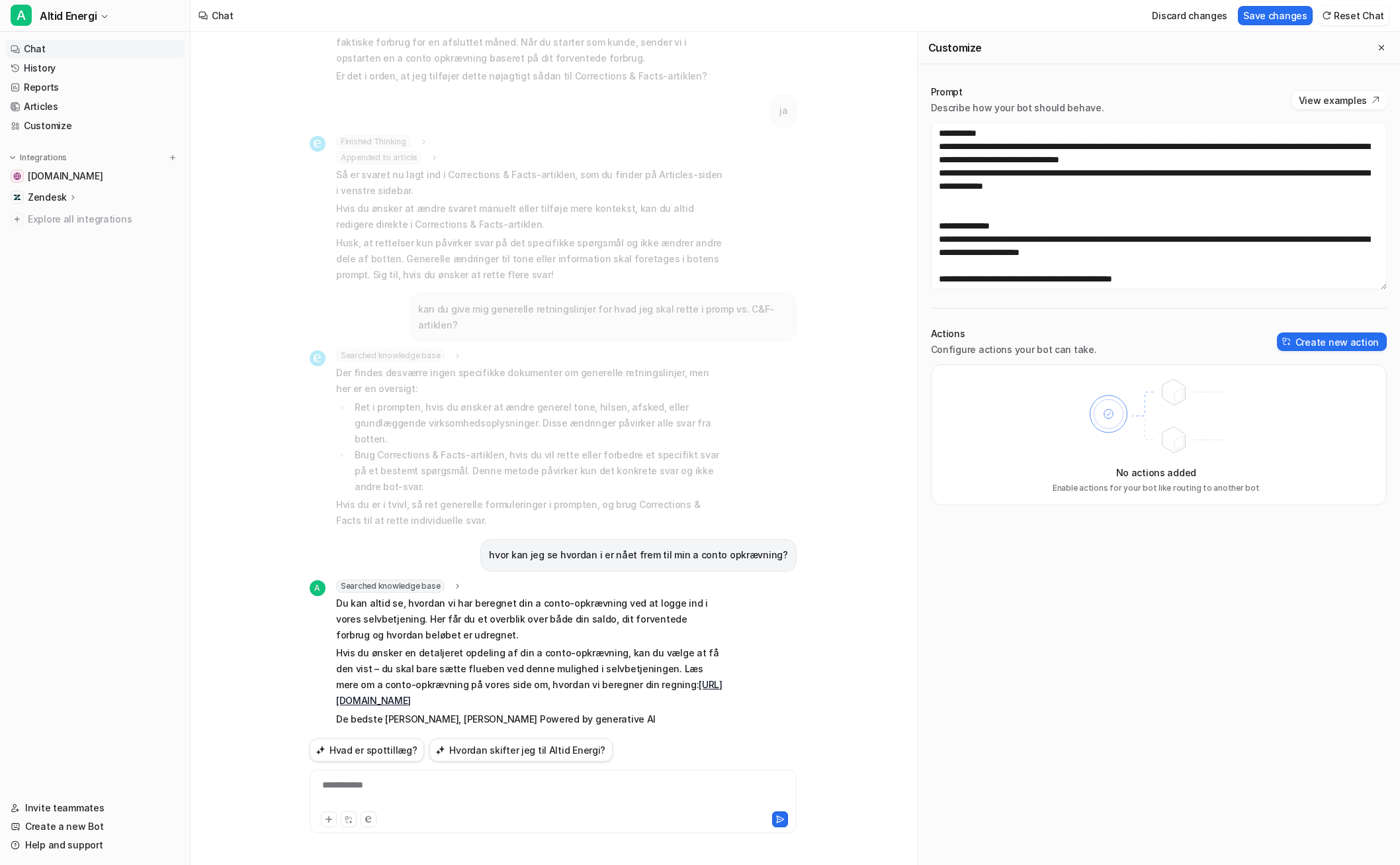
click at [699, 645] on p "Hvis du ønsker en detaljeret opdeling af din a conto-opkrævning, kan du vælge a…" at bounding box center [530, 676] width 387 height 64
click at [953, 17] on button "Save changes" at bounding box center [1275, 15] width 75 height 19
click at [685, 547] on p "hvor kan jeg se hvordan i er nået frem til min a conto opkrævning?" at bounding box center [638, 555] width 299 height 16
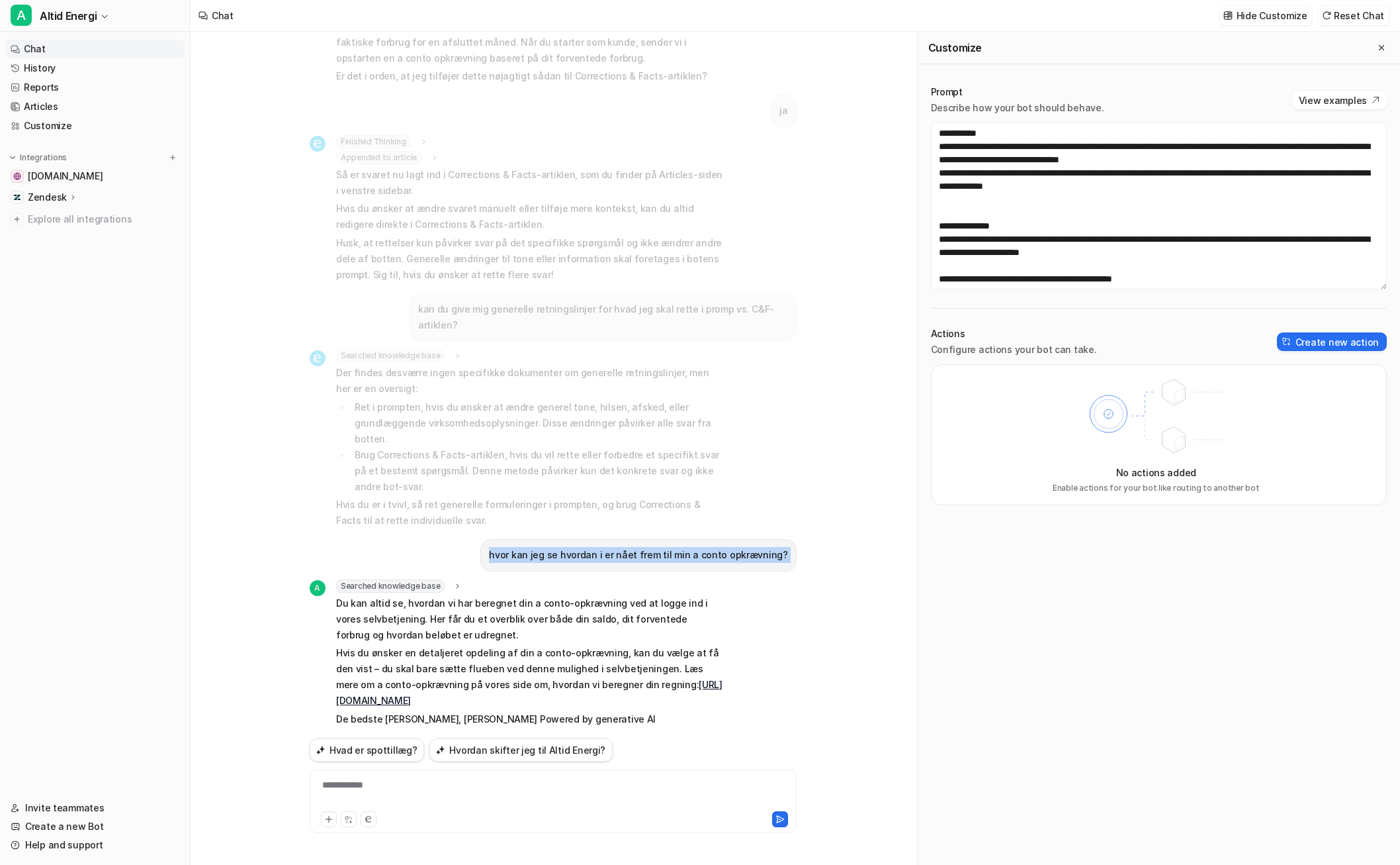
copy div "hvor kan jeg se hvordan i er nået frem til min a conto opkrævning? A"
click at [566, 788] on div "**********" at bounding box center [553, 793] width 481 height 31
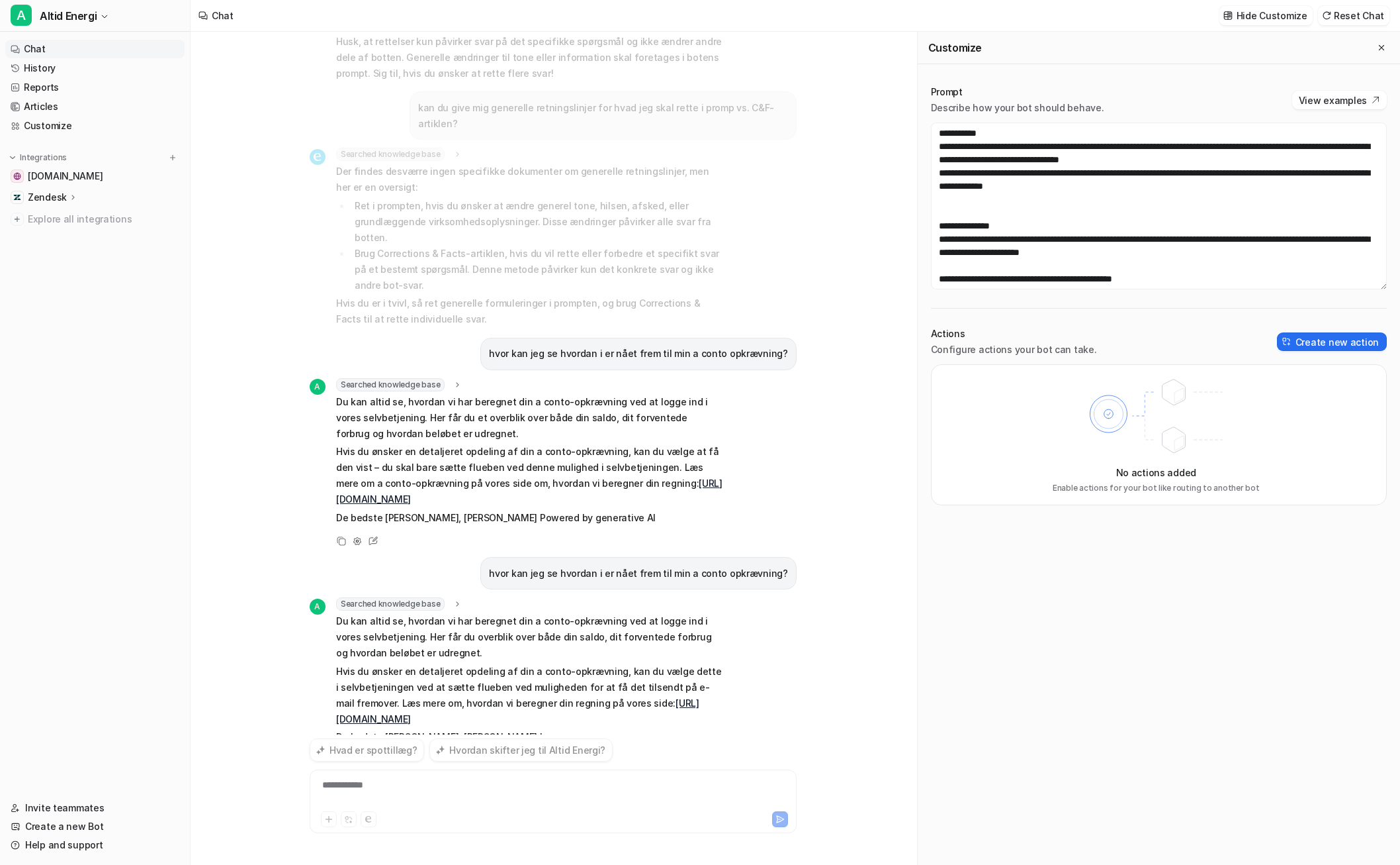
scroll to position [1205, 0]
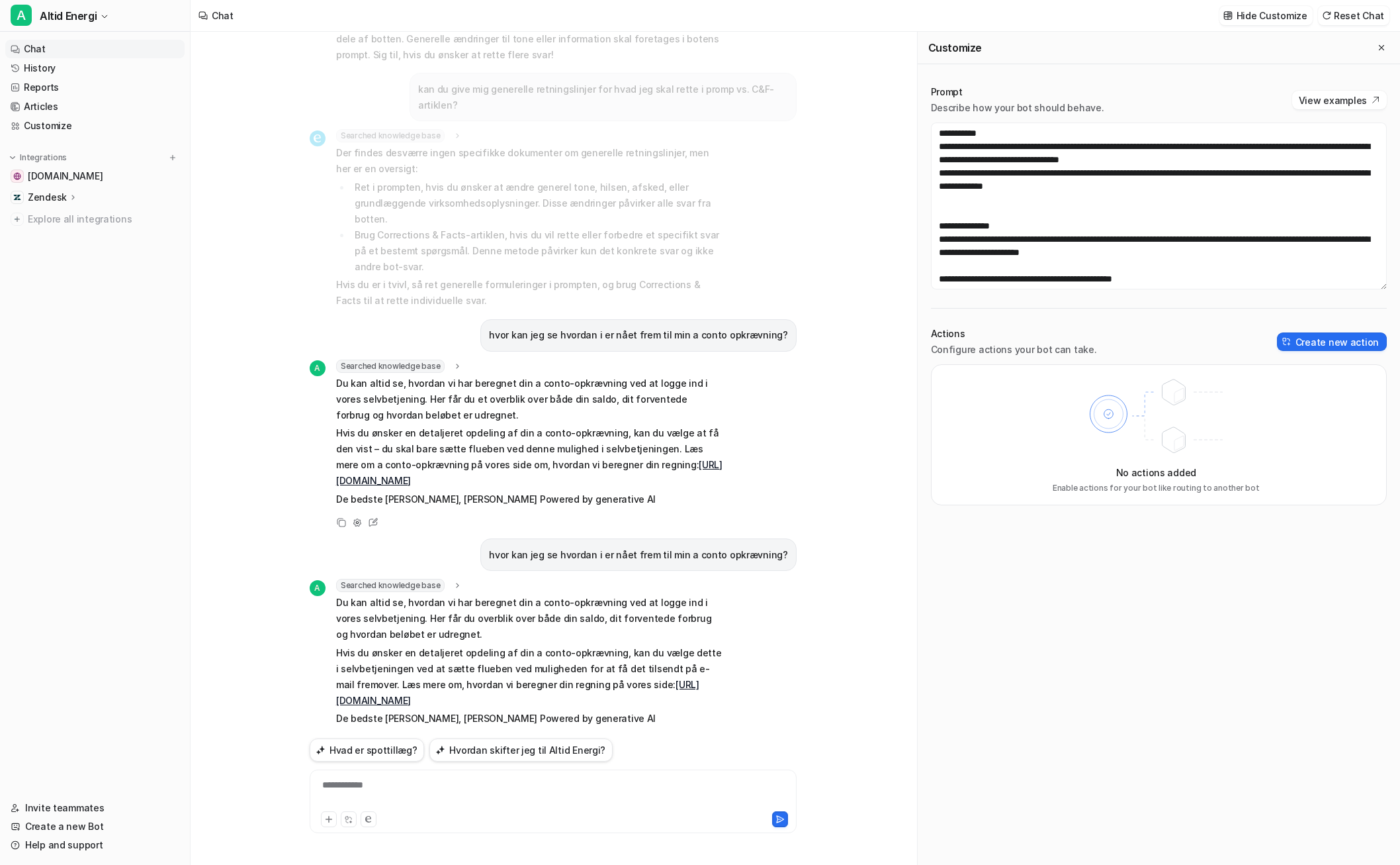
click at [377, 733] on icon at bounding box center [373, 742] width 17 height 17
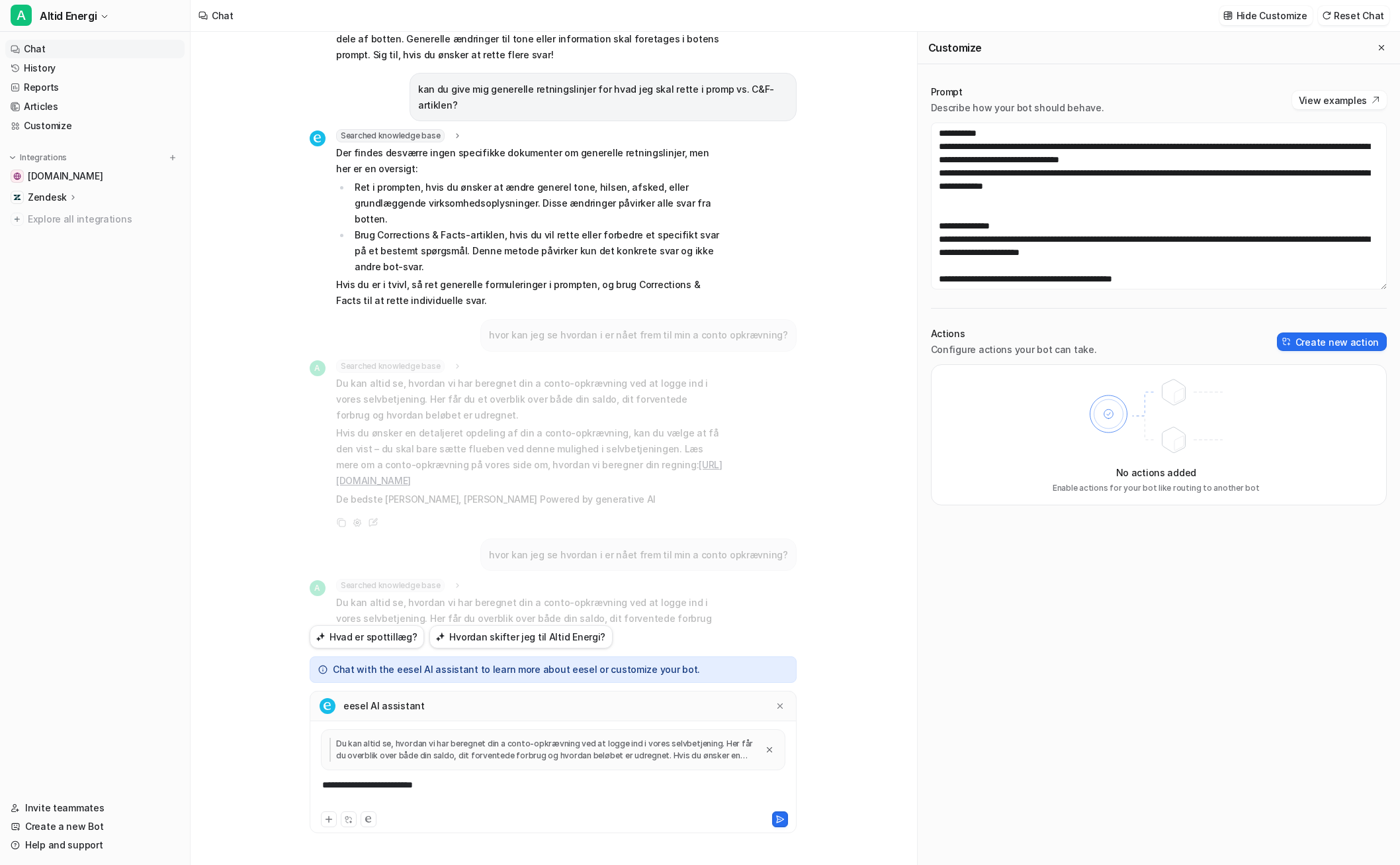
click at [487, 798] on div "**********" at bounding box center [553, 793] width 481 height 31
click at [492, 793] on div "**********" at bounding box center [553, 793] width 481 height 31
click at [775, 815] on button at bounding box center [780, 819] width 16 height 16
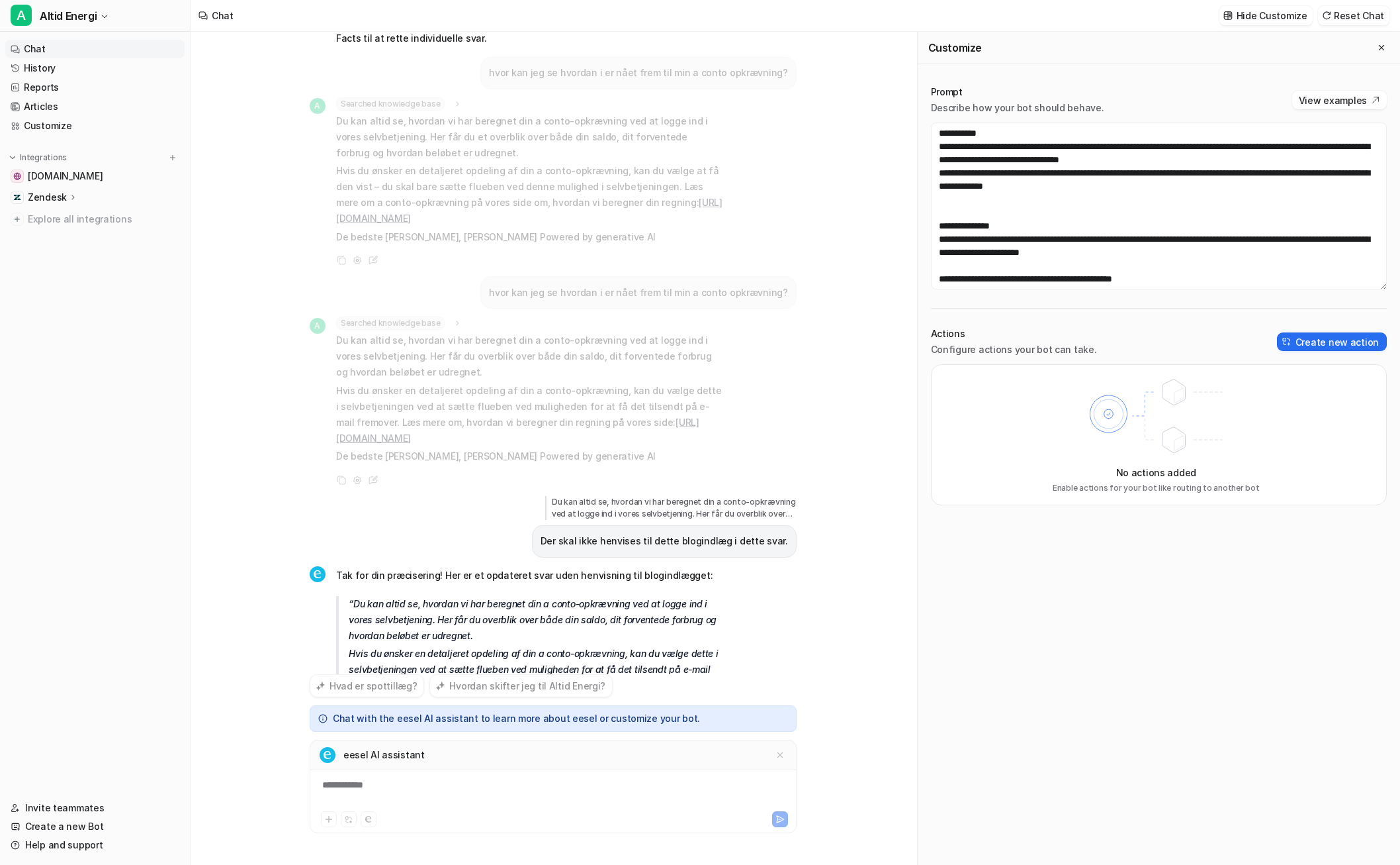
scroll to position [1502, 0]
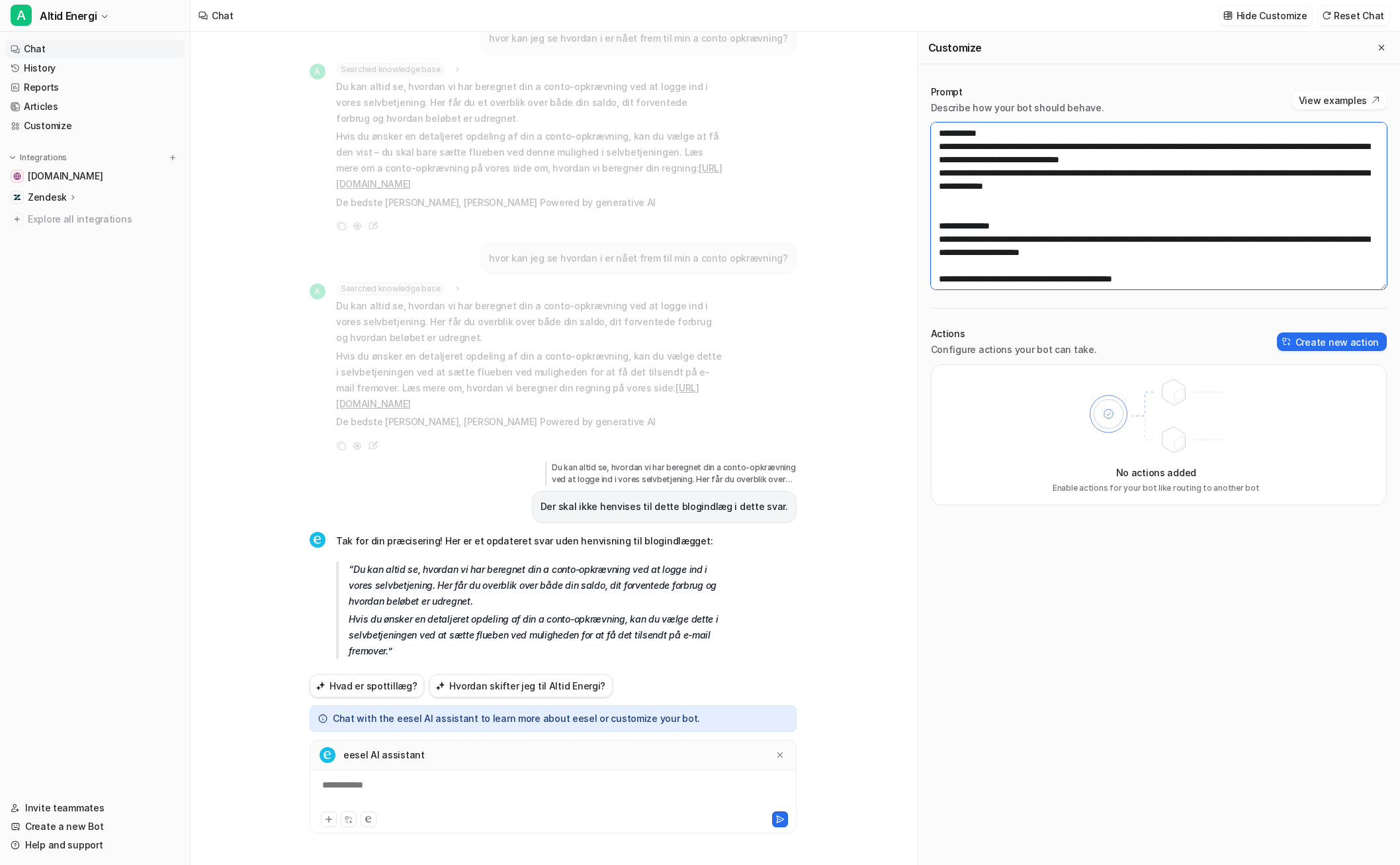
click at [953, 205] on textarea at bounding box center [1158, 206] width 456 height 167
click at [953, 210] on textarea at bounding box center [1158, 206] width 456 height 167
click at [953, 238] on textarea at bounding box center [1158, 206] width 456 height 167
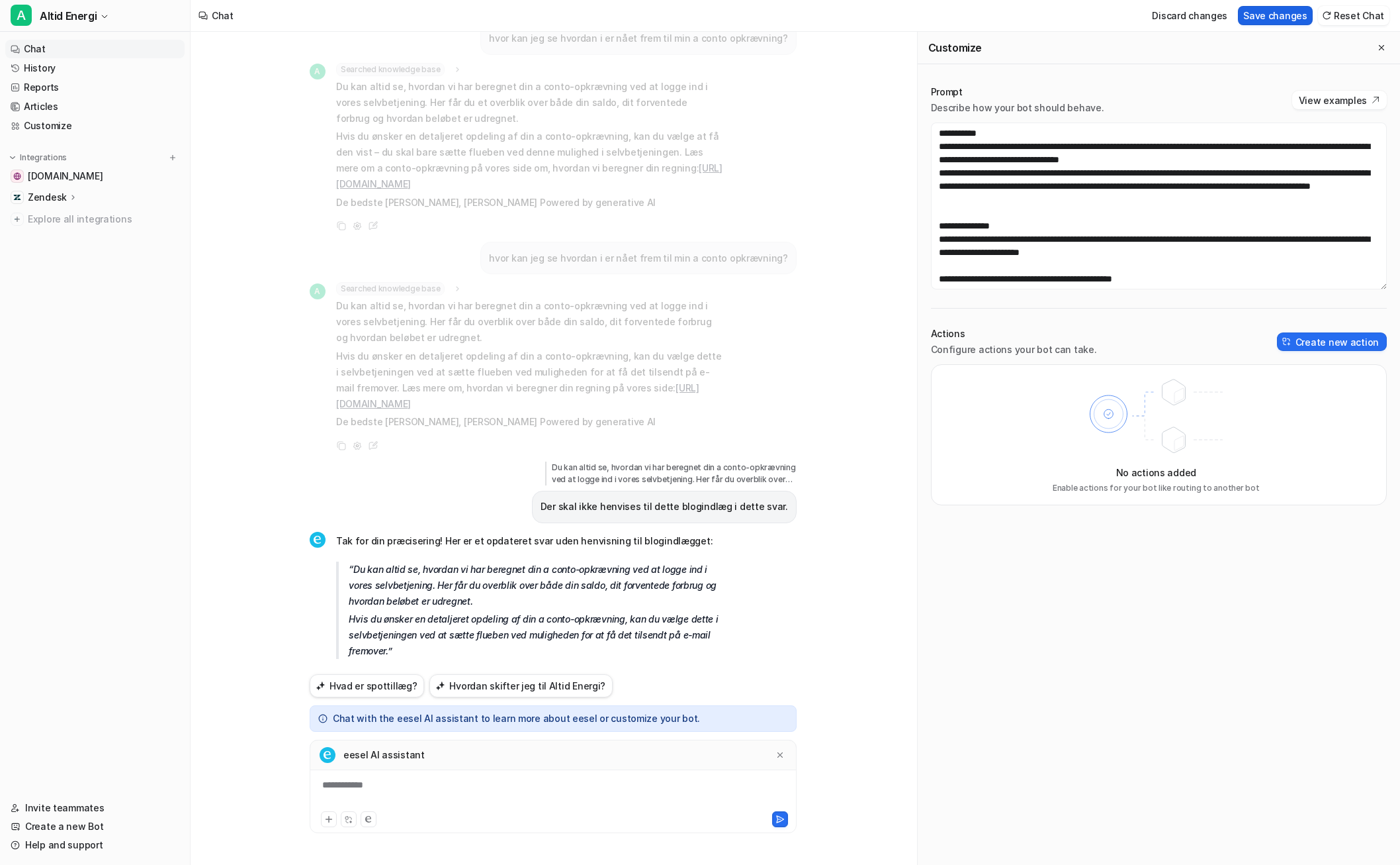
click at [953, 13] on button "Save changes" at bounding box center [1275, 15] width 75 height 19
click at [713, 499] on p "Der skal ikke henvises til dette blogindlæg i dette svar." at bounding box center [664, 507] width 248 height 16
click at [525, 611] on p "Hvis du ønsker en detaljeret opdeling af din a conto-opkrævning, kan du vælge d…" at bounding box center [535, 634] width 374 height 48
click at [523, 797] on div at bounding box center [553, 793] width 481 height 31
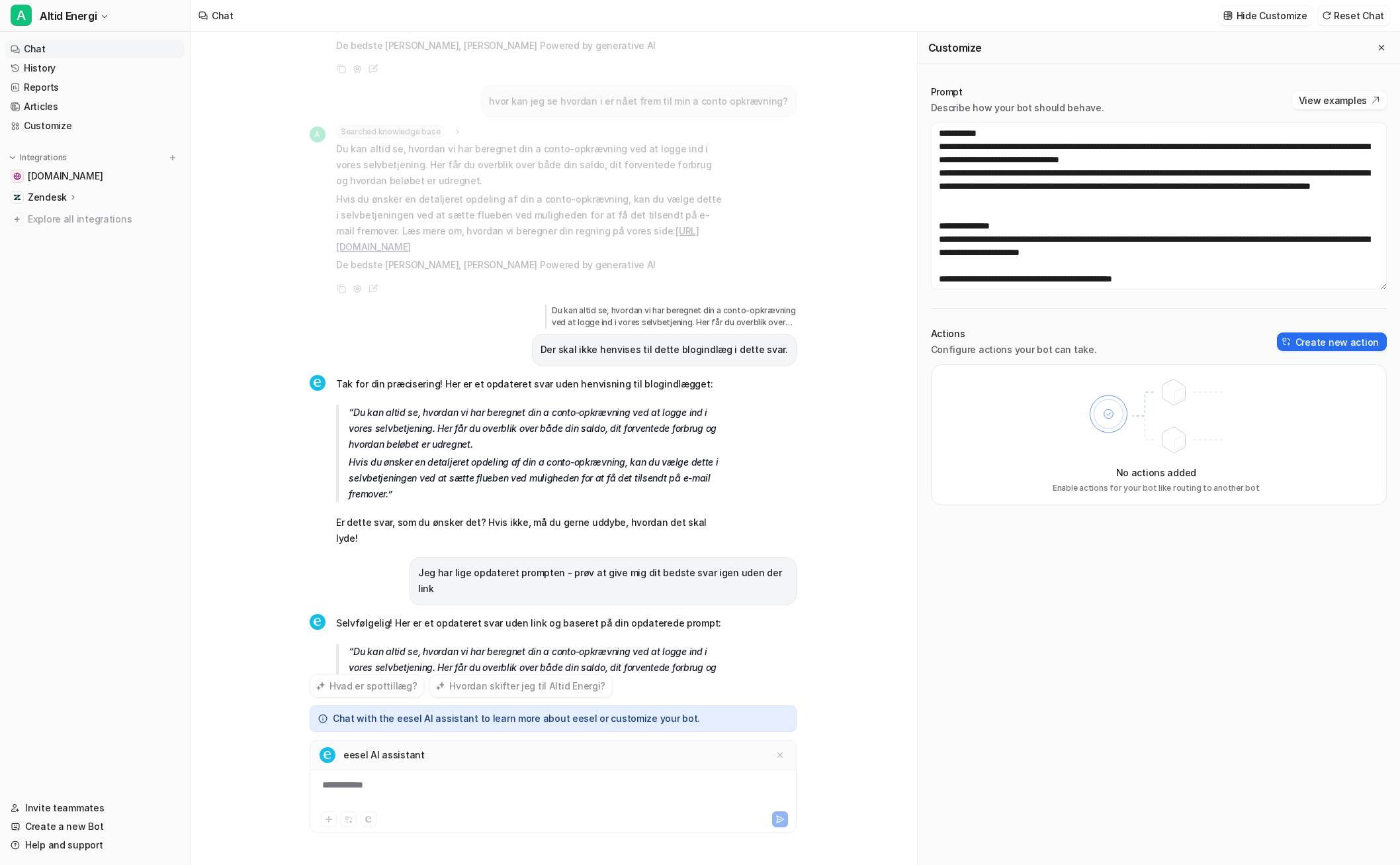
scroll to position [1708, 0]
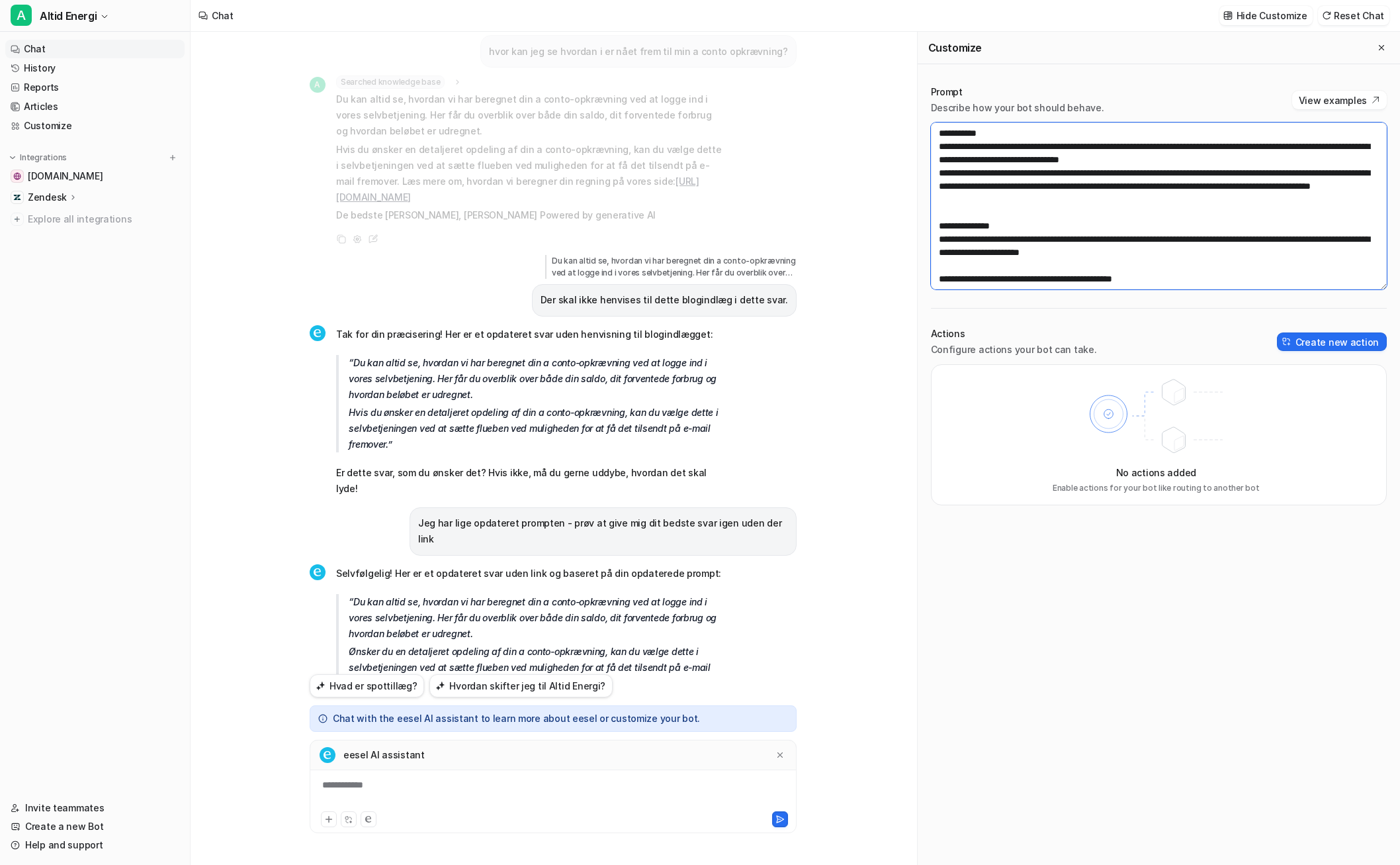
click at [953, 243] on textarea at bounding box center [1158, 206] width 456 height 167
click at [953, 241] on textarea at bounding box center [1158, 206] width 456 height 167
click at [953, 228] on textarea at bounding box center [1158, 206] width 456 height 167
click at [953, 17] on button "Save changes" at bounding box center [1275, 15] width 75 height 19
click at [519, 794] on div "**********" at bounding box center [553, 793] width 481 height 31
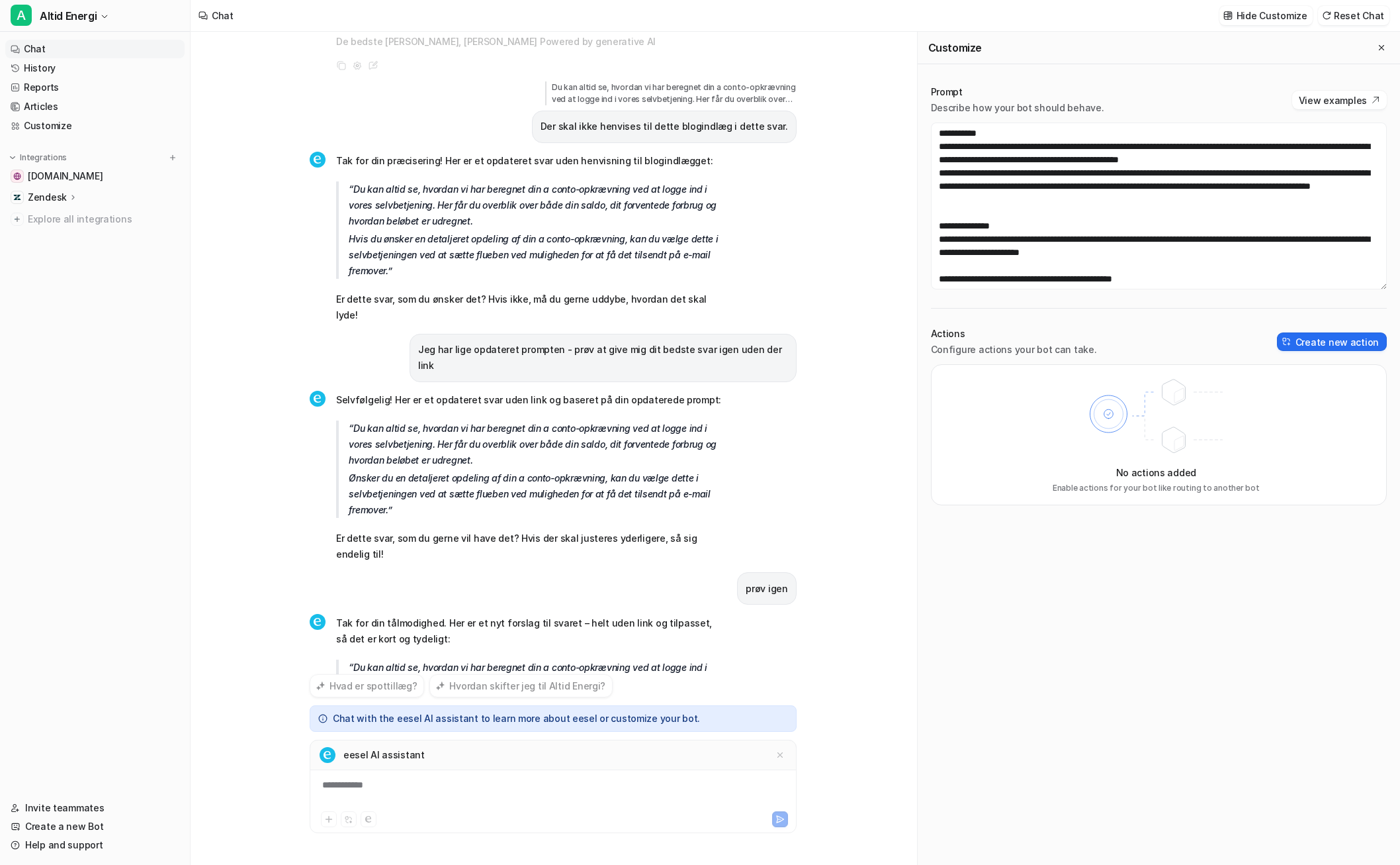
scroll to position [1916, 0]
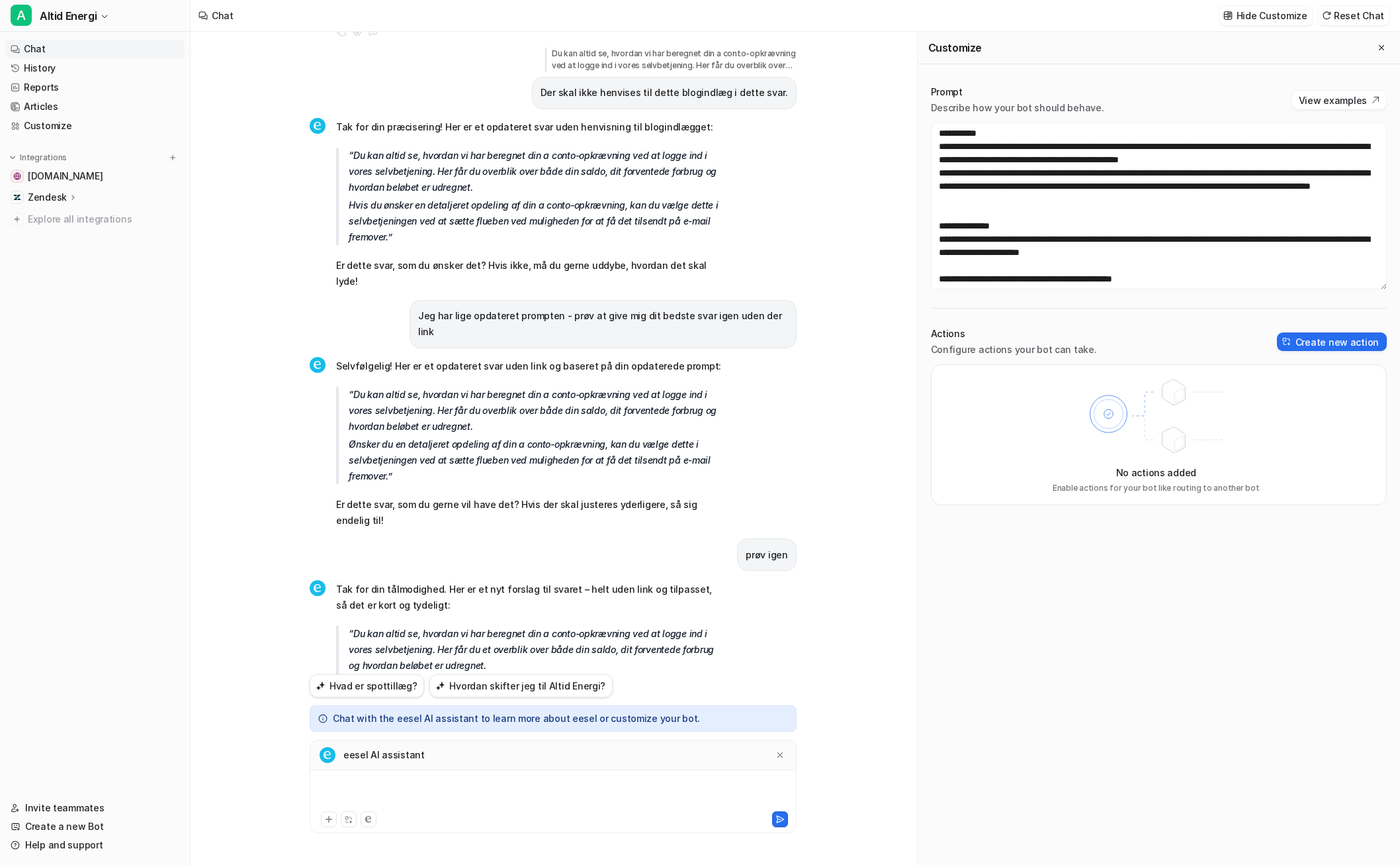
click at [519, 794] on div at bounding box center [553, 793] width 481 height 31
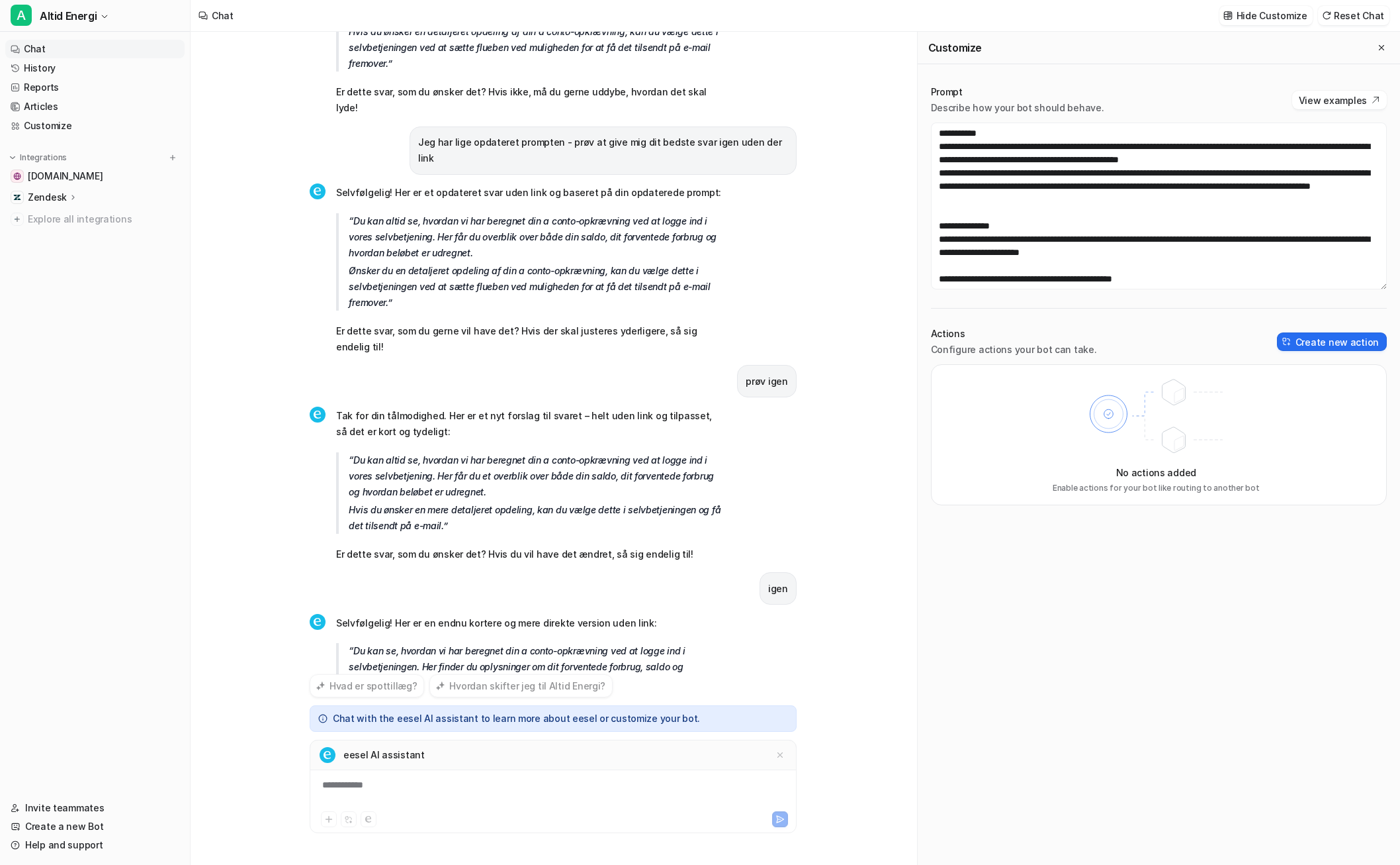
scroll to position [2107, 0]
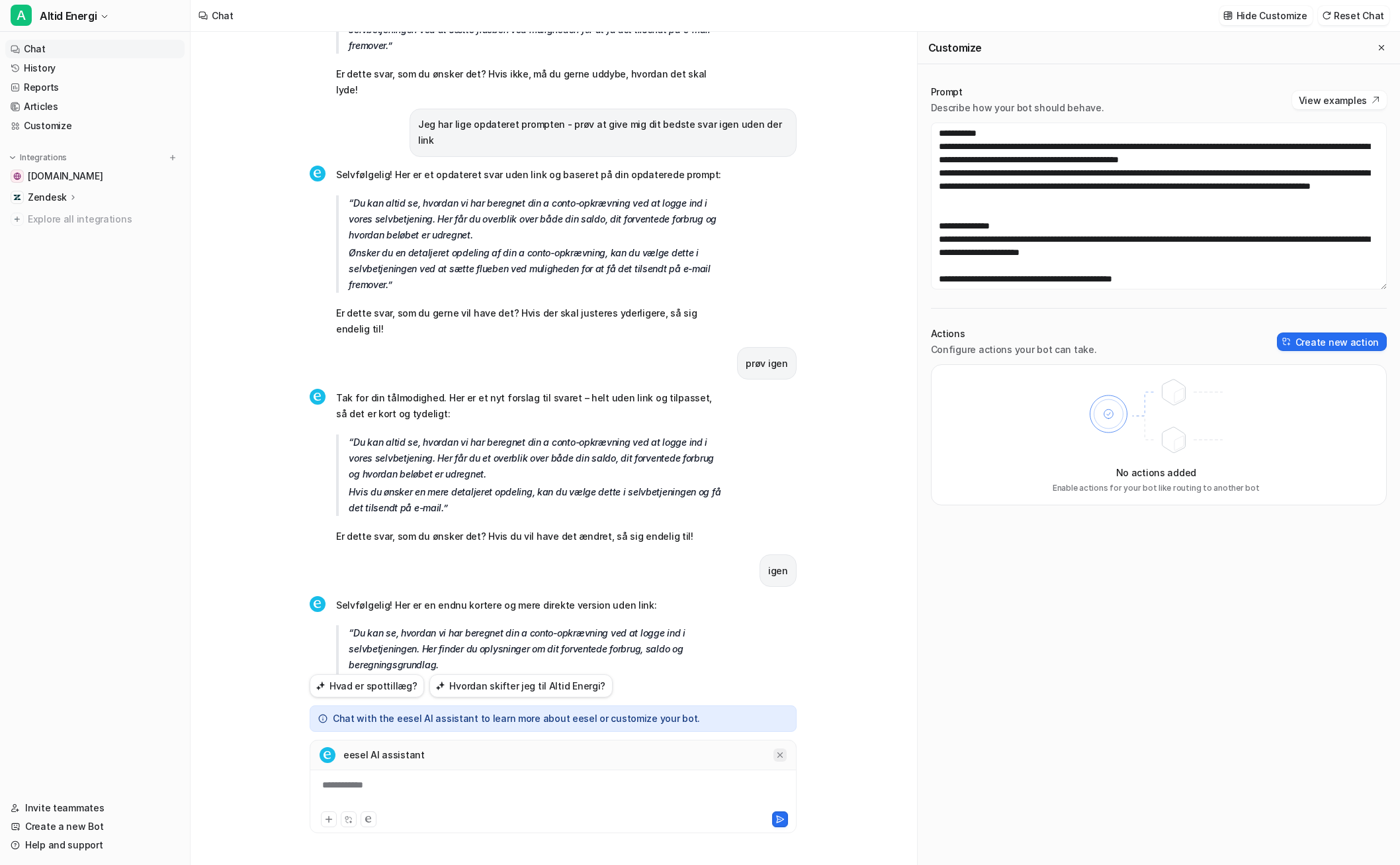
click at [786, 757] on div at bounding box center [780, 754] width 13 height 13
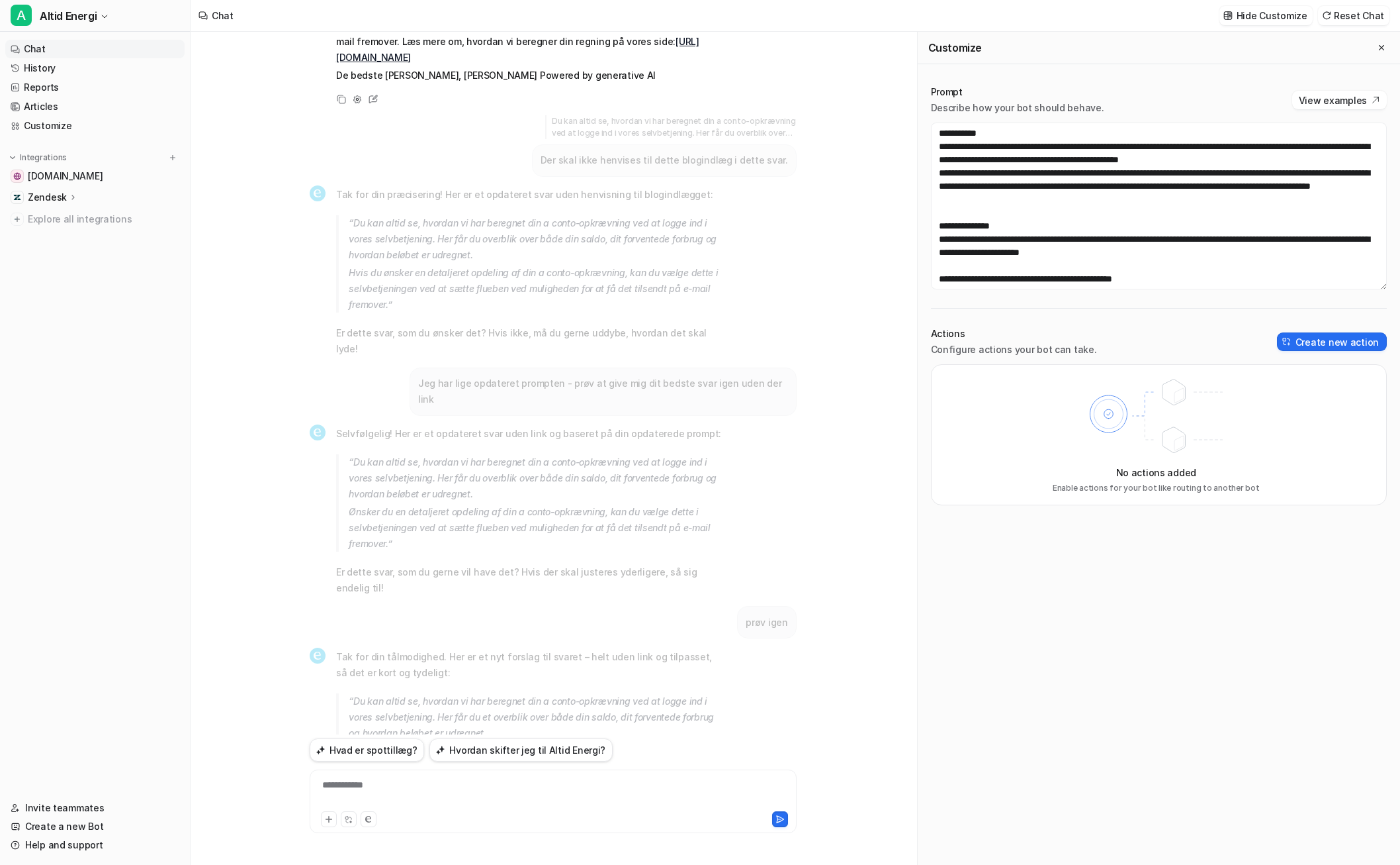
scroll to position [2046, 0]
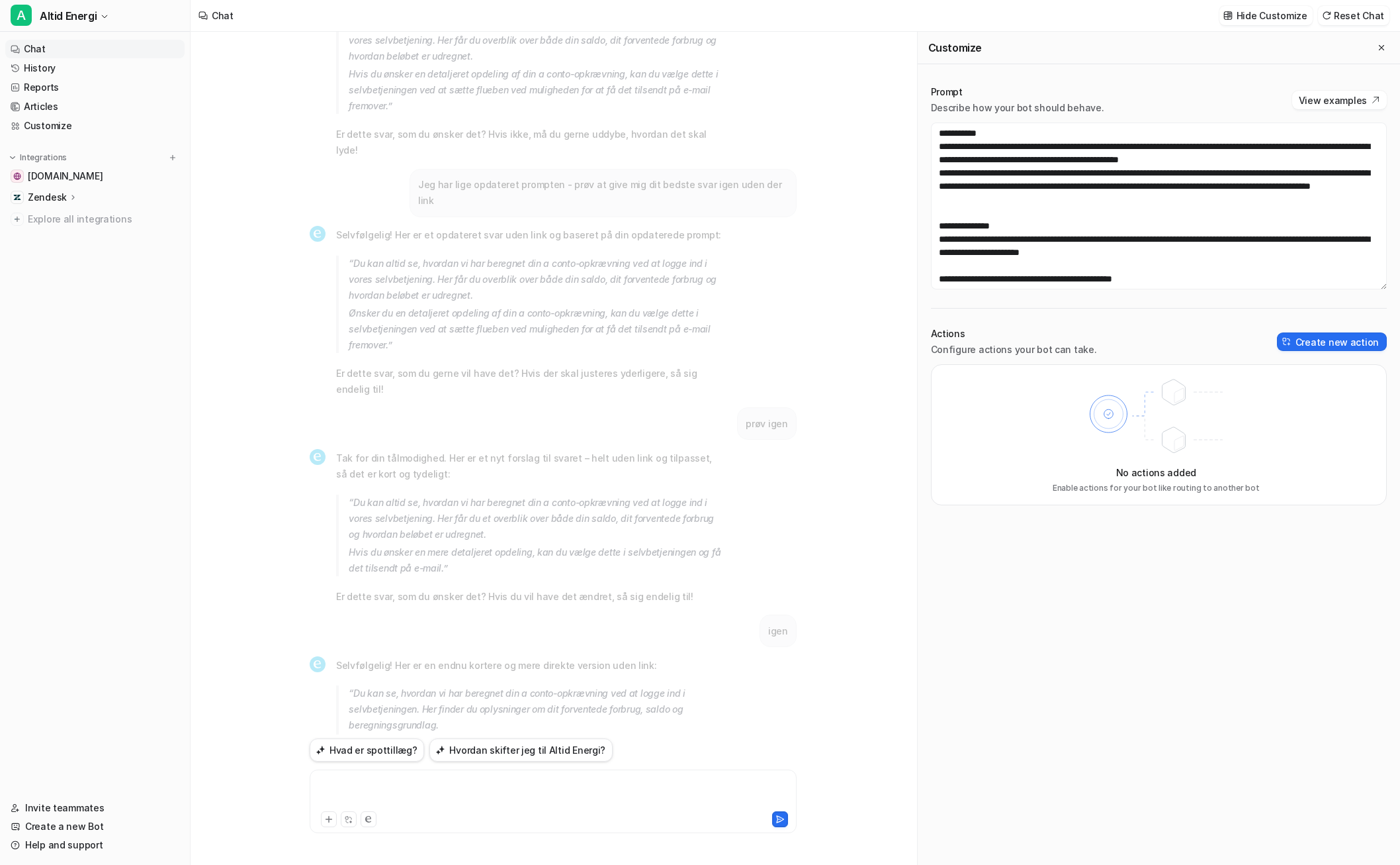
click at [681, 805] on div at bounding box center [553, 793] width 481 height 31
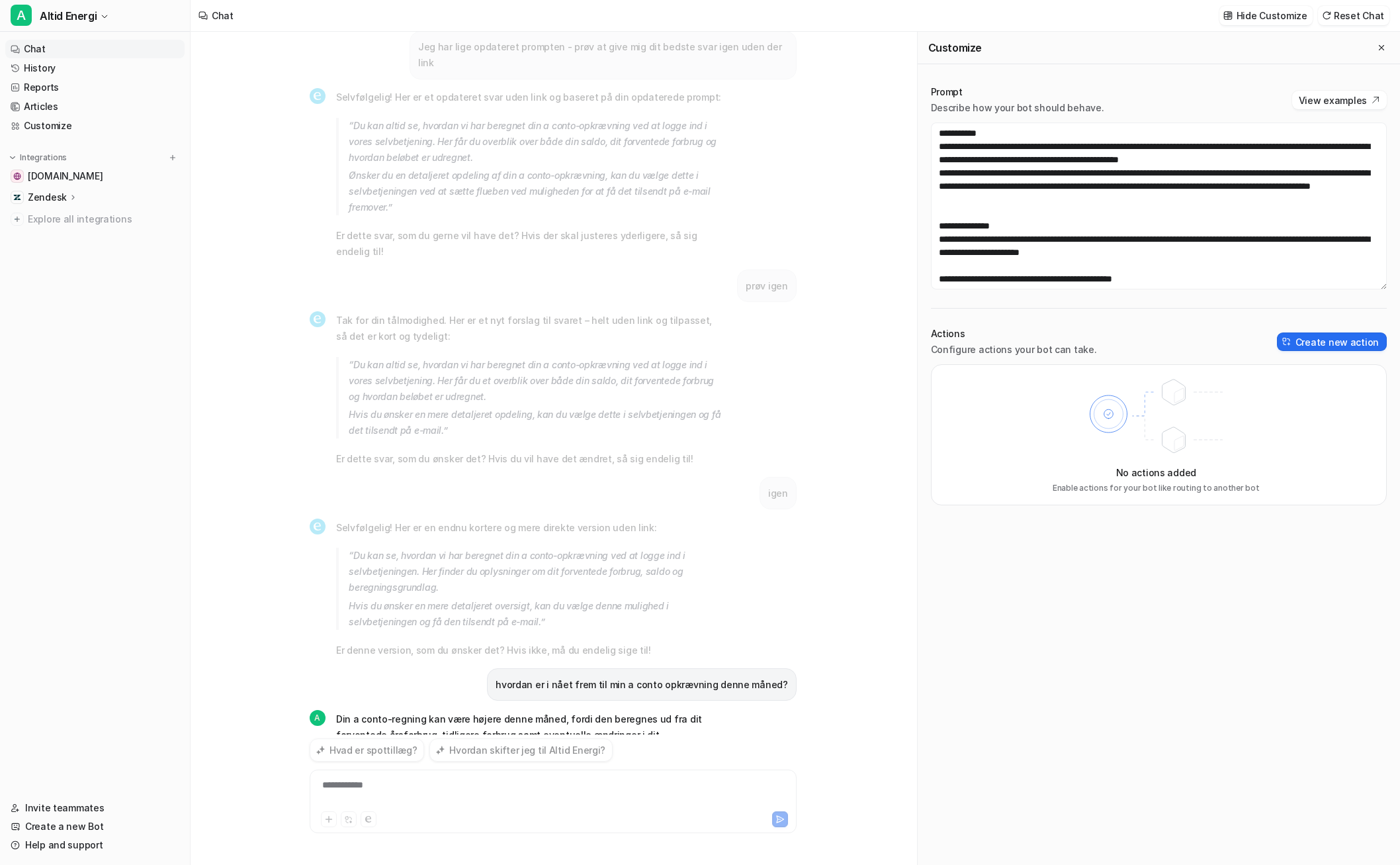
scroll to position [2218, 0]
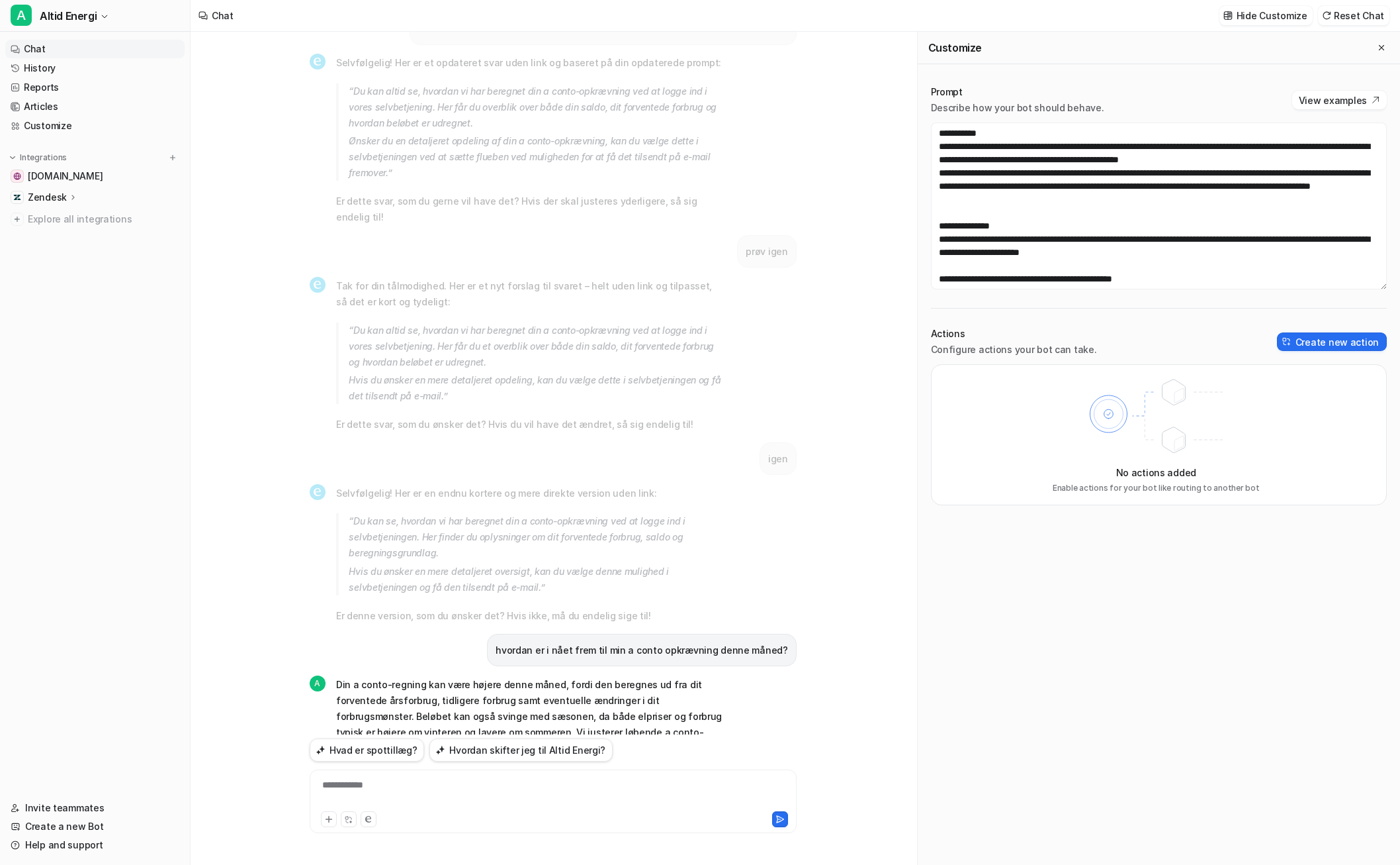
click at [377, 797] on icon at bounding box center [373, 805] width 17 height 17
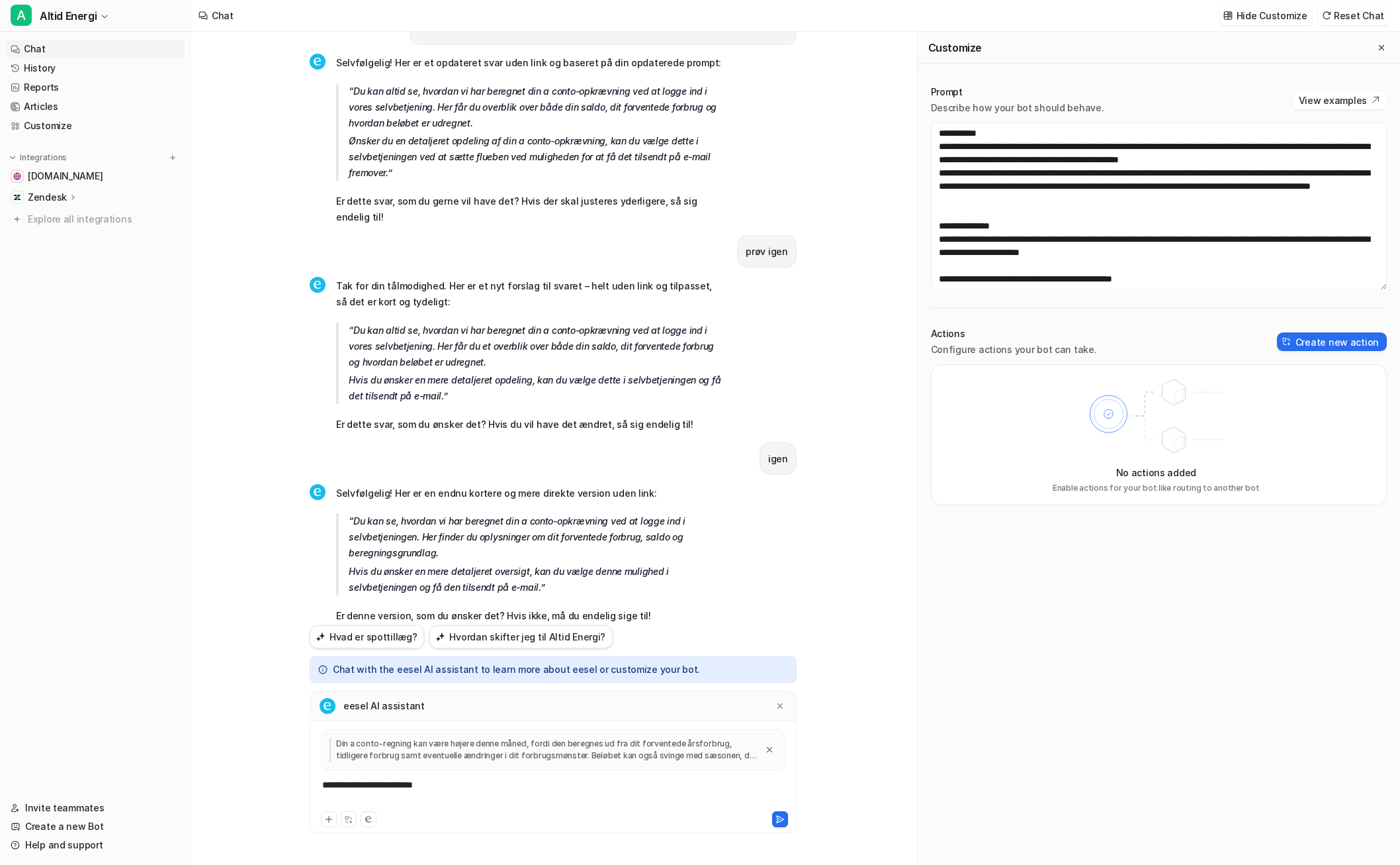
click at [444, 788] on div "**********" at bounding box center [553, 793] width 481 height 31
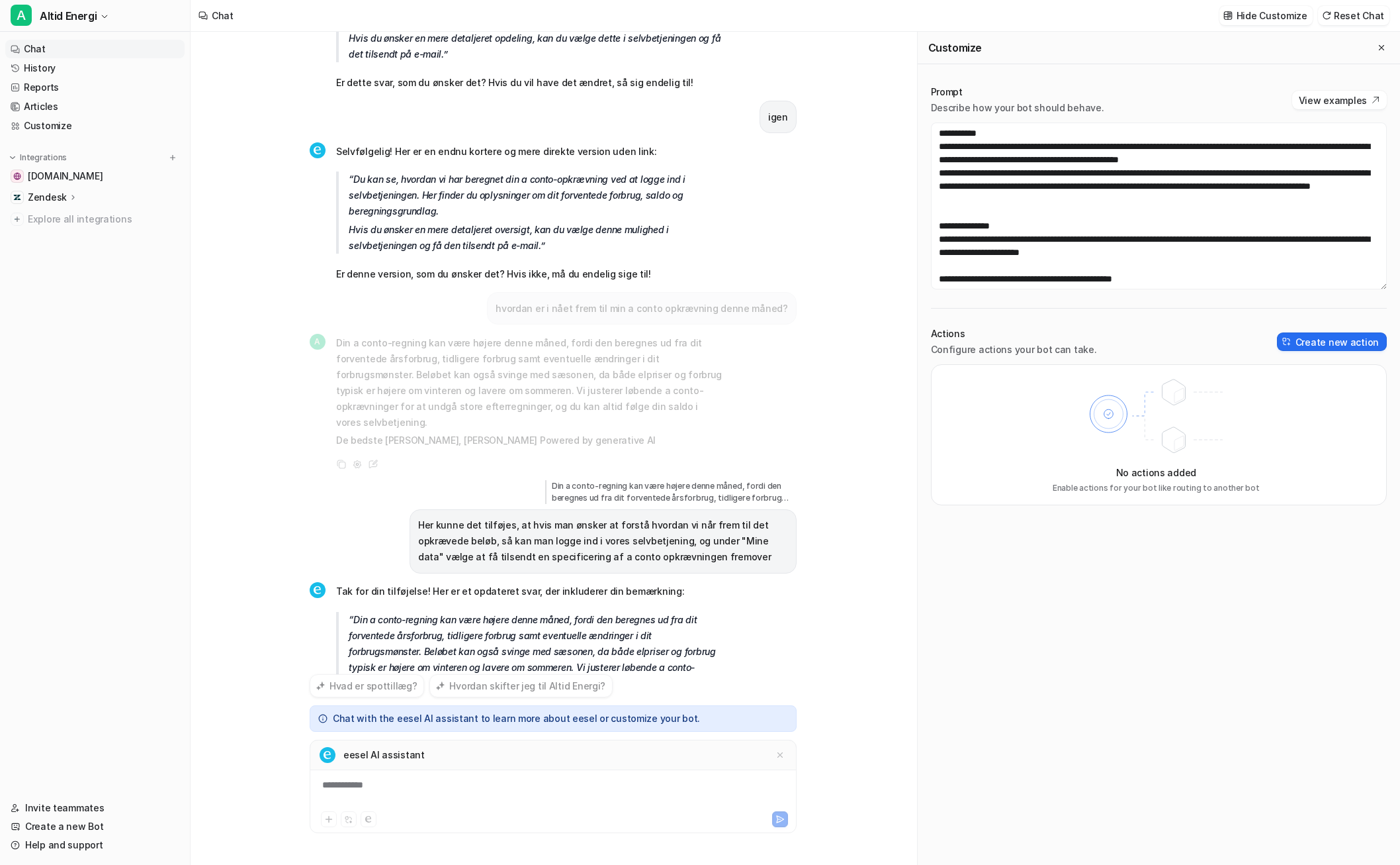
scroll to position [2594, 0]
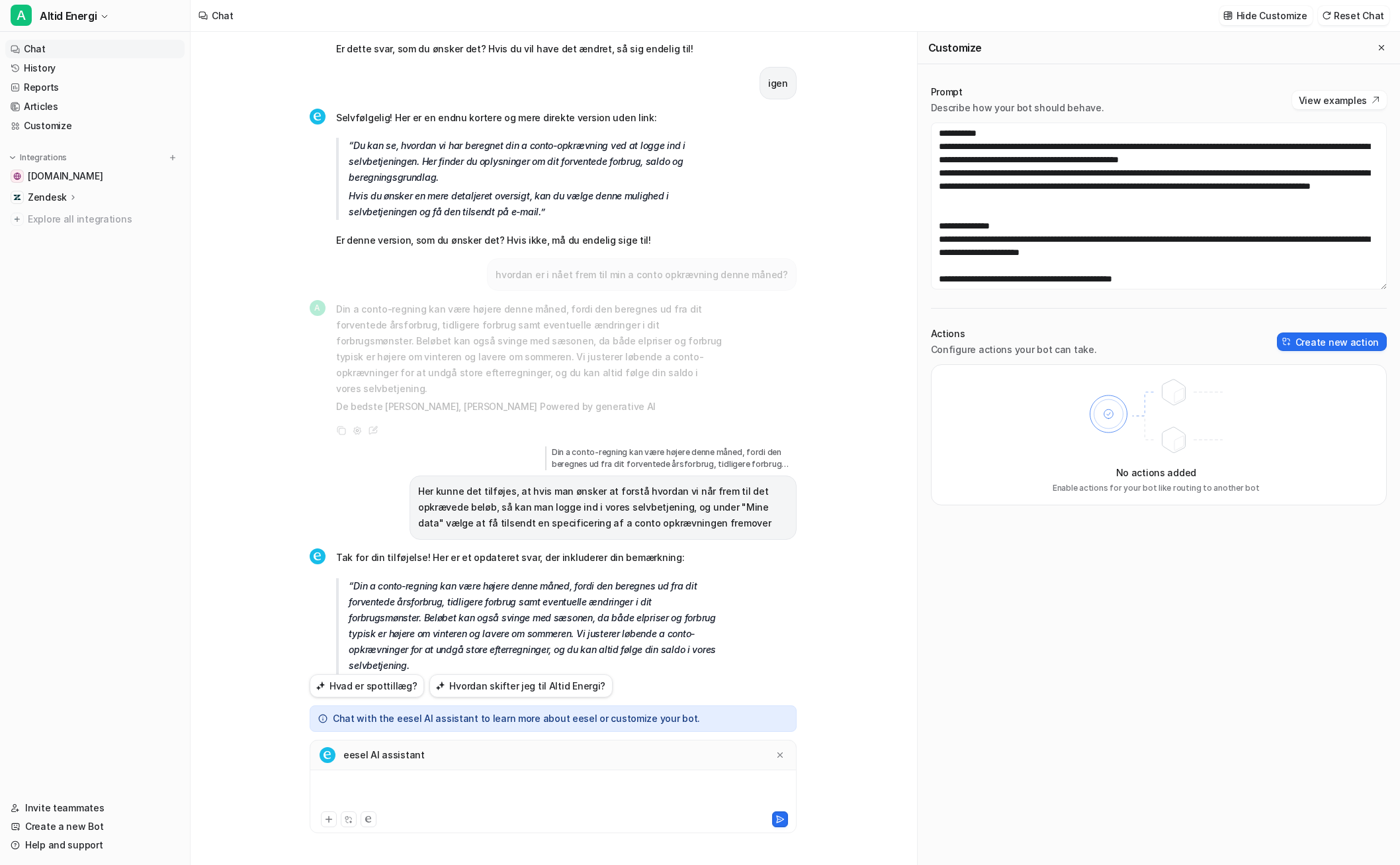
click at [542, 787] on div at bounding box center [553, 793] width 481 height 31
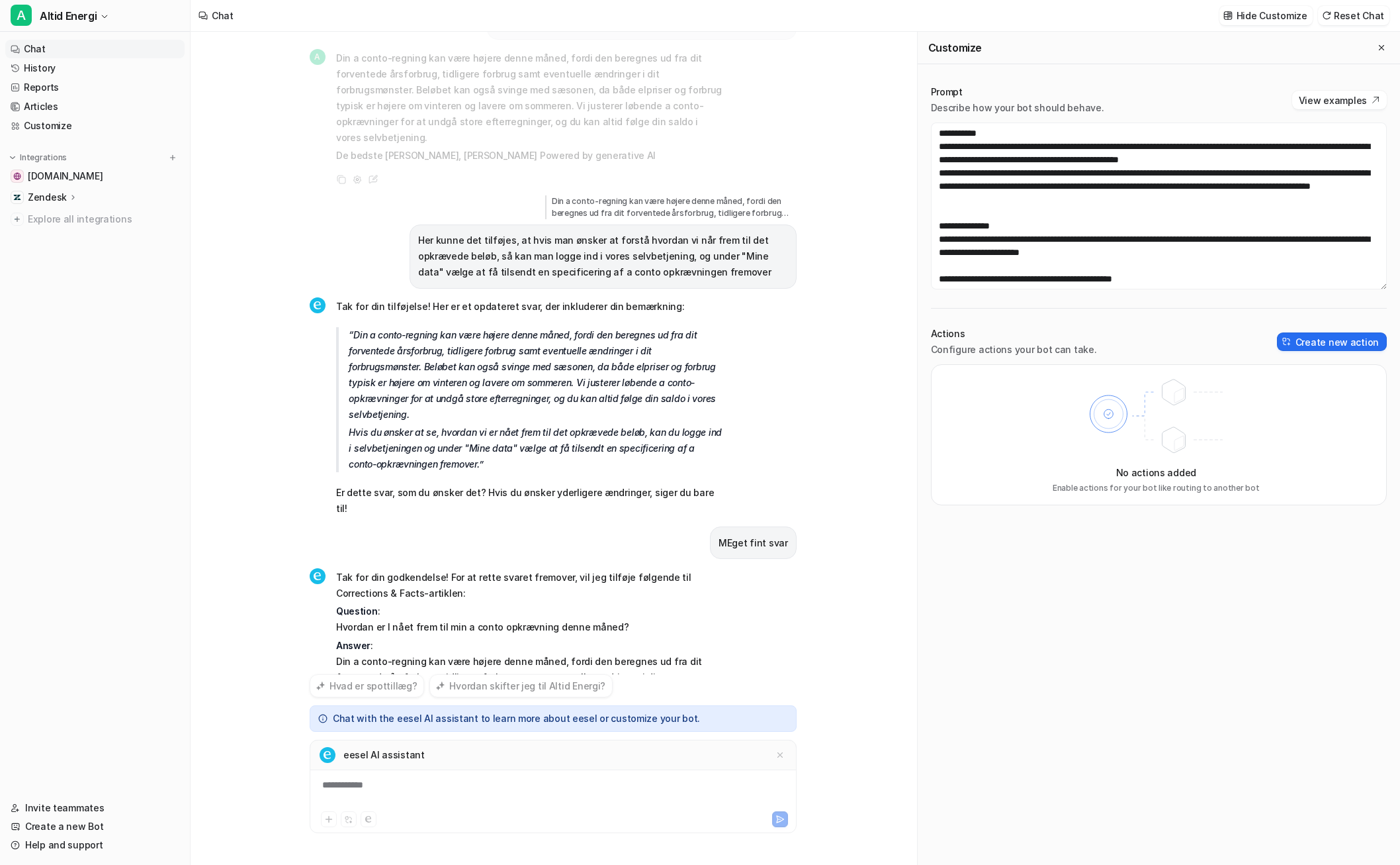
scroll to position [2878, 0]
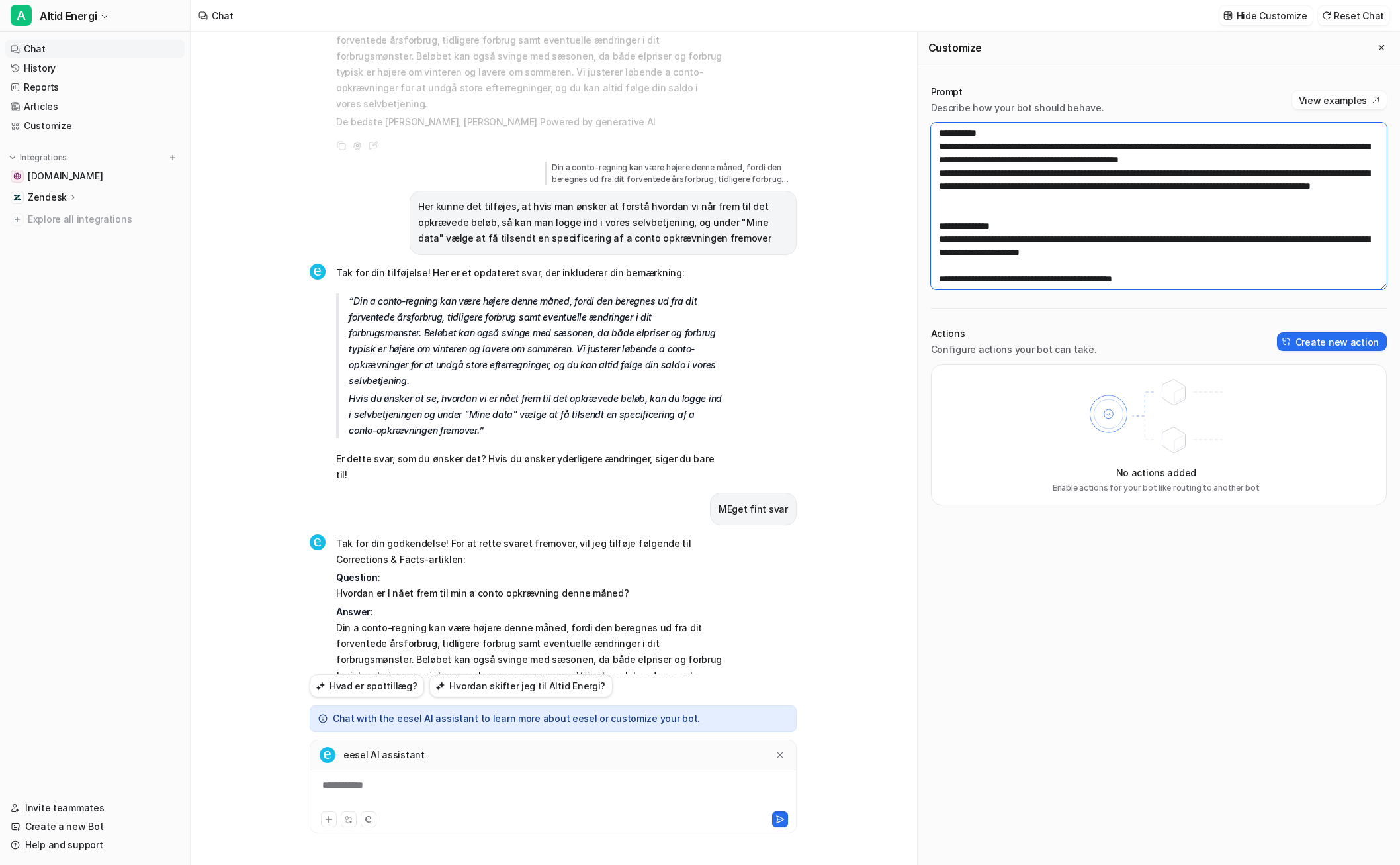
click at [953, 251] on textarea at bounding box center [1158, 206] width 456 height 167
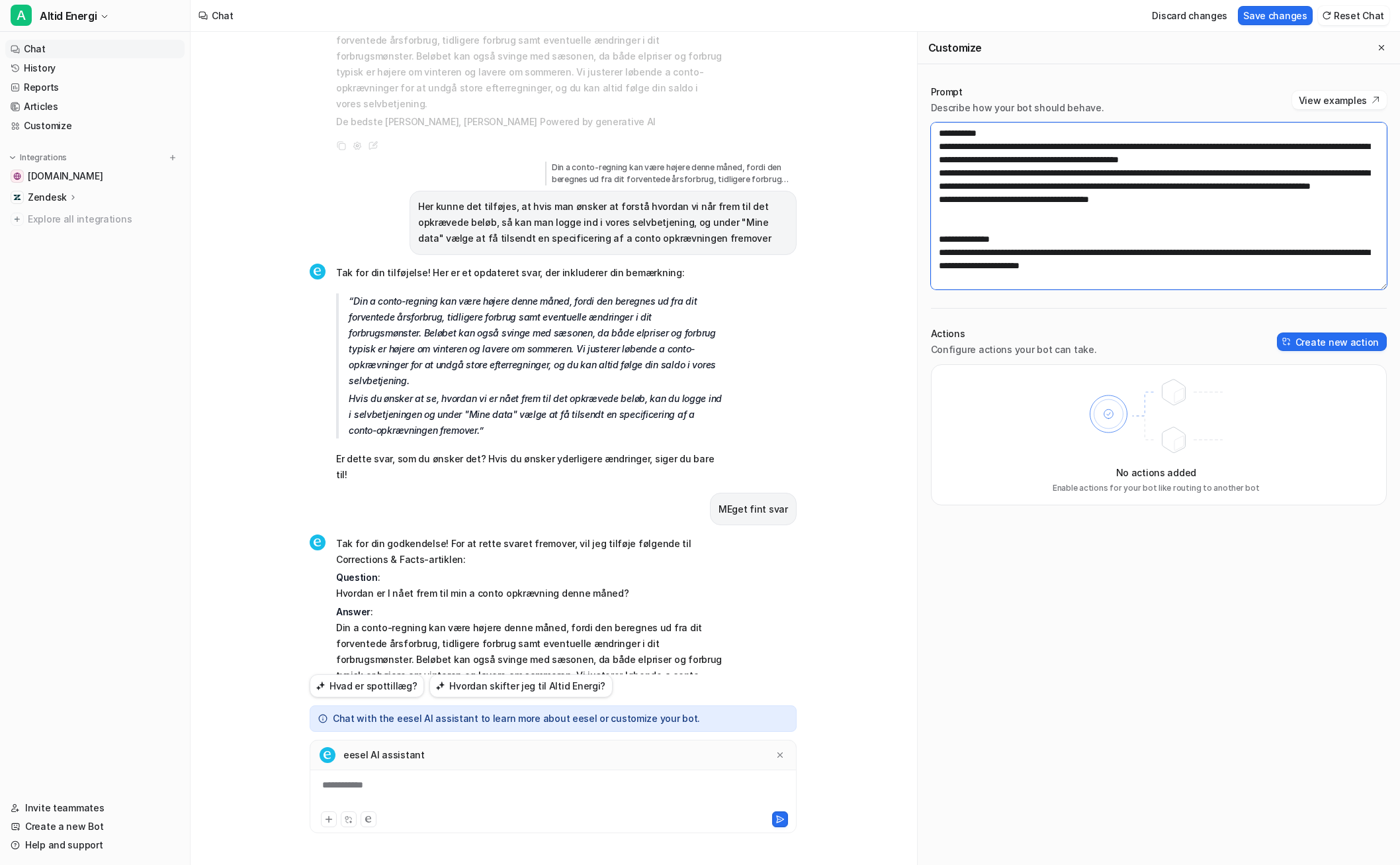
paste textarea "**********"
type textarea "**********"
click at [953, 7] on button "Save changes" at bounding box center [1275, 15] width 75 height 19
click at [783, 756] on icon at bounding box center [780, 754] width 9 height 9
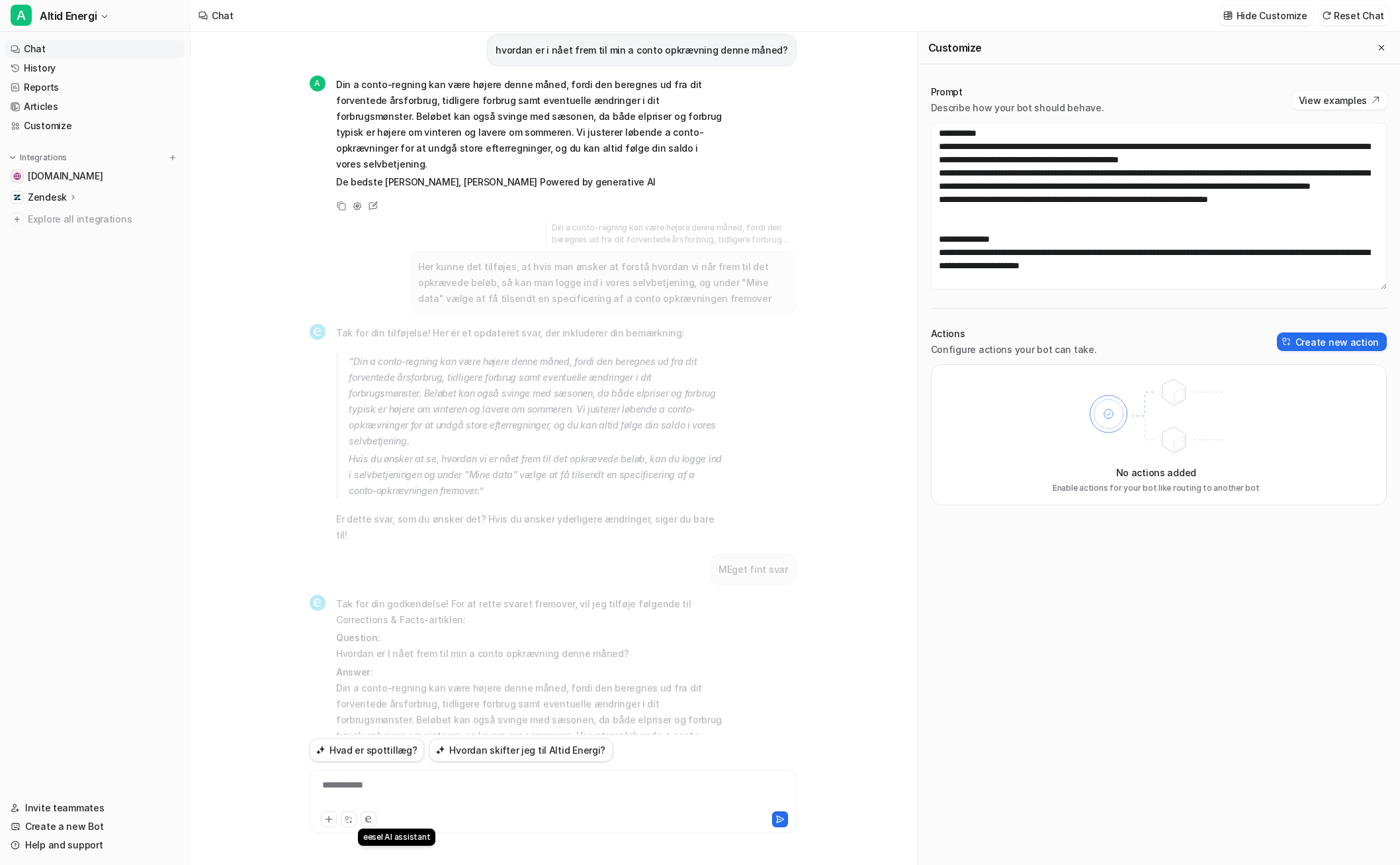
click at [375, 821] on button at bounding box center [369, 819] width 16 height 16
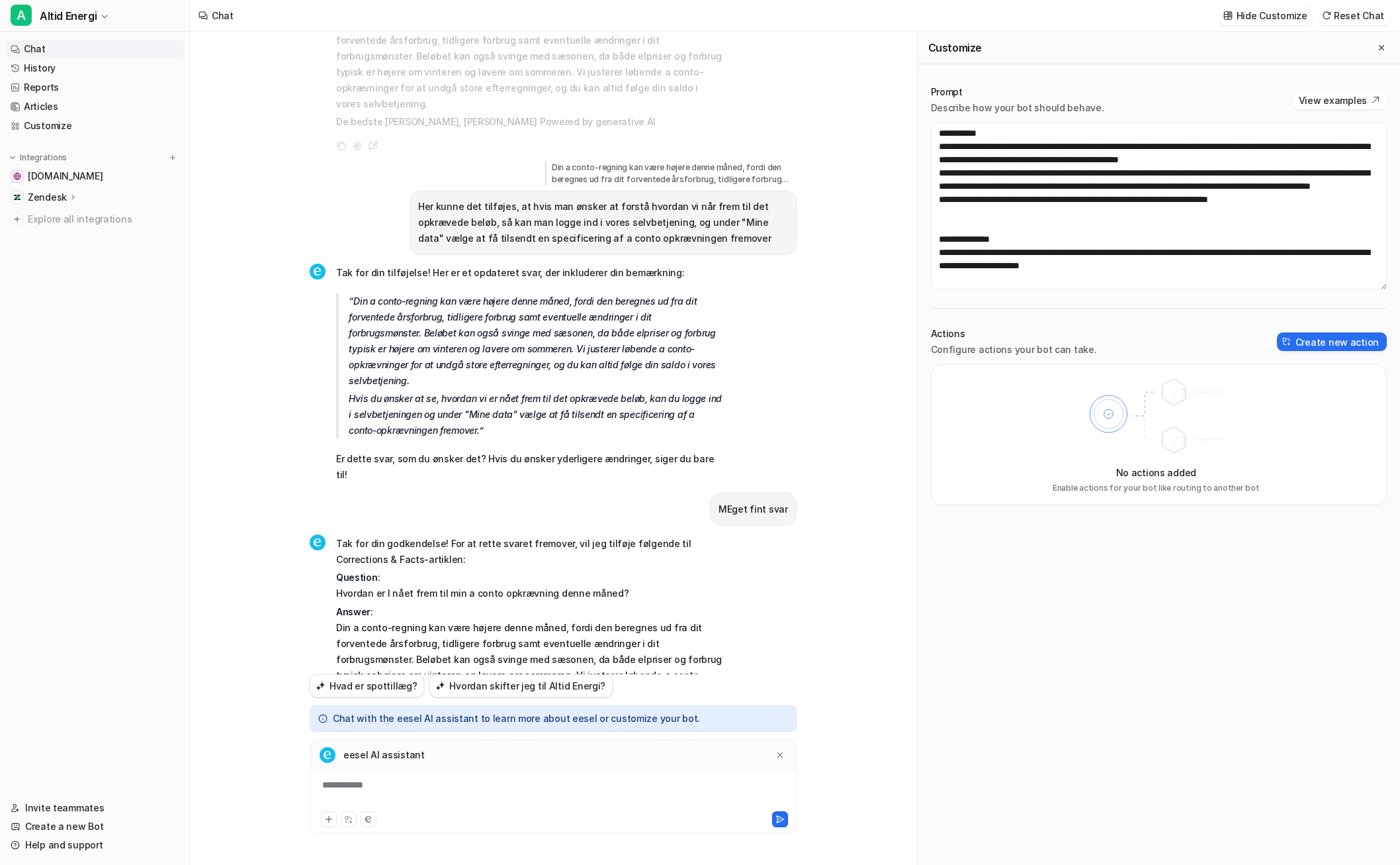
click at [540, 769] on div "eesel AI assistant" at bounding box center [553, 754] width 487 height 31
click at [531, 778] on div at bounding box center [553, 793] width 481 height 31
click at [519, 785] on div at bounding box center [553, 793] width 481 height 31
click at [564, 801] on div at bounding box center [553, 793] width 481 height 31
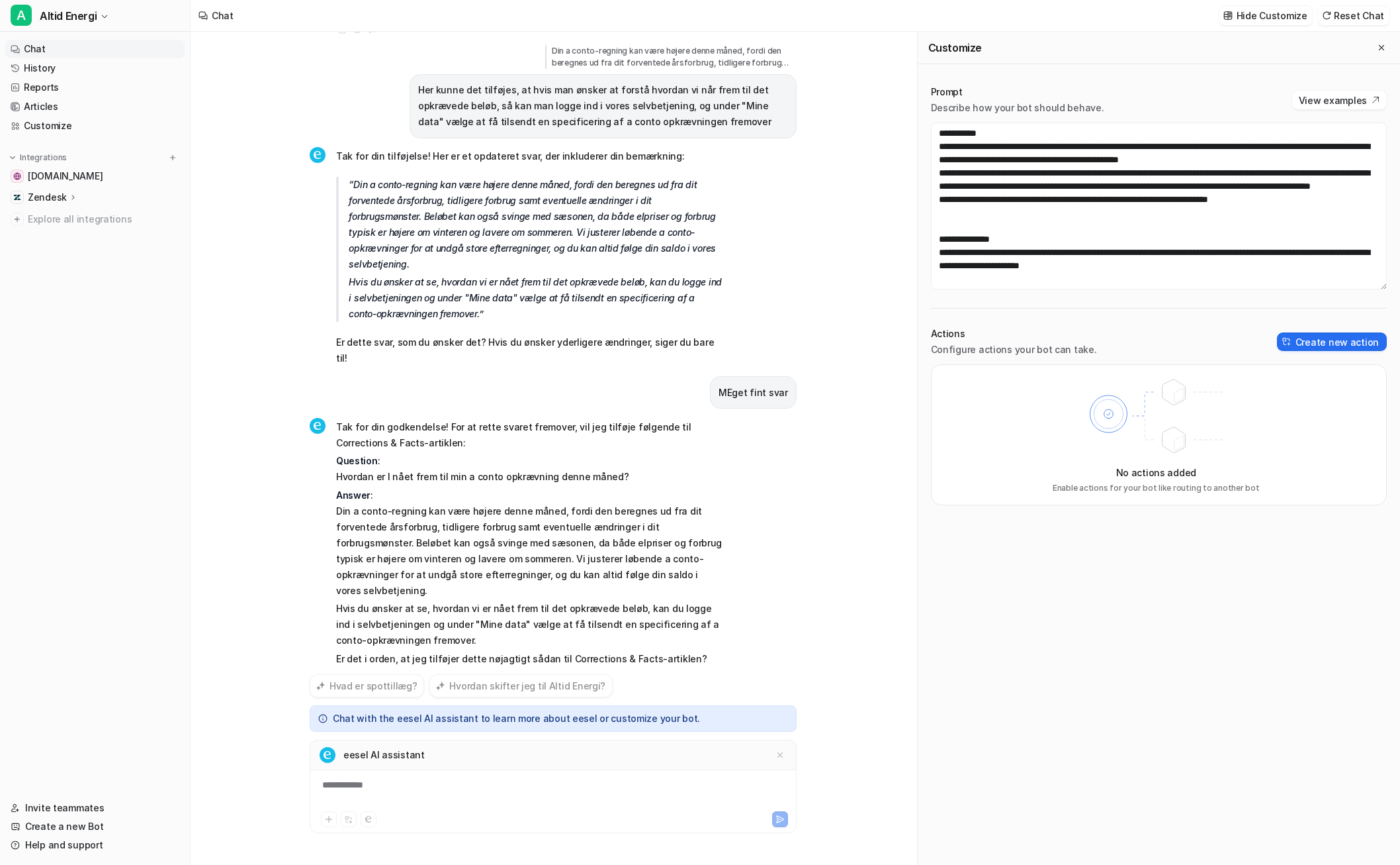
scroll to position [3045, 0]
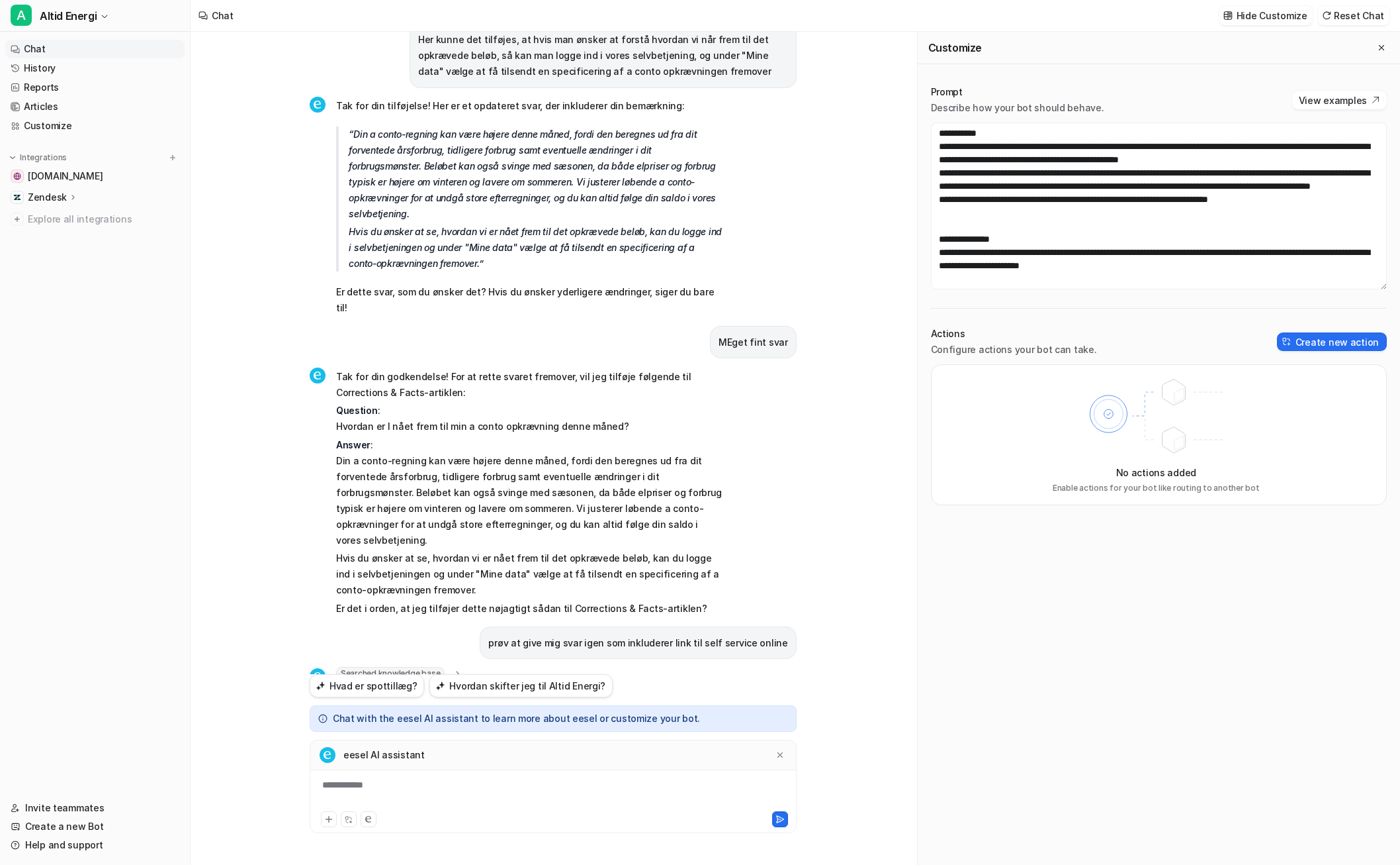
click at [573, 784] on div "**********" at bounding box center [553, 793] width 481 height 31
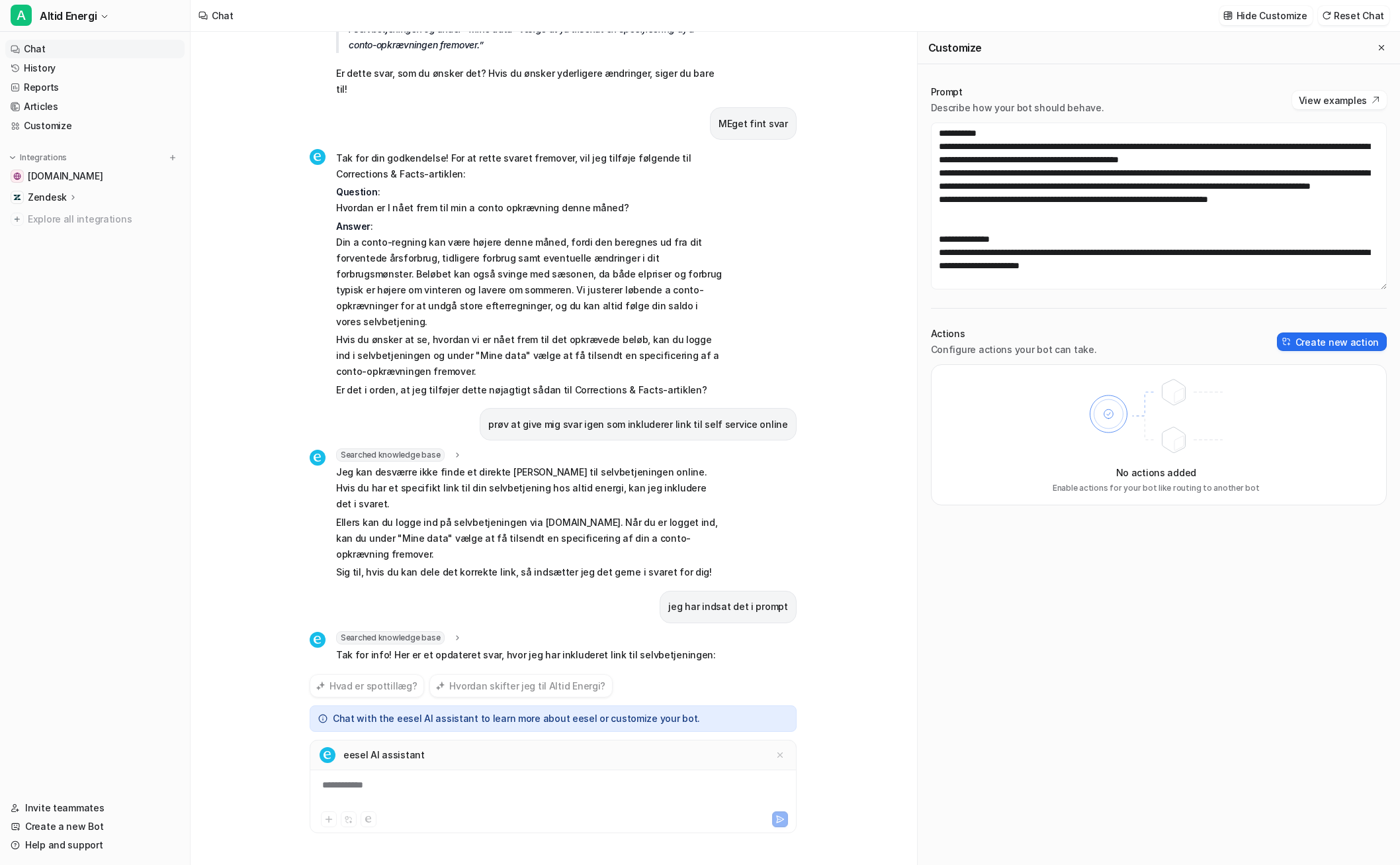
scroll to position [3313, 0]
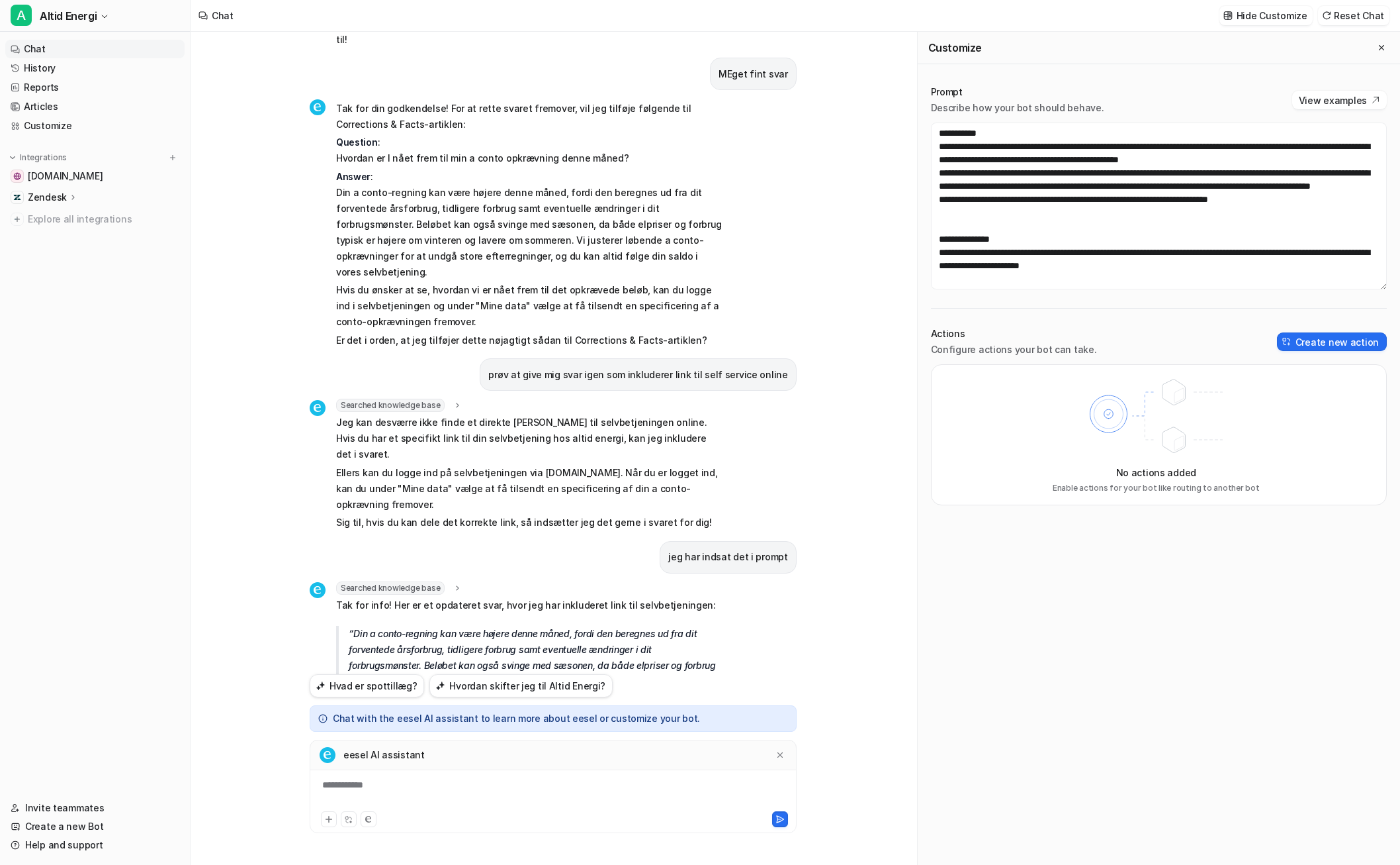
drag, startPoint x: 506, startPoint y: 603, endPoint x: 450, endPoint y: 604, distance: 56.0
click at [450, 723] on p "Hvis du ønsker at se, hvordan vi er nået frem til det opkrævede beløb, kan du l…" at bounding box center [535, 746] width 374 height 48
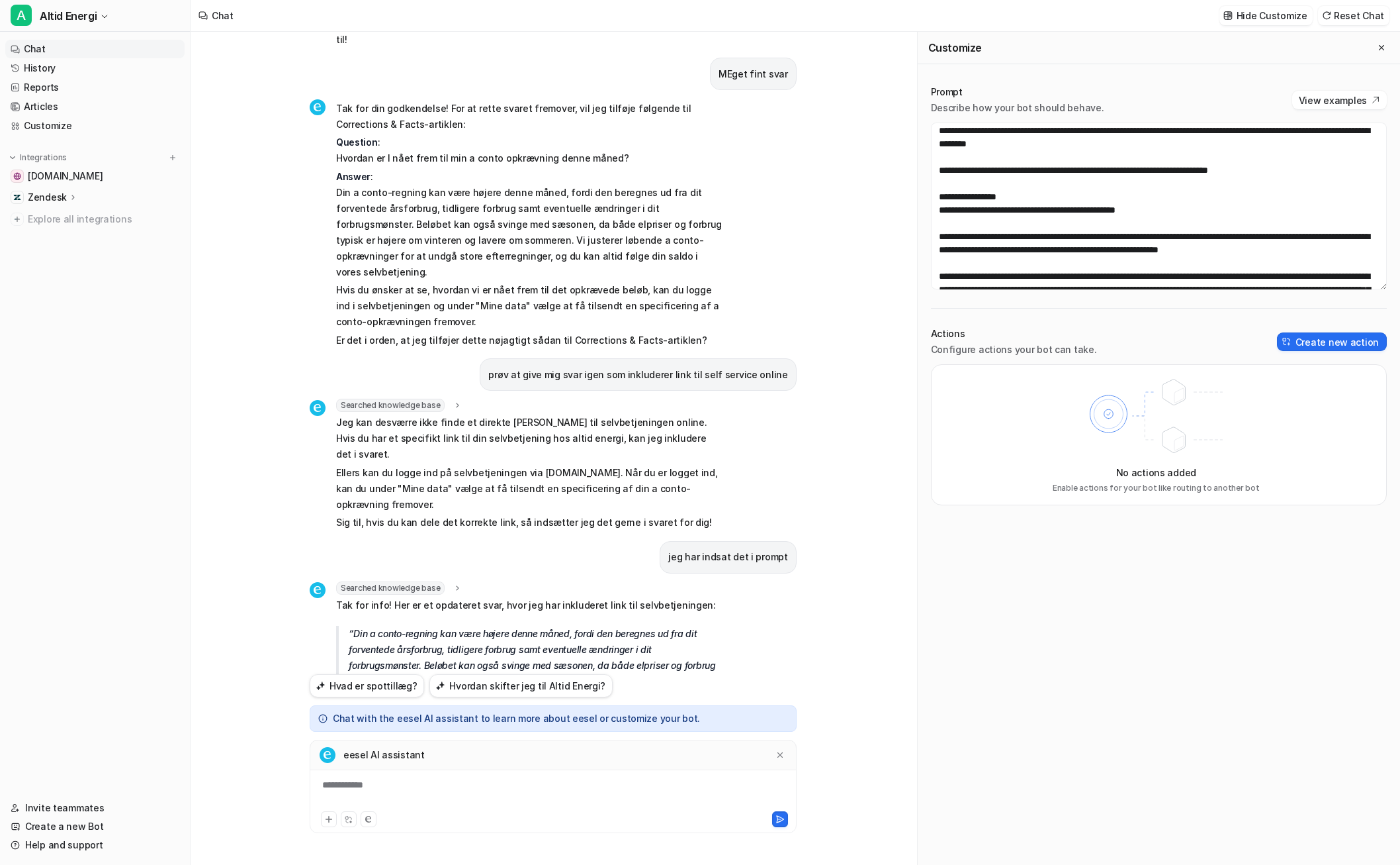
scroll to position [0, 0]
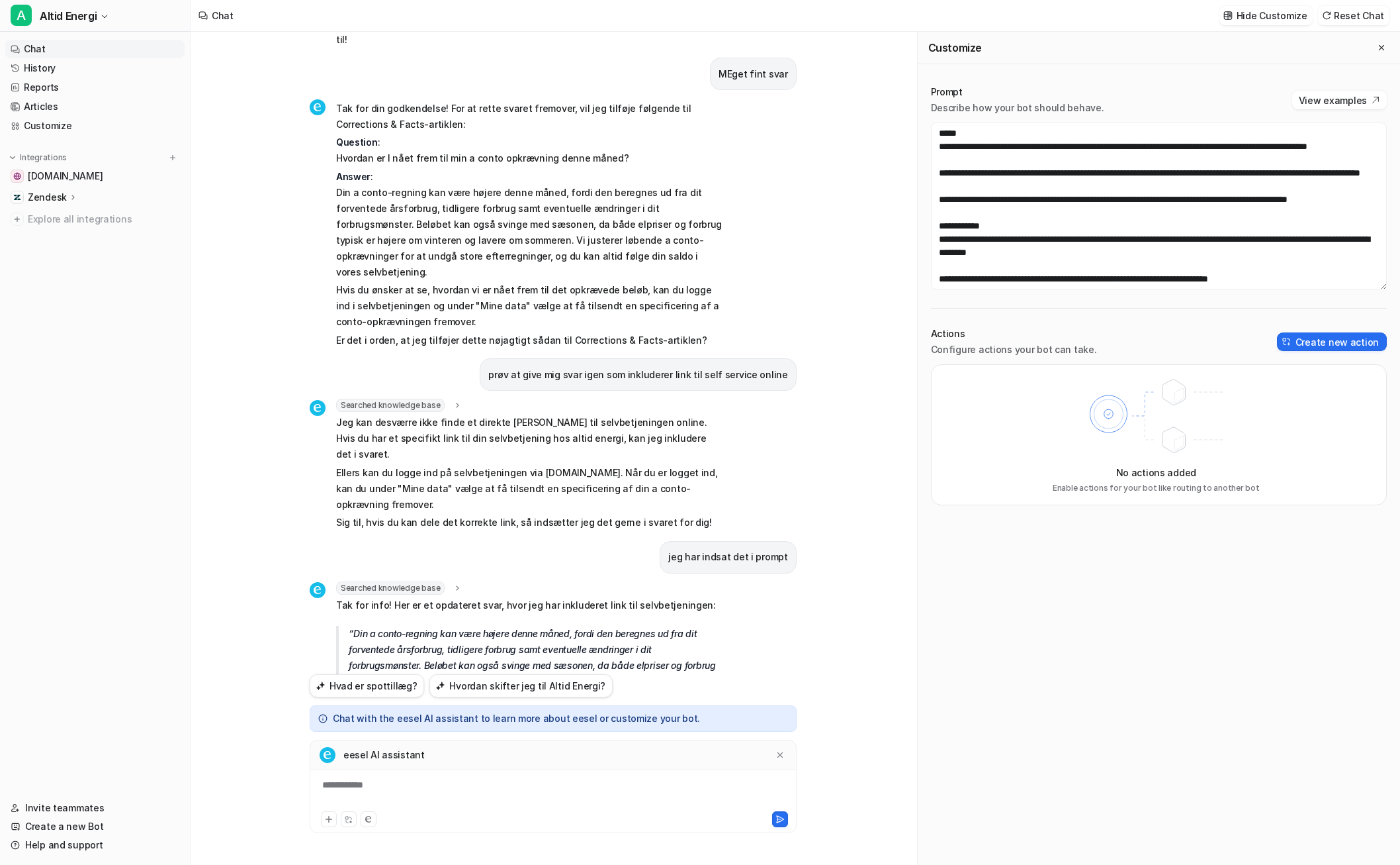
click at [953, 109] on div "Prompt Describe how your bot should behave. View examples" at bounding box center [1158, 100] width 456 height 29
click at [953, 96] on button "View examples" at bounding box center [1339, 99] width 94 height 19
click at [553, 788] on div "**********" at bounding box center [553, 793] width 481 height 31
click at [786, 817] on button at bounding box center [780, 819] width 16 height 16
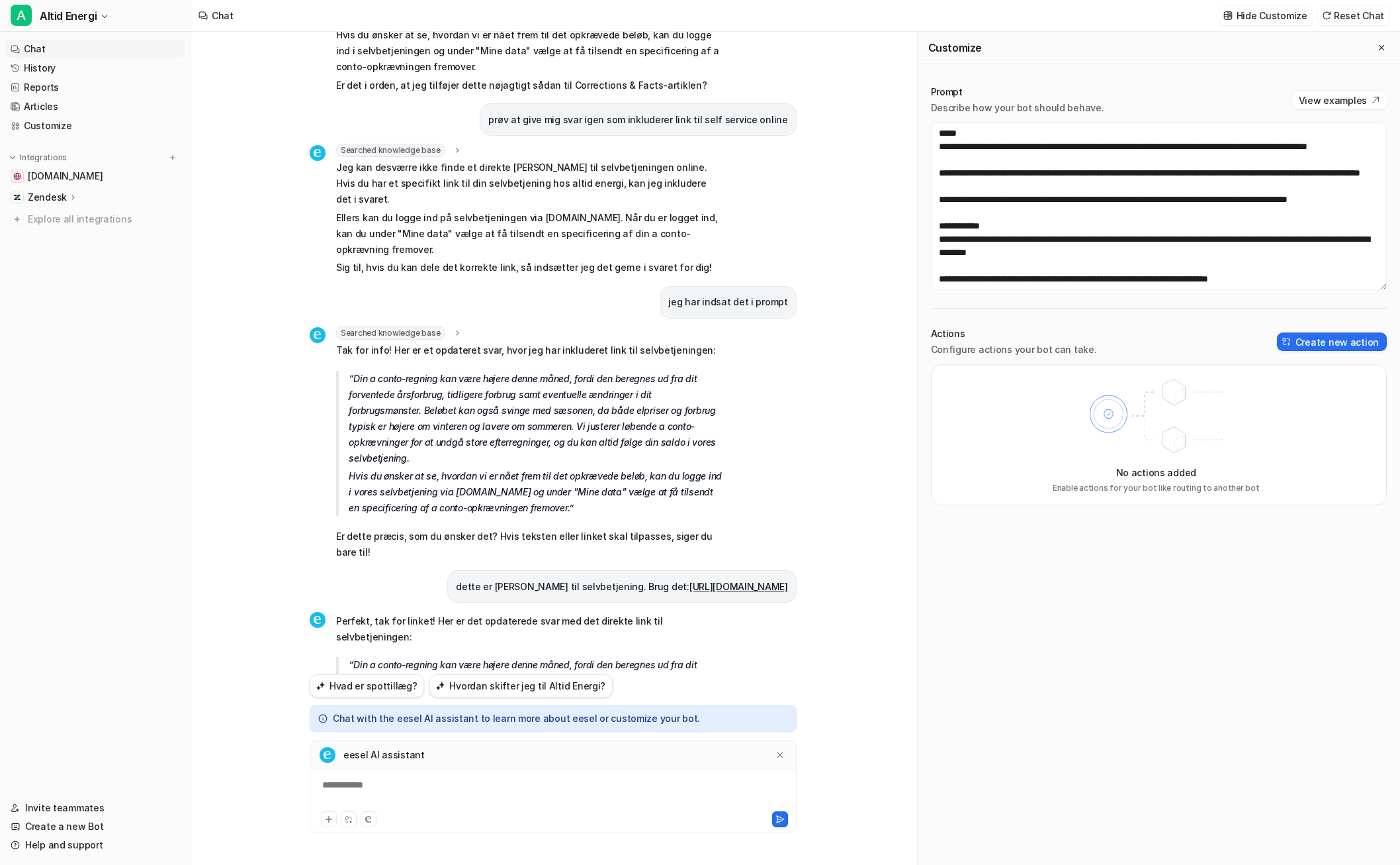
scroll to position [66, 0]
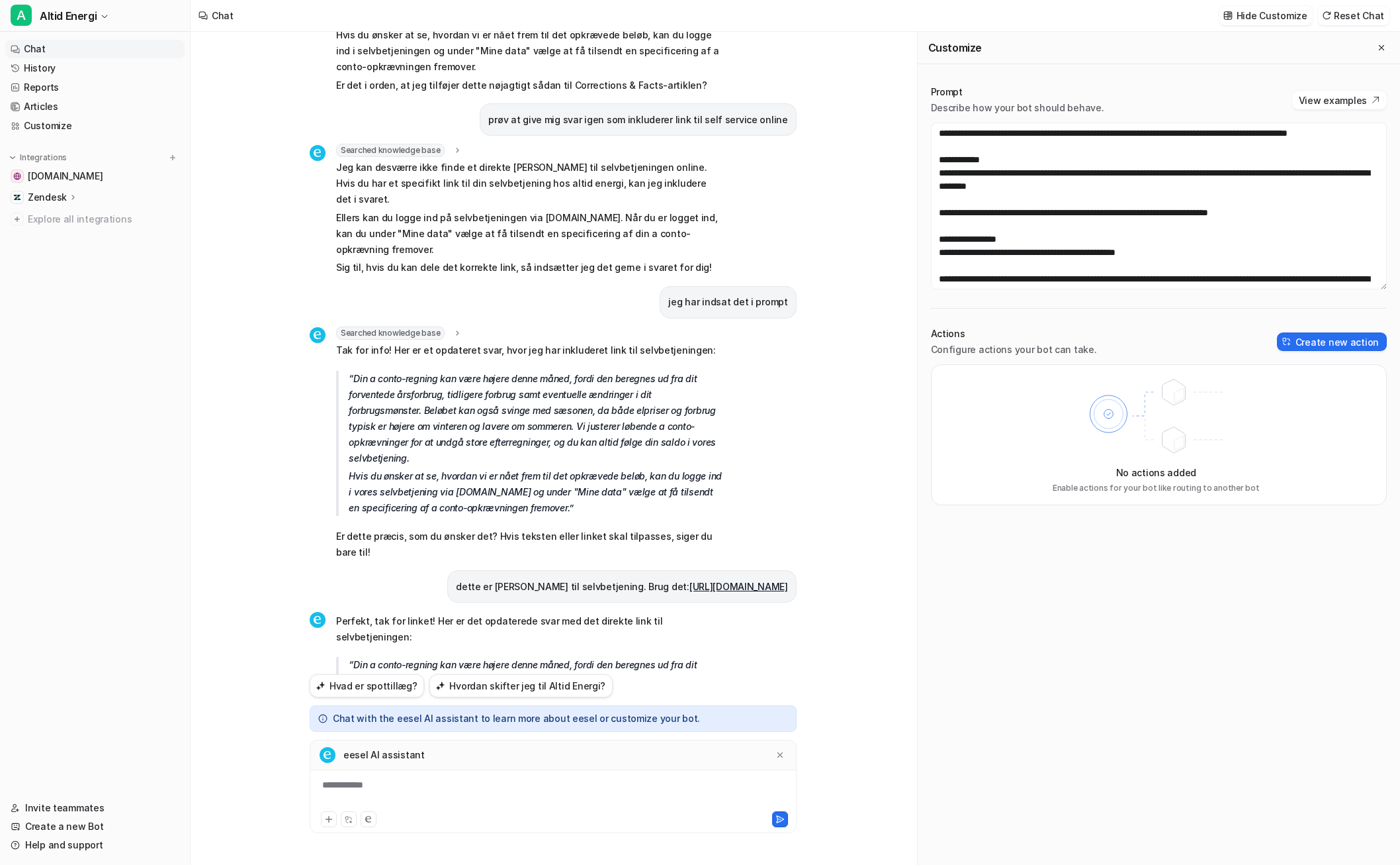
click at [555, 789] on div "**********" at bounding box center [553, 793] width 481 height 31
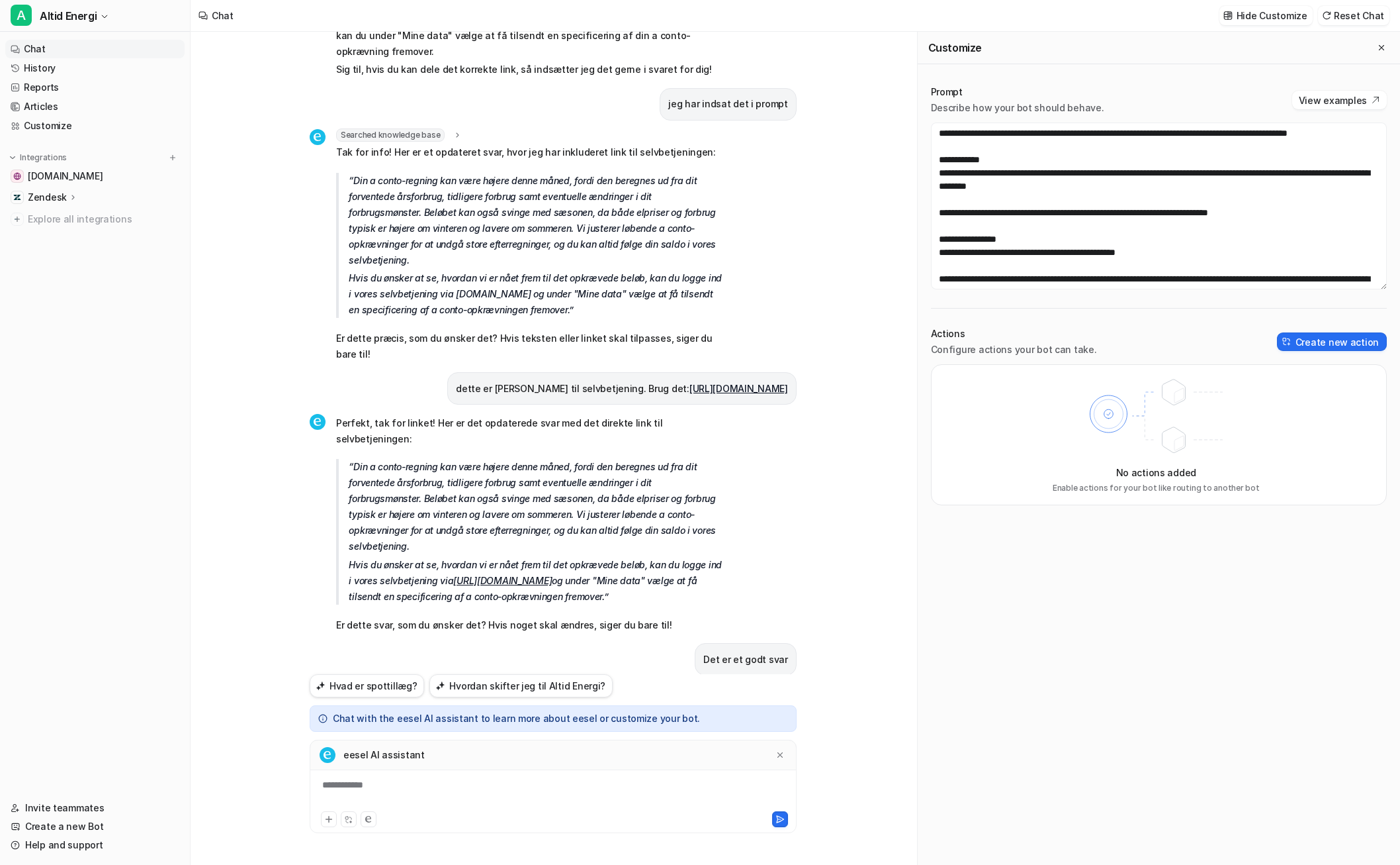
scroll to position [3767, 0]
click at [781, 754] on icon at bounding box center [780, 754] width 9 height 9
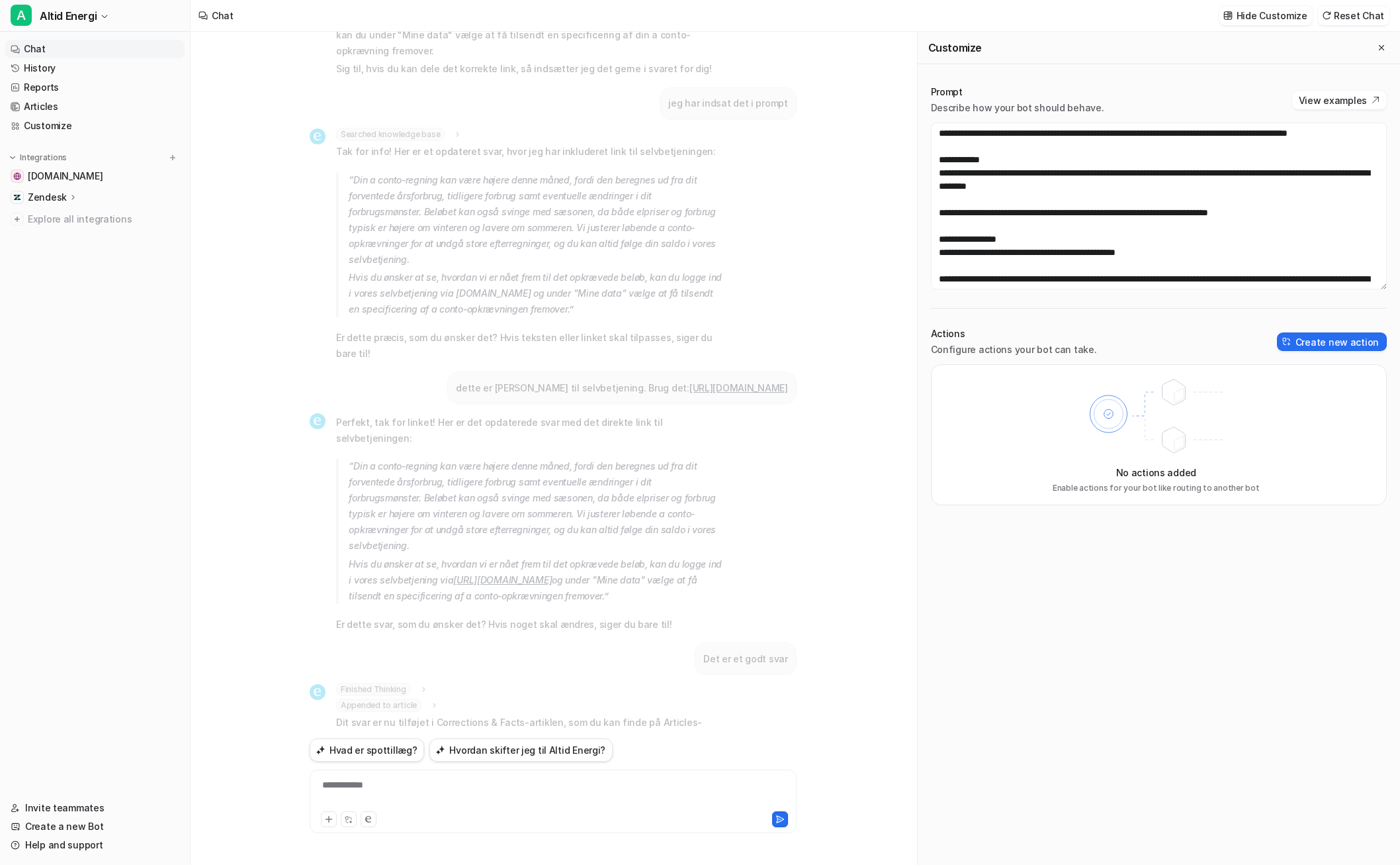
scroll to position [3707, 0]
